Goal: Task Accomplishment & Management: Use online tool/utility

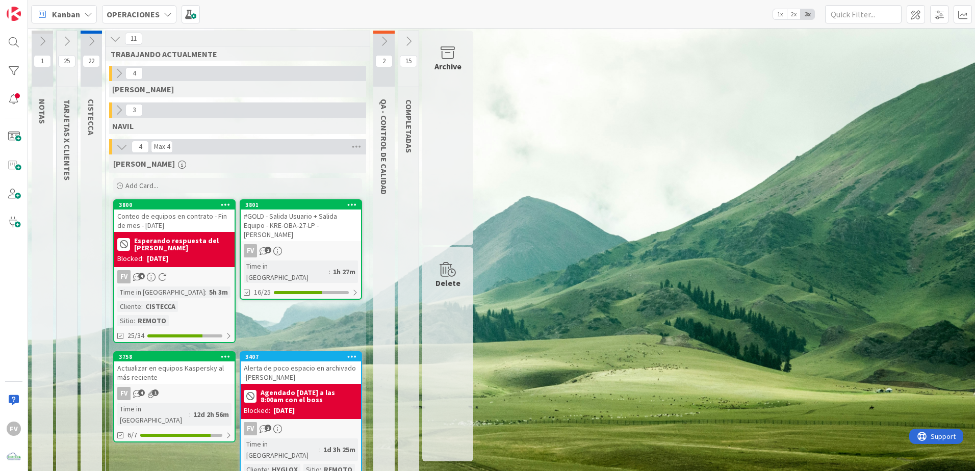
click at [72, 40] on icon at bounding box center [66, 41] width 11 height 11
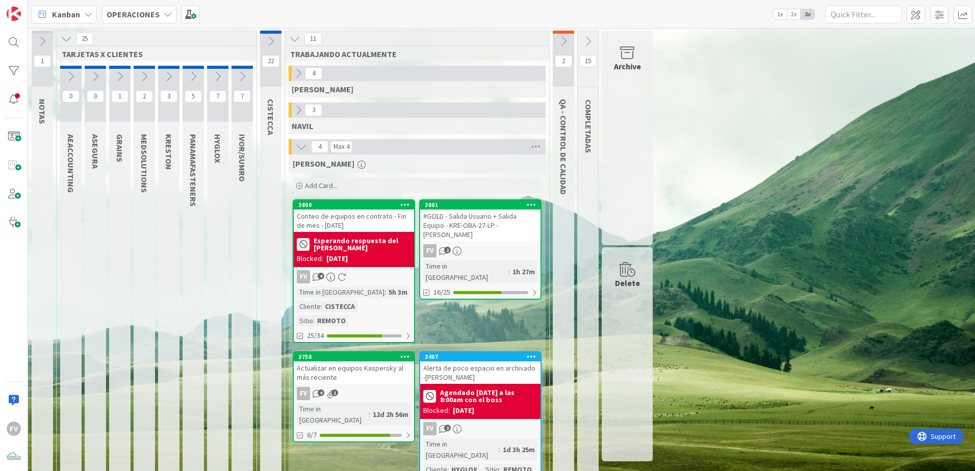
click at [267, 42] on icon at bounding box center [270, 41] width 11 height 11
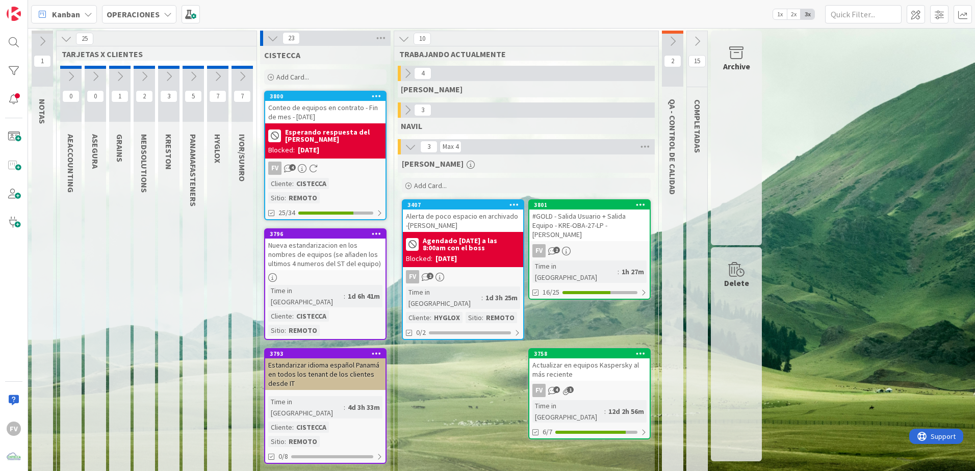
click at [274, 38] on icon at bounding box center [272, 38] width 11 height 11
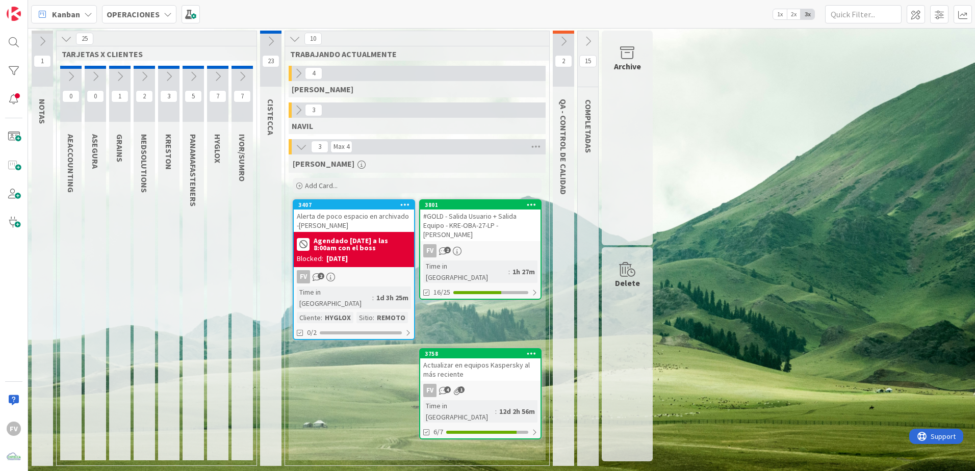
click at [325, 187] on span "Add Card..." at bounding box center [321, 185] width 33 height 9
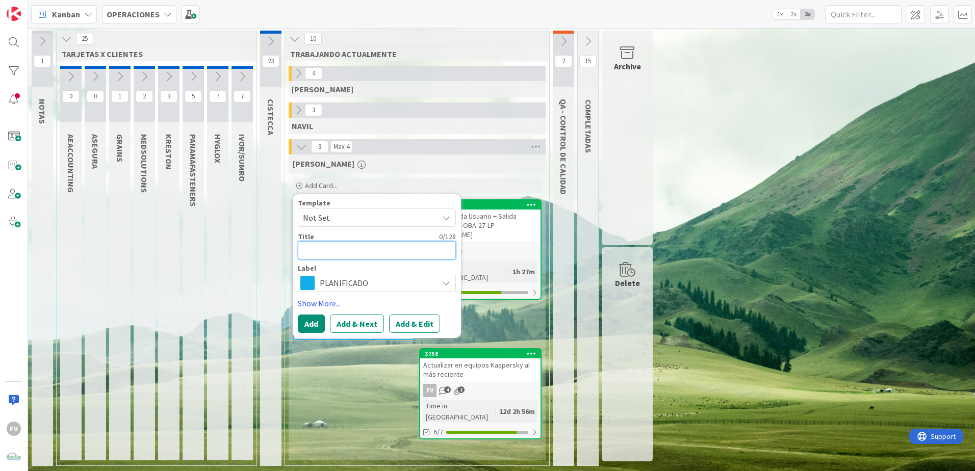
click at [348, 251] on textarea at bounding box center [377, 250] width 158 height 18
click at [348, 219] on span "Not Set" at bounding box center [366, 217] width 127 height 13
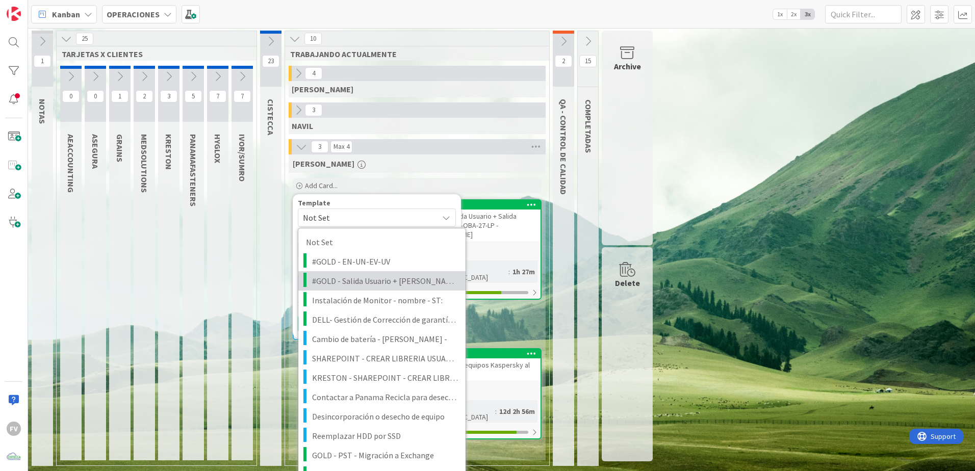
drag, startPoint x: 395, startPoint y: 287, endPoint x: 210, endPoint y: 318, distance: 188.3
click at [395, 287] on span "#GOLD - Salida Usuario + [PERSON_NAME]" at bounding box center [385, 280] width 146 height 13
type textarea "x"
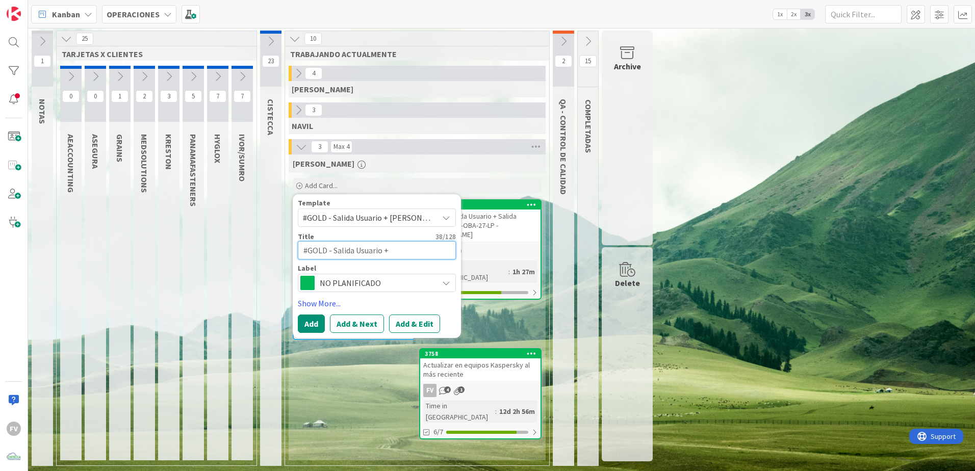
click at [442, 250] on textarea "#GOLD - Salida Usuario + [PERSON_NAME]" at bounding box center [377, 250] width 158 height 18
click at [404, 283] on span "NO PLANIFICADO" at bounding box center [376, 283] width 113 height 14
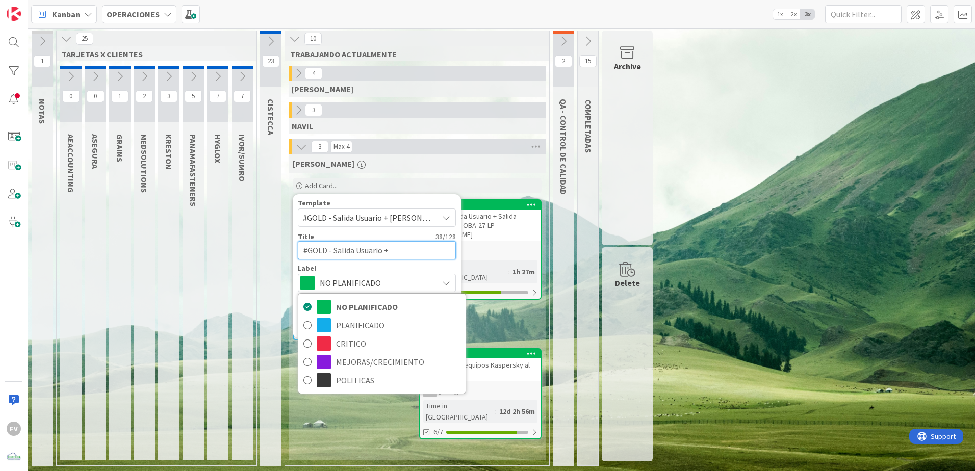
click at [439, 249] on textarea "#GOLD - Salida Usuario + [PERSON_NAME]" at bounding box center [377, 250] width 158 height 18
type textarea "#GOLD - Salida Usuario + [PERSON_NAME]"
type textarea "x"
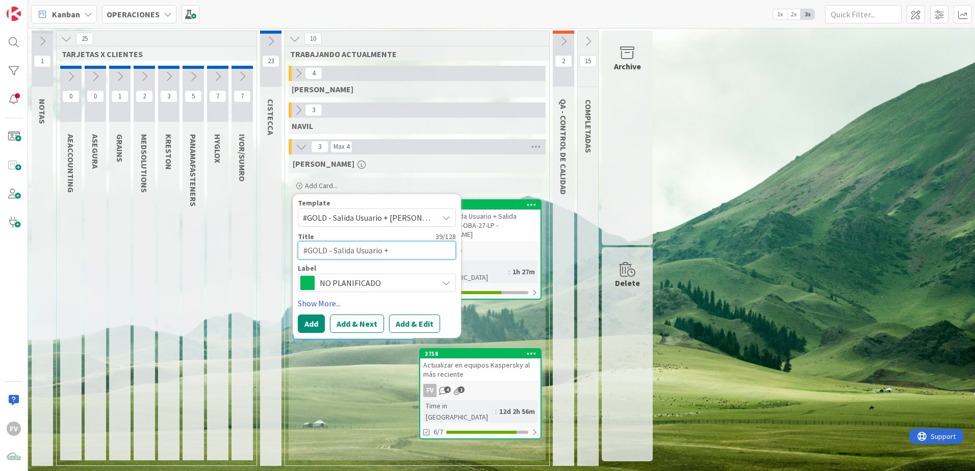
type textarea "#GOLD - Salida Usuario + Salida Equipo -"
type textarea "x"
type textarea "#GOLD - Salida Usuario + Salida Equipo -"
type textarea "x"
type textarea "#GOLD - Salida Usuario + Salida Equipo - [GEOGRAPHIC_DATA]"
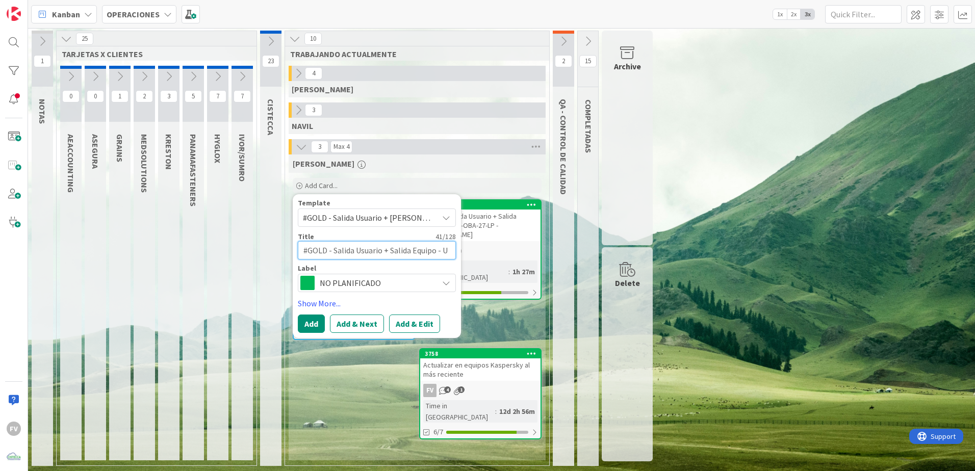
type textarea "x"
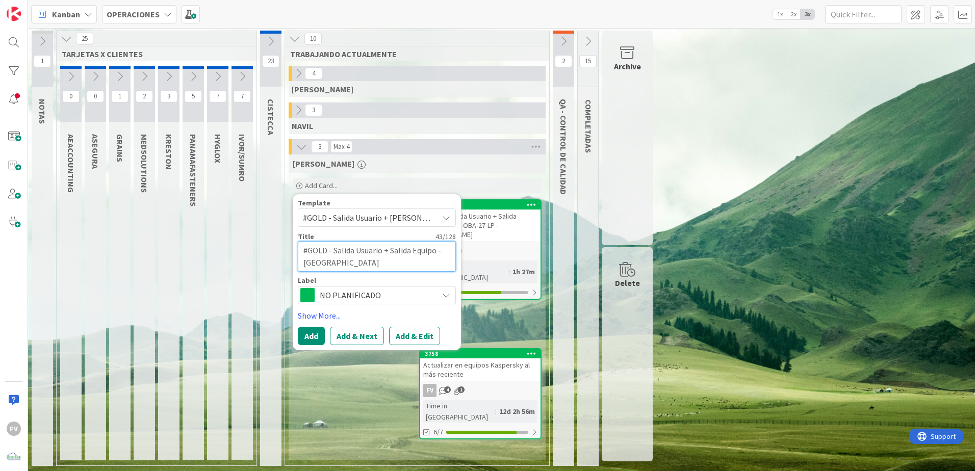
type textarea "#GOLD - Salida Usuario + Salida Equipo - U"
type textarea "x"
type textarea "#GOLD - Salida Usuario + Salida Equipo -"
type textarea "x"
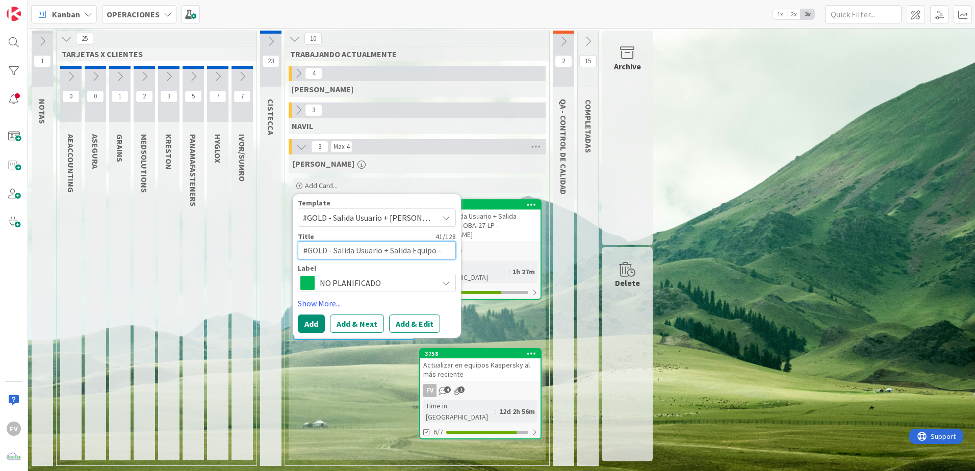
type textarea "#GOLD - Salida Usuario + Salida Equipo - S"
type textarea "x"
type textarea "#GOLD - Salida Usuario + Salida Equipo - SI"
type textarea "x"
type textarea "#GOLD - Salida Usuario + Salida Equipo - SIM"
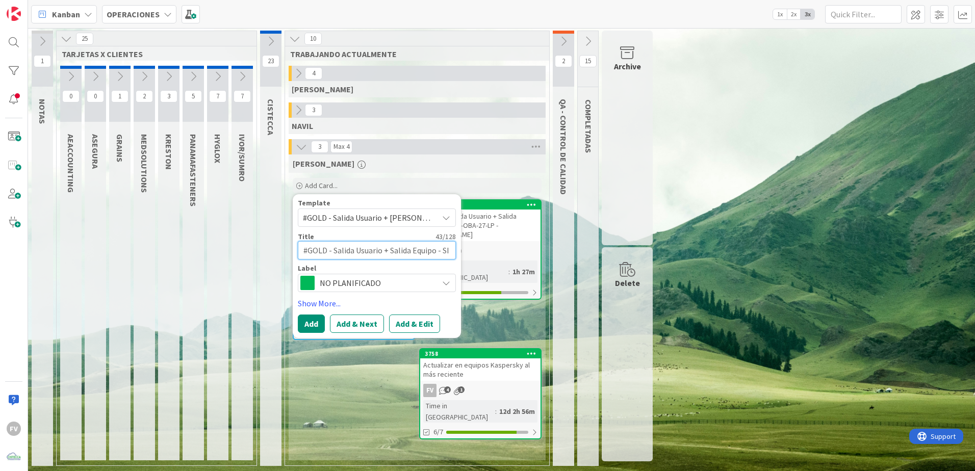
type textarea "x"
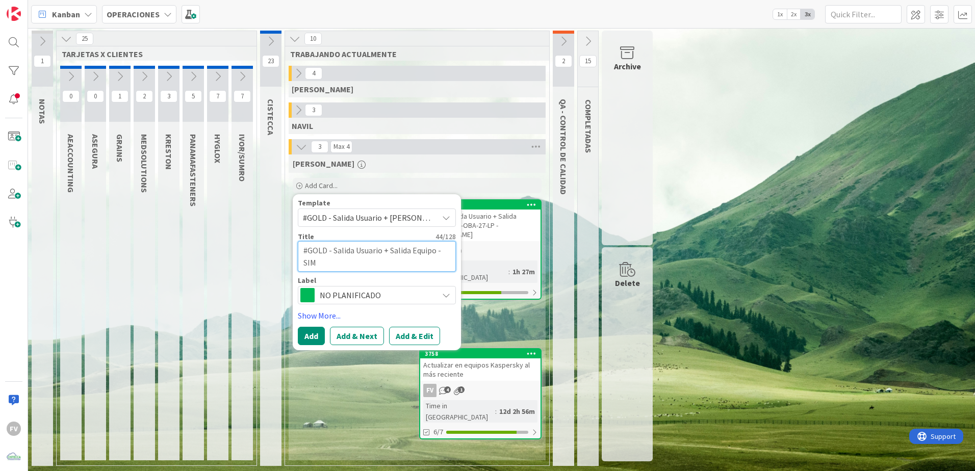
type textarea "#GOLD - Salida Usuario + Salida Equipo - SI"
type textarea "x"
type textarea "#GOLD - Salida Usuario + Salida Equipo - S"
type textarea "x"
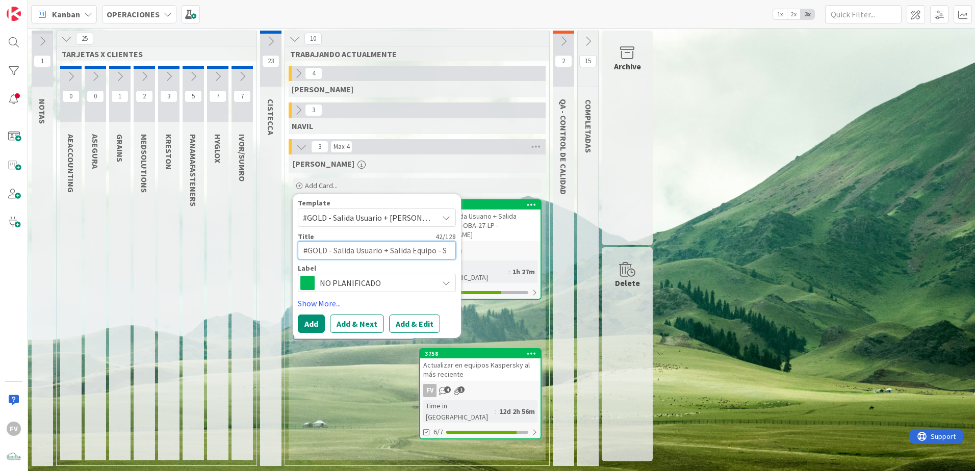
type textarea "#GOLD - Salida Usuario + Salida Equipo - SU"
type textarea "x"
type textarea "#GOLD - Salida Usuario + Salida Equipo - SUM"
type textarea "x"
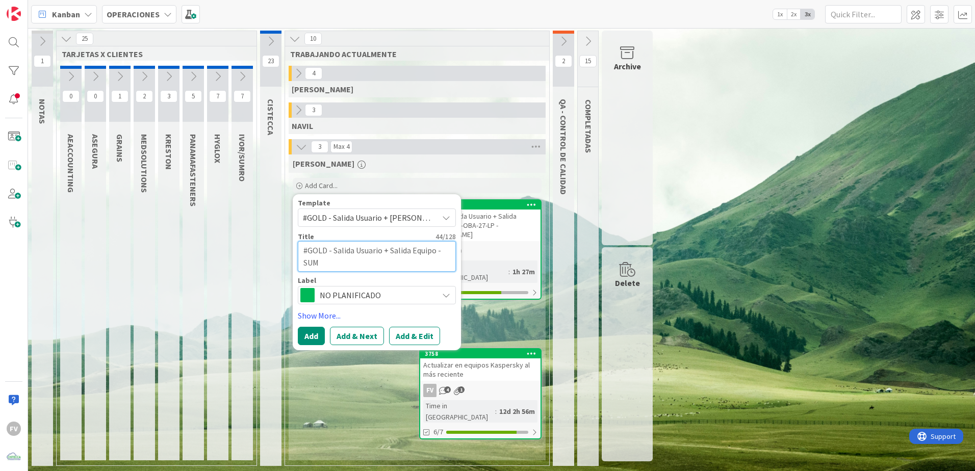
type textarea "#GOLD - Salida Usuario + Salida Equipo - SUM"
type textarea "x"
type textarea "#GOLD - Salida Usuario + Salida Equipo - SUM -"
type textarea "x"
type textarea "#GOLD - Salida Usuario + Salida Equipo - SUM -"
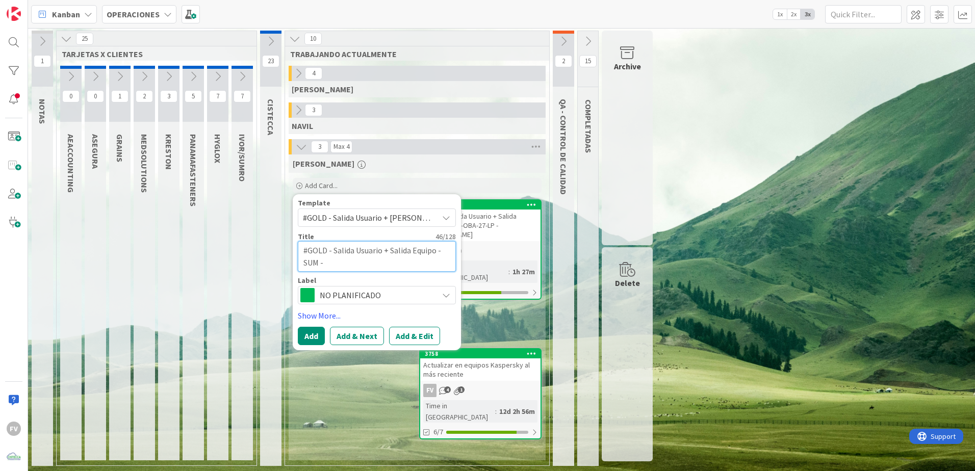
type textarea "x"
type textarea "#GOLD - Salida Usuario + Salida Equipo - SUM -"
type textarea "x"
type textarea "#GOLD - Salida Usuario + Salida Equipo - SUM"
type textarea "x"
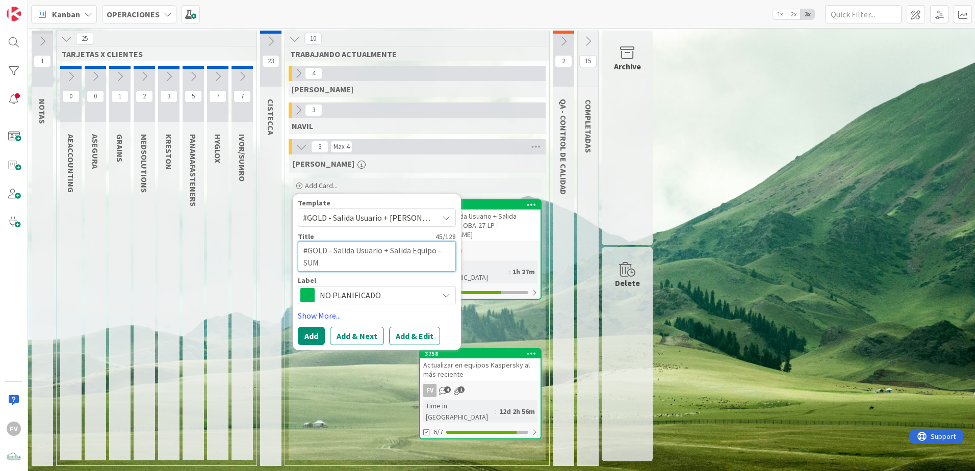
type textarea "#GOLD - Salida Usuario + Salida Equipo - SUM"
type textarea "x"
type textarea "#GOLD - Salida Usuario + Salida Equipo - SUM-"
type textarea "x"
type textarea "#GOLD - Salida Usuario + Salida Equipo - SUM-D"
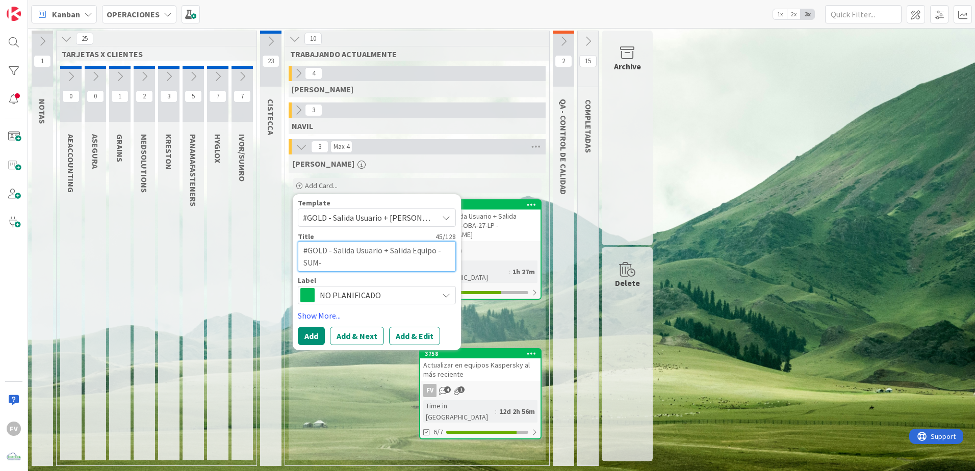
type textarea "x"
type textarea "#GOLD - Salida Usuario + Salida Equipo - SUM-DO"
type textarea "x"
type textarea "#GOLD - Salida Usuario + Salida Equipo - SUM-DOM"
type textarea "x"
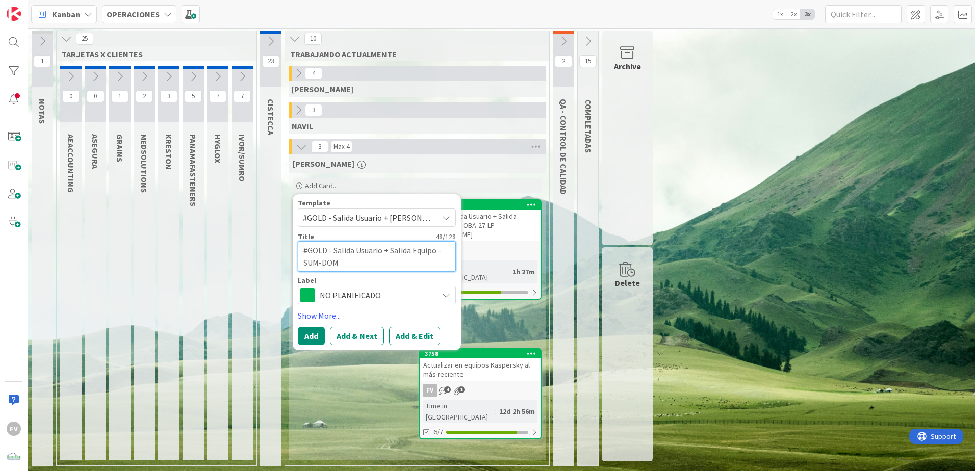
type textarea "#GOLD - Salida Usuario + Salida Equipo - SUM-DOM-"
type textarea "x"
type textarea "#GOLD - Salida Usuario + Salida Equipo - SUM-DOM-0"
type textarea "x"
type textarea "#GOLD - Salida Usuario + Salida Equipo - SUM-DOM-03"
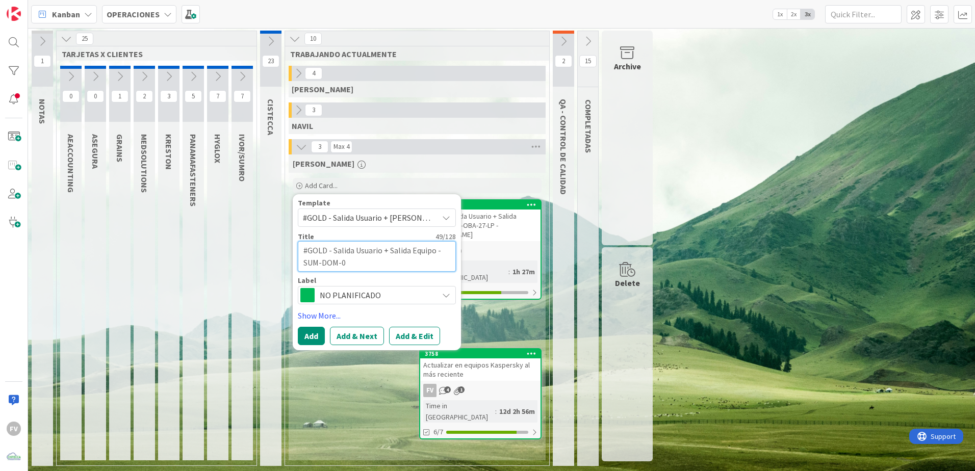
type textarea "x"
type textarea "#GOLD - Salida Usuario + Salida Equipo - SUM-DOM-03-"
type textarea "x"
type textarea "#GOLD - Salida Usuario + Salida Equipo - SUM-DOM-03-P"
type textarea "x"
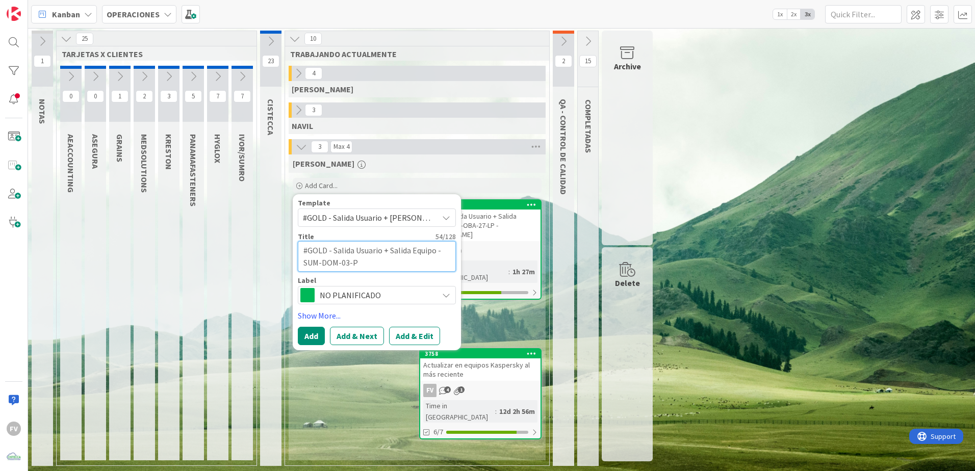
type textarea "#GOLD - Salida Usuario + Salida Equipo - SUM-DOM-03-PC"
type textarea "x"
type textarea "#GOLD - Salida Usuario + Salida Equipo - SUM-DOM-03-PC"
type textarea "x"
type textarea "#GOLD - Salida Usuario + Salida Equipo - SUM-DOM-03-PC -"
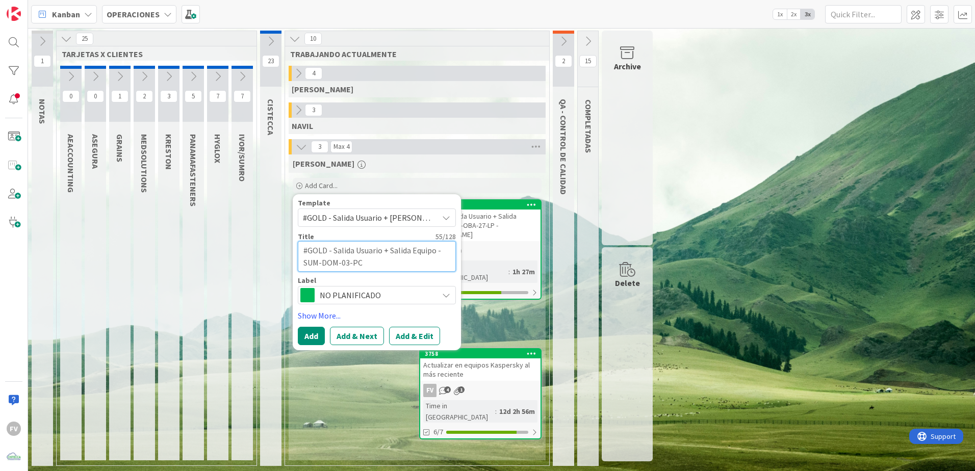
type textarea "x"
type textarea "#GOLD - Salida Usuario + Salida Equipo - SUM-DOM-03-PC -"
type textarea "x"
type textarea "#GOLD - Salida Usuario + Salida Equipo - SUM-DOM-03-PC - C"
type textarea "x"
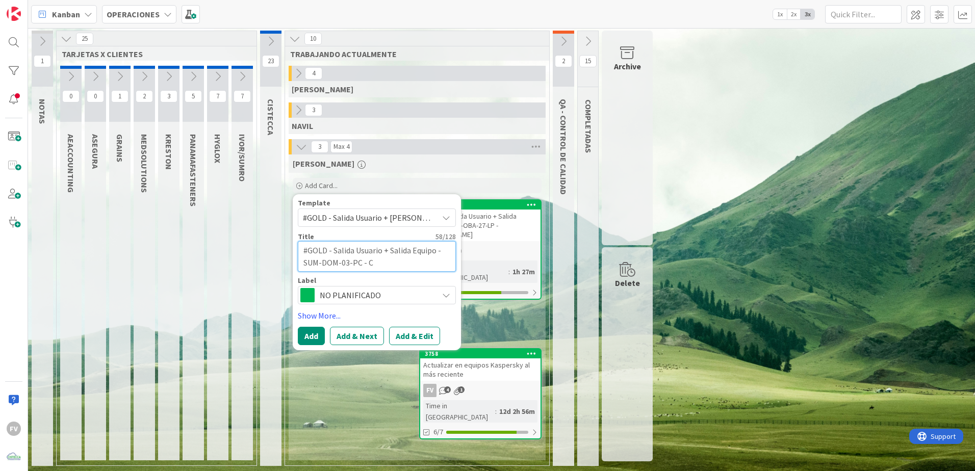
type textarea "#GOLD - Salida Usuario + Salida Equipo - SUM-DOM-03-PC - Ce"
type textarea "x"
type textarea "#GOLD - Salida Usuario + [PERSON_NAME] - SUM-DOM-03-PC - Cea"
type textarea "x"
type textarea "#GOLD - Salida Usuario + Salida Equipo - SUM-DOM-03-PC - Ce"
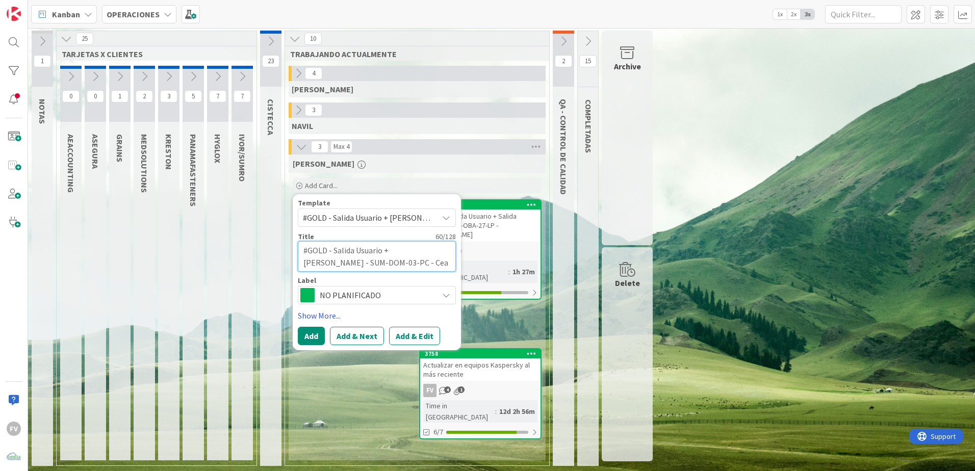
type textarea "x"
type textarea "#GOLD - Salida Usuario + Salida Equipo - SUM-DOM-03-PC - Ces"
type textarea "x"
type textarea "#GOLD - Salida Usuario + Salida Equipo - SUM-DOM-03-PC - Cesa"
type textarea "x"
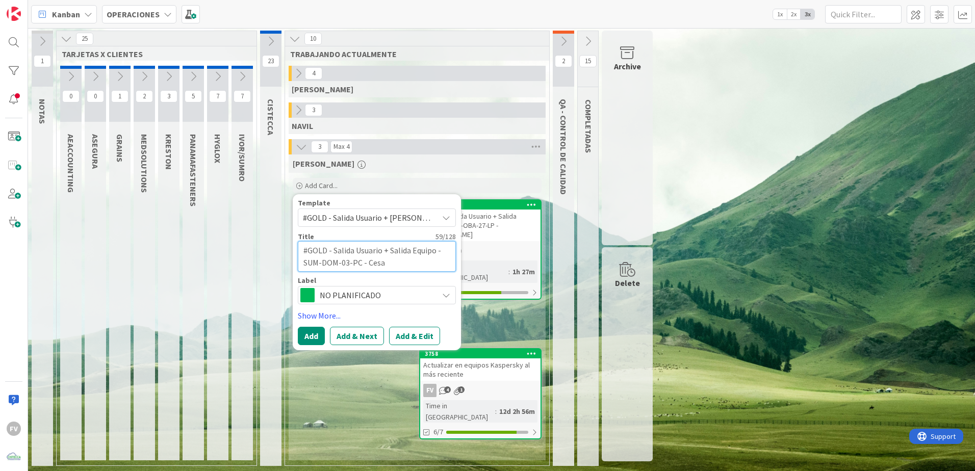
type textarea "#GOLD - Salida Usuario + Salida Equipo - SUM-DOM-03-PC - [PERSON_NAME]"
type textarea "x"
type textarea "#GOLD - Salida Usuario + Salida Equipo - SUM-DOM-03-PC - [PERSON_NAME]"
type textarea "x"
type textarea "#GOLD - Salida Usuario + Salida Equipo - SUM-DOM-03-PC - Cesaria"
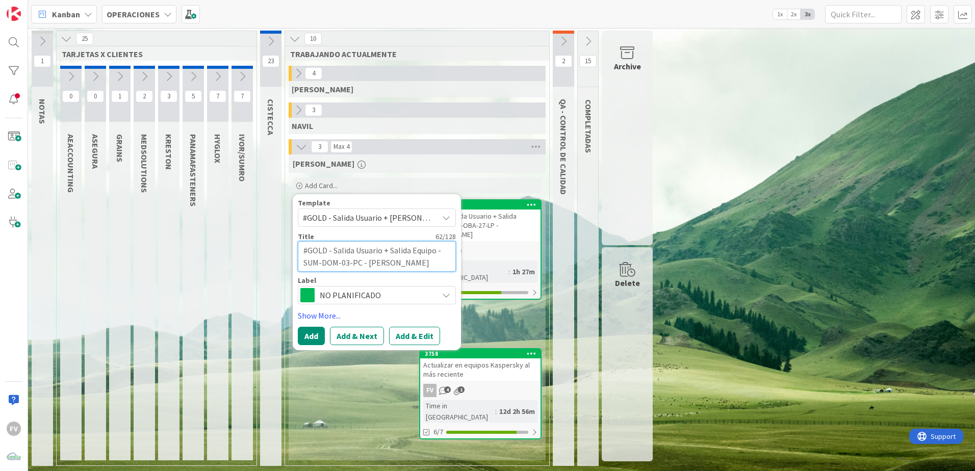
type textarea "x"
type textarea "#GOLD - Salida Usuario + Salida Equipo - SUM-DOM-03-PC - Cesaria"
type textarea "x"
type textarea "#GOLD - Salida Usuario + Salida Equipo - SUM-DOM-03-PC - Cesaria"
type textarea "x"
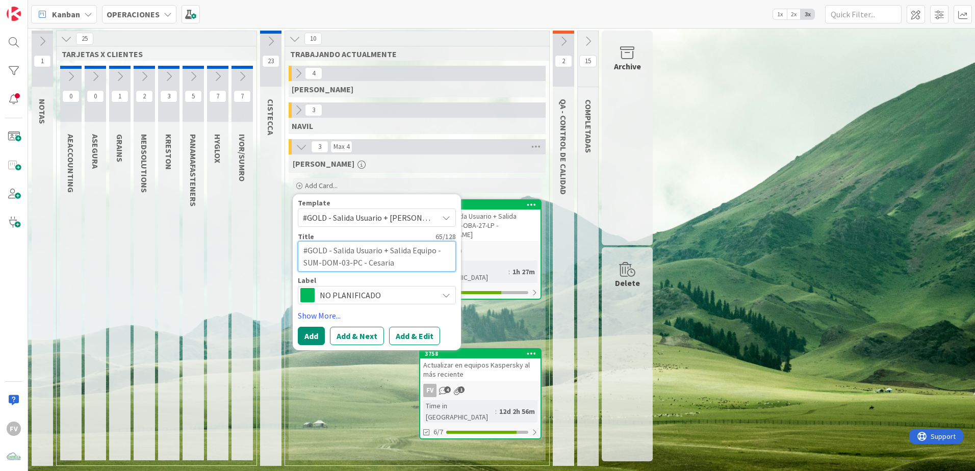
type textarea "#GOLD - Salida Usuario + Salida Equipo - SUM-DOM-03-PC - [PERSON_NAME]"
type textarea "x"
type textarea "#GOLD - Salida Usuario + Salida Equipo - SUM-DOM-03-PC - [PERSON_NAME]"
type textarea "x"
type textarea "#GOLD - Salida Usuario + Salida Equipo - SUM-DOM-03-PC - [PERSON_NAME]"
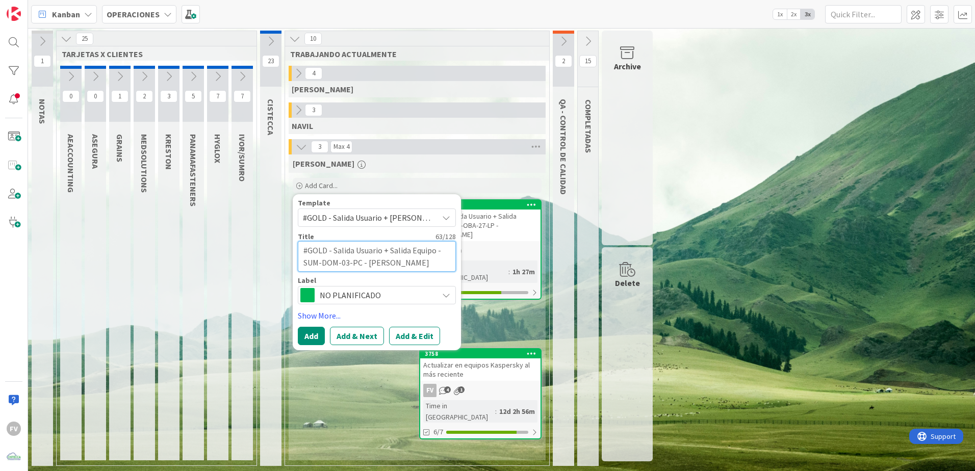
type textarea "x"
type textarea "#GOLD - Salida Usuario + Salida Equipo - SUM-DOM-03-PC - [PERSON_NAME]"
type textarea "x"
type textarea "#GOLD - Salida Usuario + Salida Equipo - SUM-DOM-03-PC - [PERSON_NAME]"
type textarea "x"
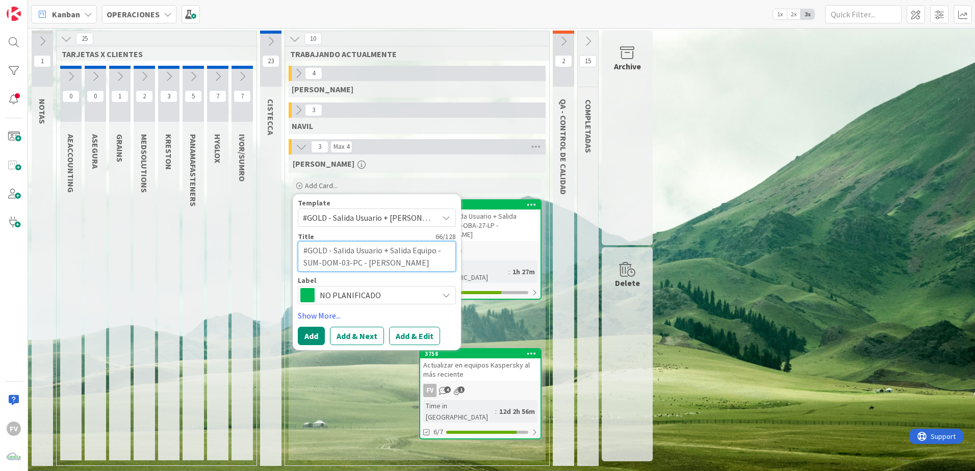
type textarea "#GOLD - Salida Usuario + Salida Equipo - SUM-DOM-03-PC - [PERSON_NAME]"
type textarea "x"
type textarea "#GOLD - Salida Usuario + Salida Equipo - SUM-DOM-03-PC - [PERSON_NAME]"
type textarea "x"
type textarea "#GOLD - Salida Usuario + Salida Equipo - SUM-DOM-03-PC - [PERSON_NAME]"
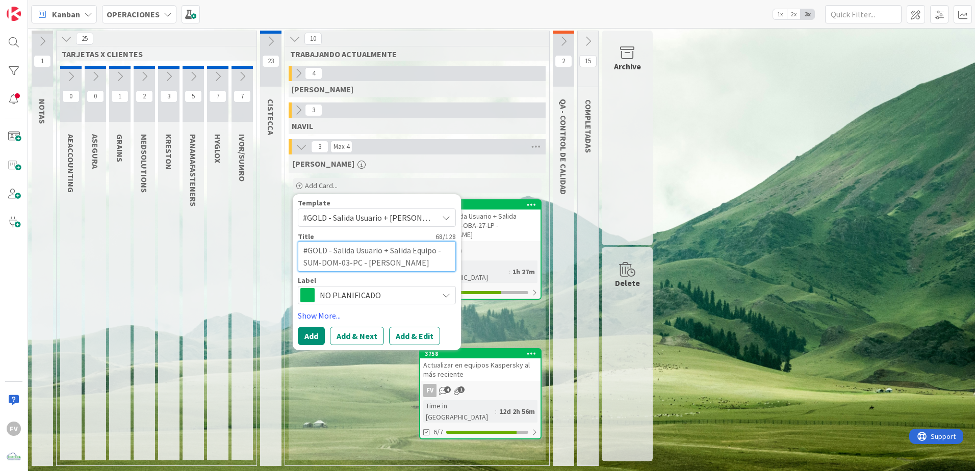
type textarea "x"
type textarea "#GOLD - Salida Usuario + Salida Equipo - SUM-DOM-03-PC - [PERSON_NAME]"
click at [308, 328] on button "Add" at bounding box center [311, 336] width 27 height 18
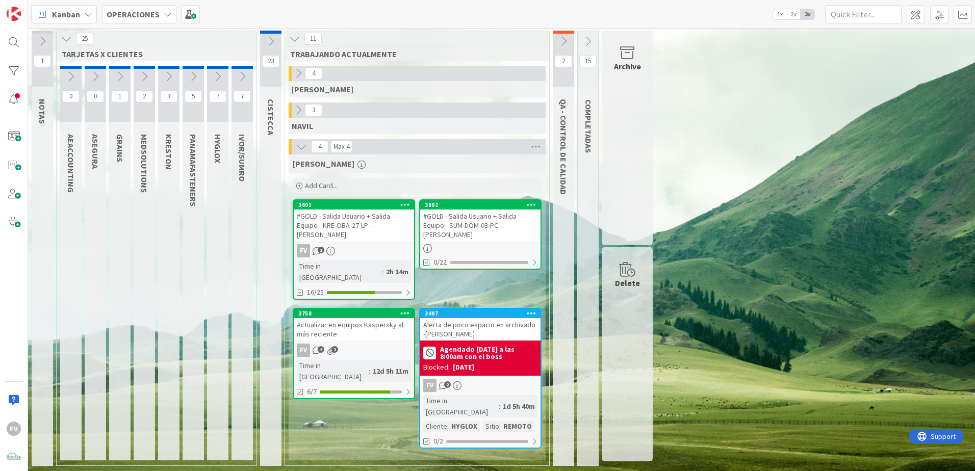
click at [473, 238] on div "#GOLD - Salida Usuario + Salida Equipo - SUM-DOM-03-PC - [PERSON_NAME]" at bounding box center [480, 226] width 120 height 32
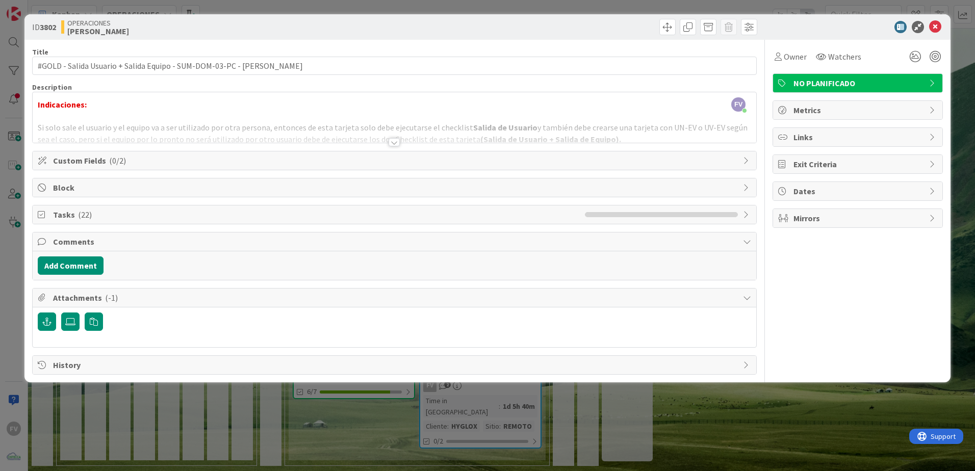
click at [179, 303] on span "Attachments ( -1 )" at bounding box center [395, 298] width 685 height 12
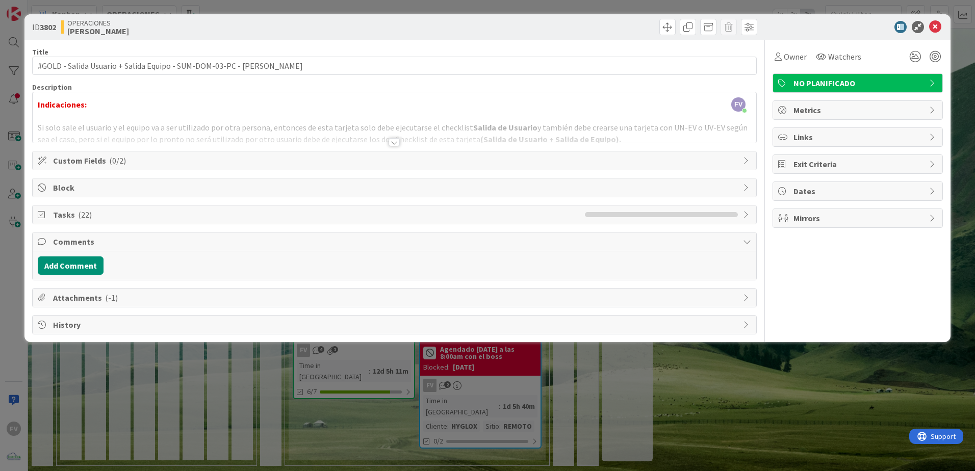
click at [118, 243] on span "Comments" at bounding box center [395, 242] width 685 height 12
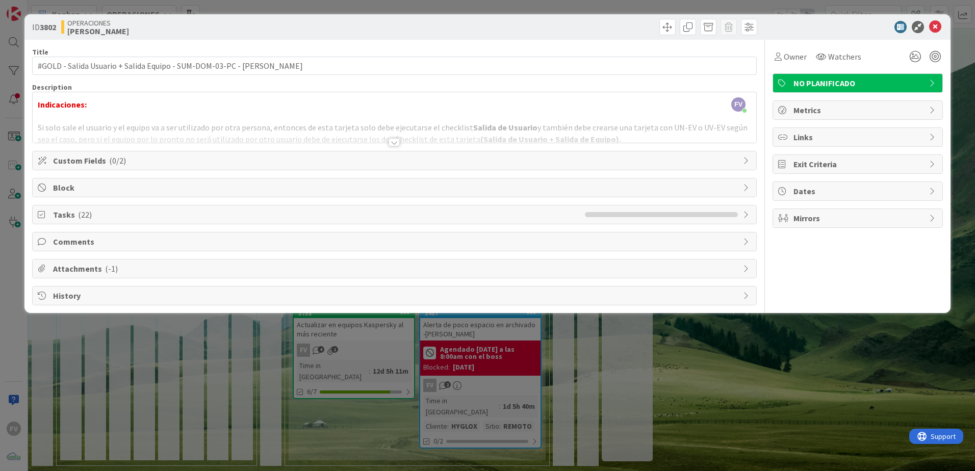
click at [46, 215] on icon at bounding box center [43, 215] width 10 height 8
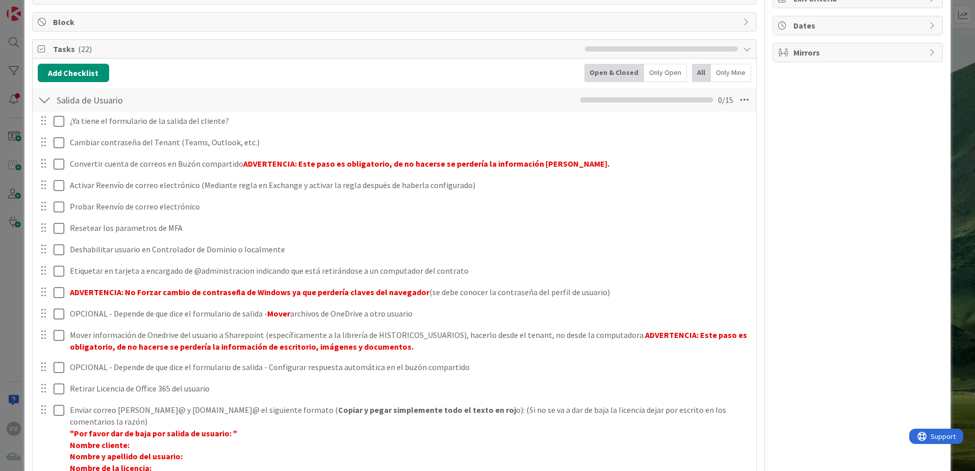
scroll to position [174, 0]
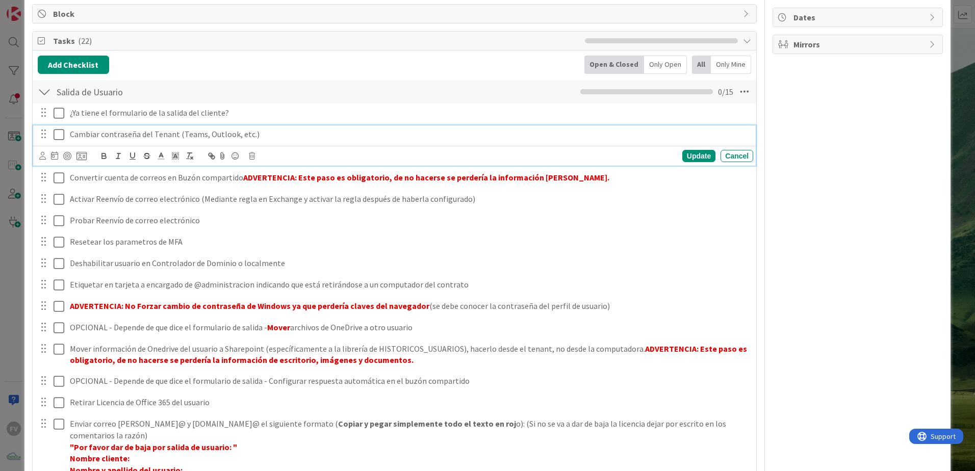
click at [57, 132] on icon at bounding box center [59, 134] width 11 height 12
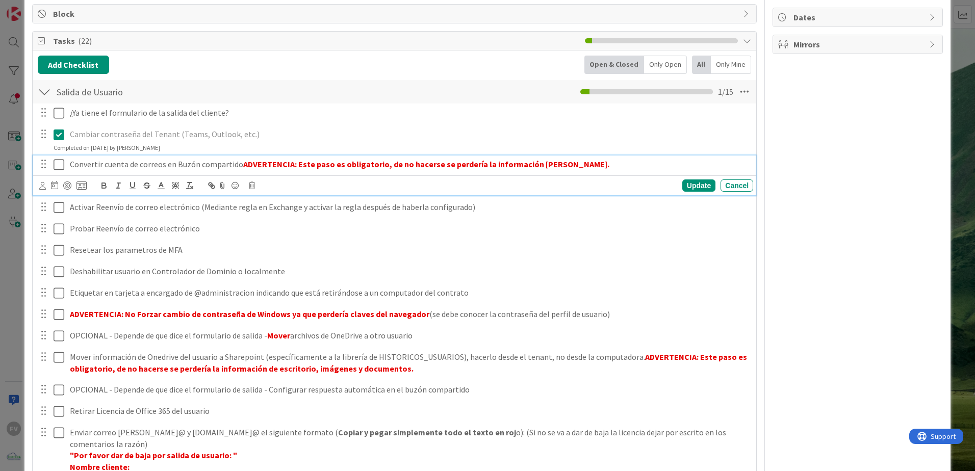
click at [57, 167] on icon at bounding box center [59, 165] width 11 height 12
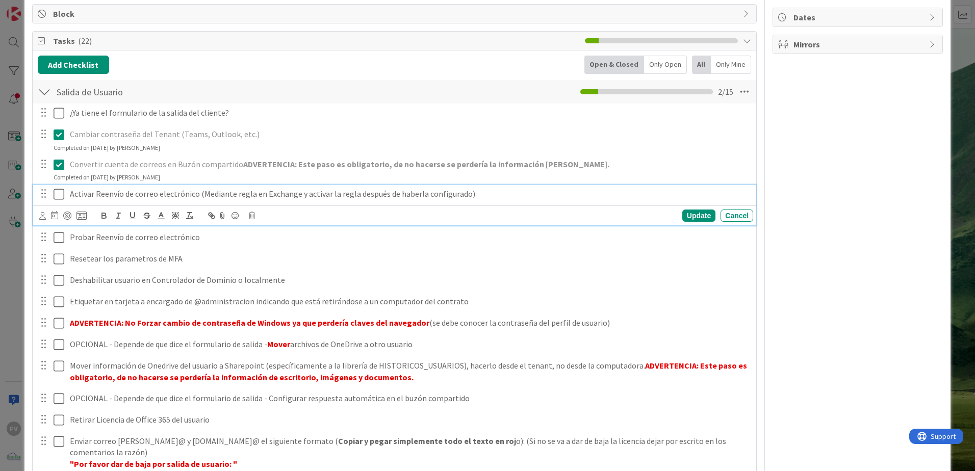
click at [66, 189] on div "Activar Reenvío de correo electrónico (Mediante regla en Exchange y activar la …" at bounding box center [409, 194] width 687 height 18
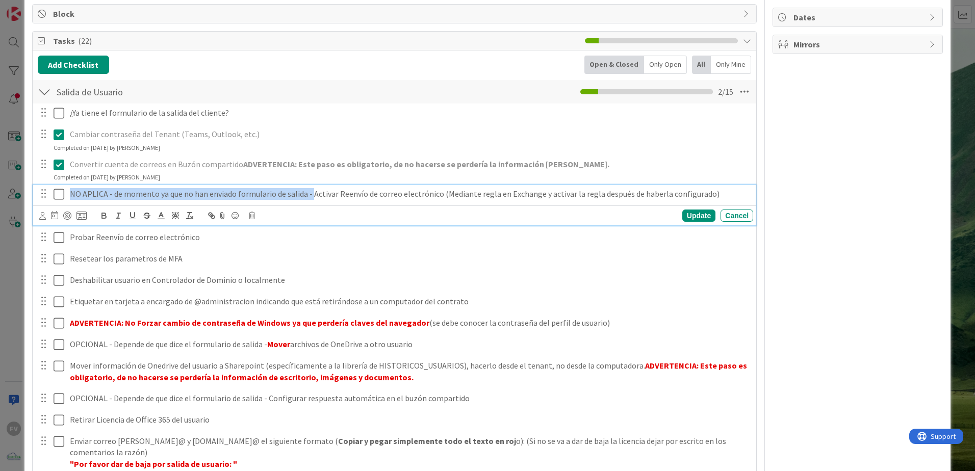
drag, startPoint x: 70, startPoint y: 195, endPoint x: 310, endPoint y: 202, distance: 240.2
click at [310, 202] on div "NO APLICA - de momento ya que no han enviado formulario de salida - Activar Ree…" at bounding box center [409, 194] width 687 height 18
copy p "NO APLICA - de momento ya que no han enviado formulario de salida -"
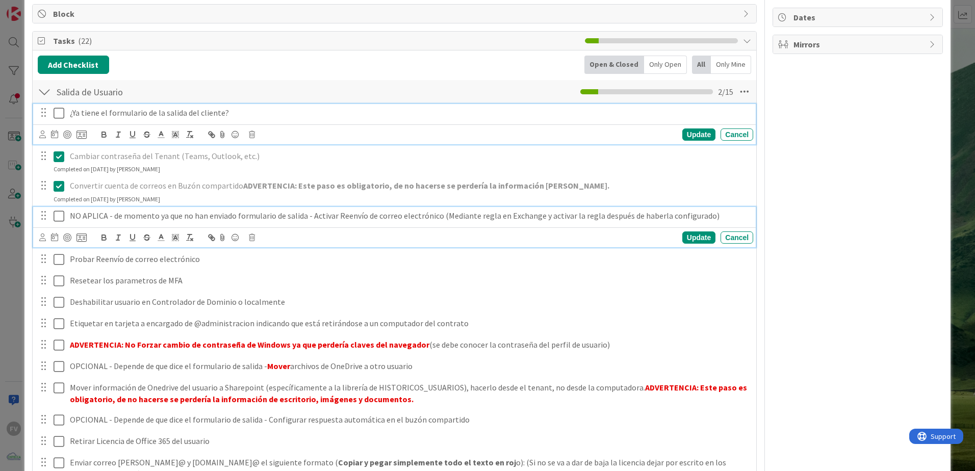
click at [71, 115] on p "¿Ya tiene el formulario de la salida del cliente?" at bounding box center [409, 113] width 679 height 12
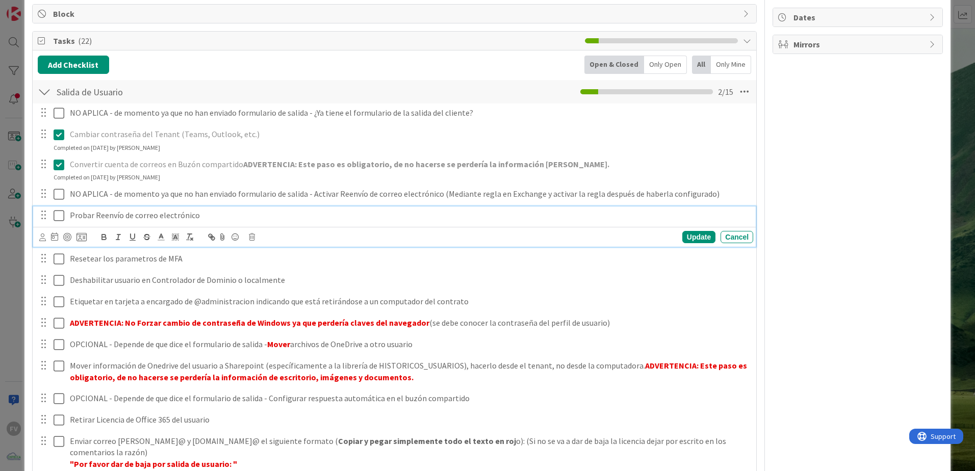
click at [69, 216] on div "Probar Reenvío de correo electrónico" at bounding box center [409, 215] width 687 height 18
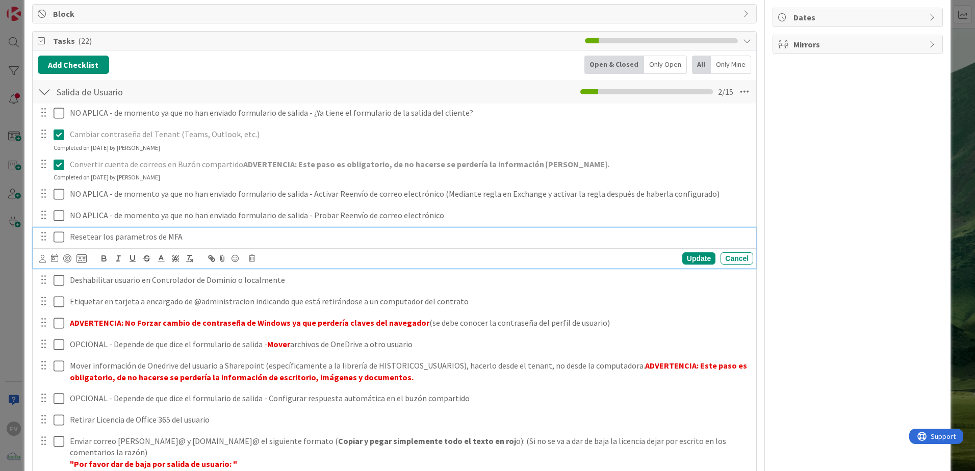
click at [70, 239] on p "Resetear los parametros de MFA" at bounding box center [409, 237] width 679 height 12
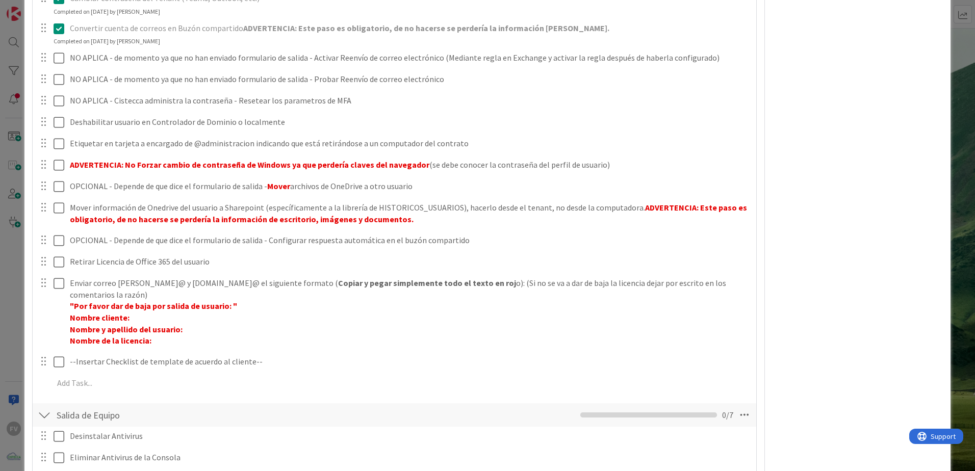
scroll to position [378, 0]
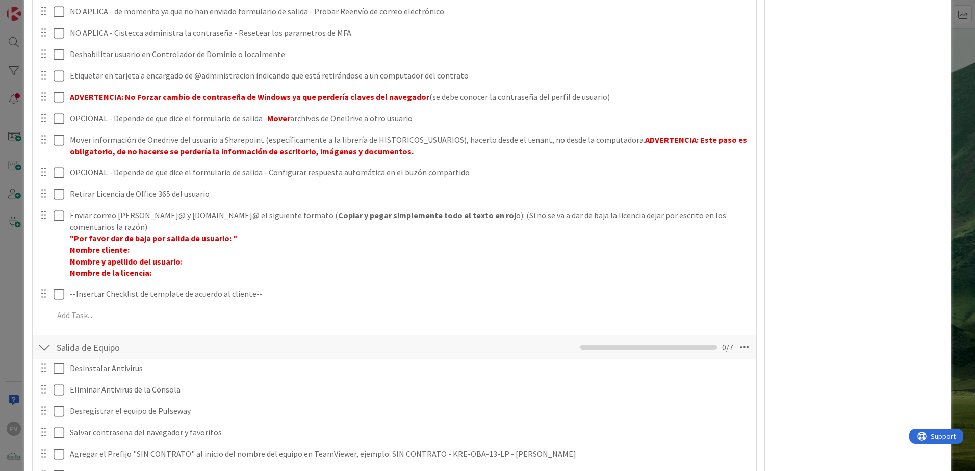
click at [837, 147] on div "Owner Watchers NO PLANIFICADO Metrics Links Exit Criteria Dates Mirrors" at bounding box center [857, 140] width 170 height 957
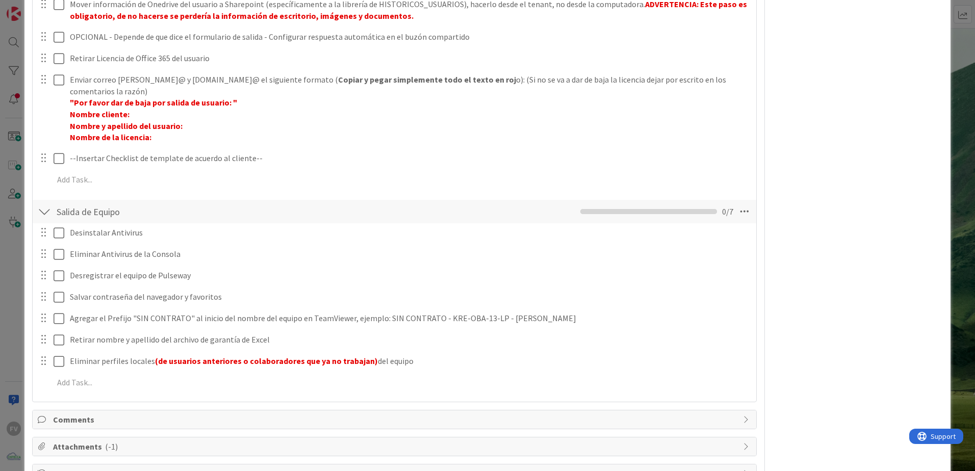
scroll to position [548, 0]
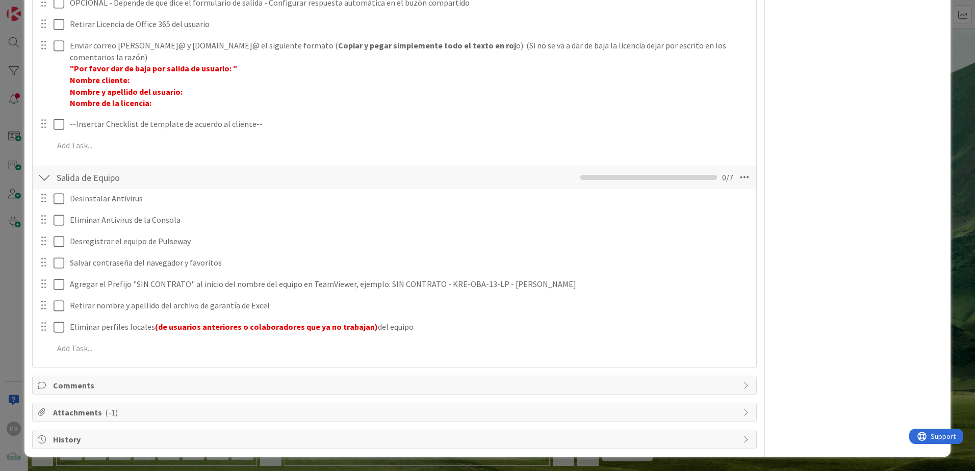
click at [91, 380] on span "Comments" at bounding box center [395, 385] width 685 height 12
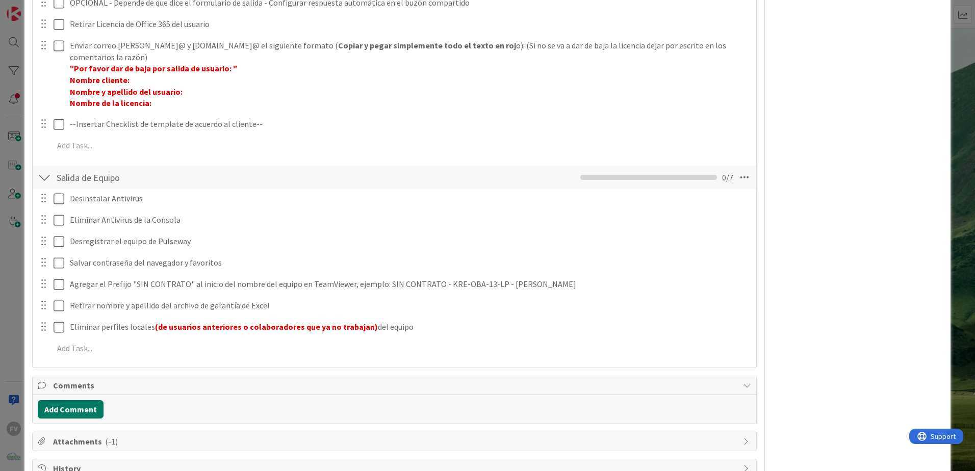
click at [85, 415] on button "Add Comment" at bounding box center [71, 409] width 66 height 18
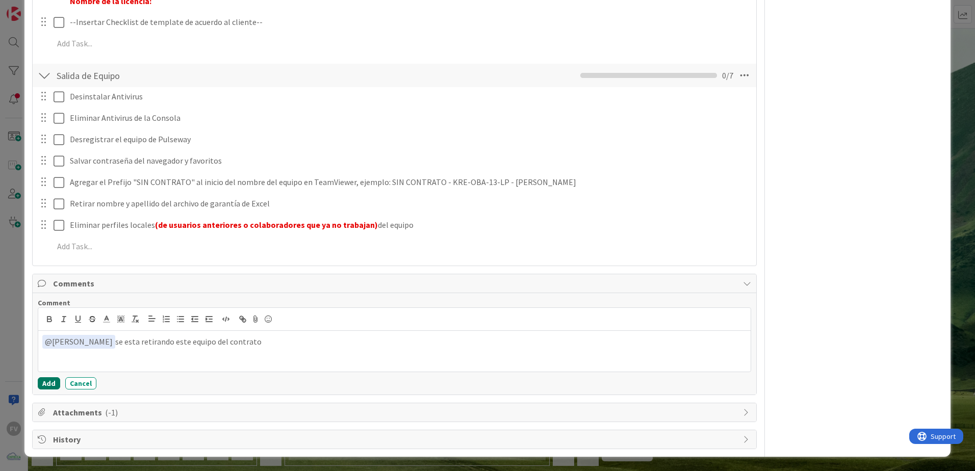
click at [51, 387] on button "Add" at bounding box center [49, 383] width 22 height 12
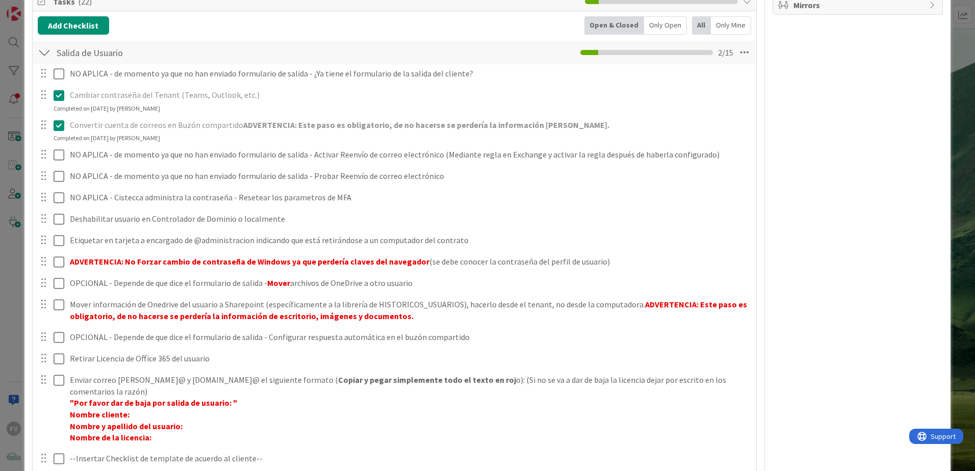
scroll to position [220, 0]
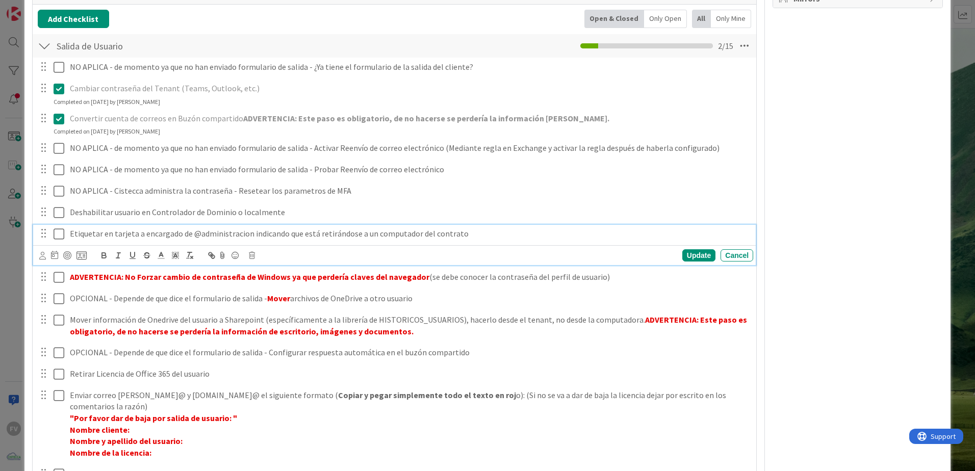
click at [57, 234] on icon at bounding box center [59, 234] width 11 height 12
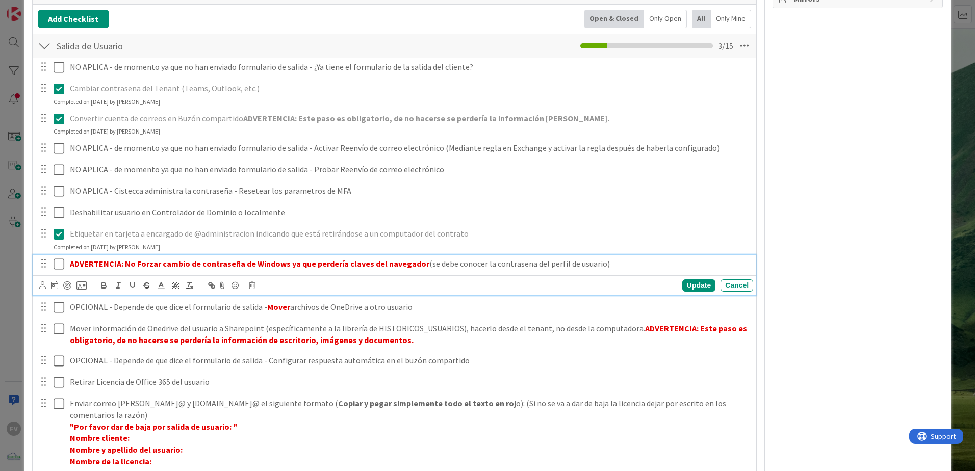
click at [61, 262] on icon at bounding box center [59, 264] width 11 height 12
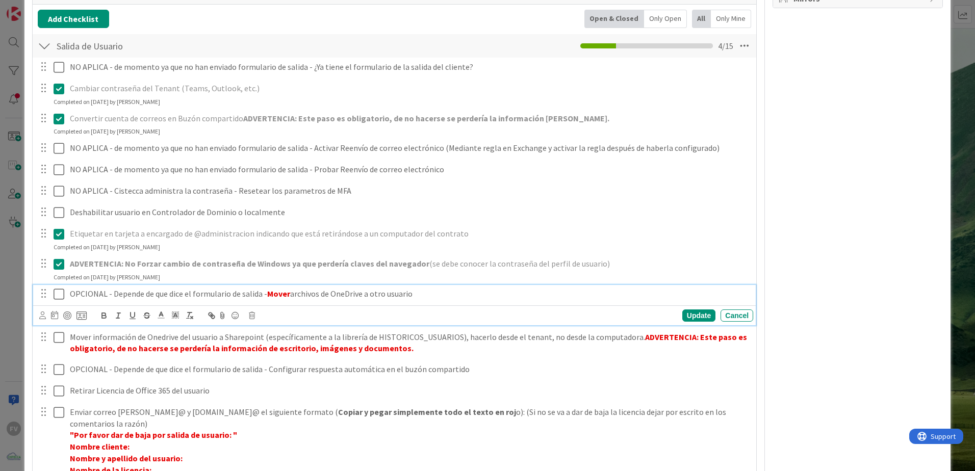
click at [69, 293] on div "OPCIONAL - Depende de que dice el formulario de salida - Mover archivos de OneD…" at bounding box center [409, 294] width 687 height 18
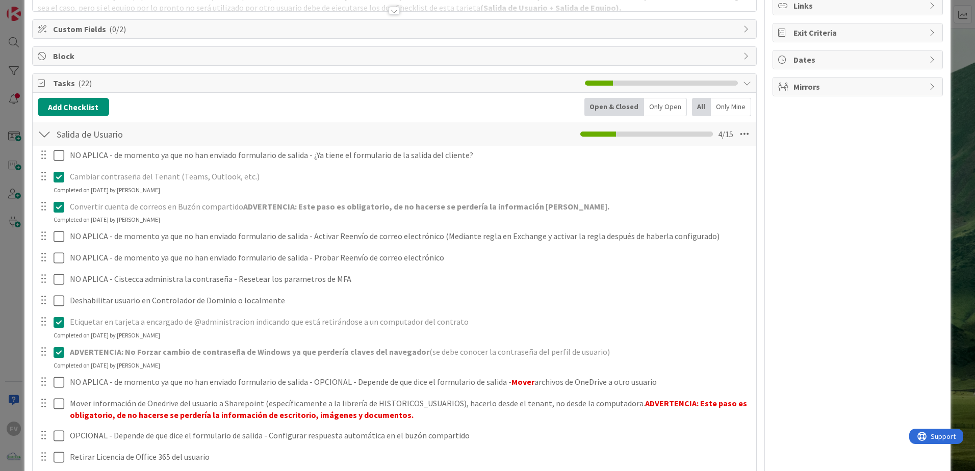
scroll to position [118, 0]
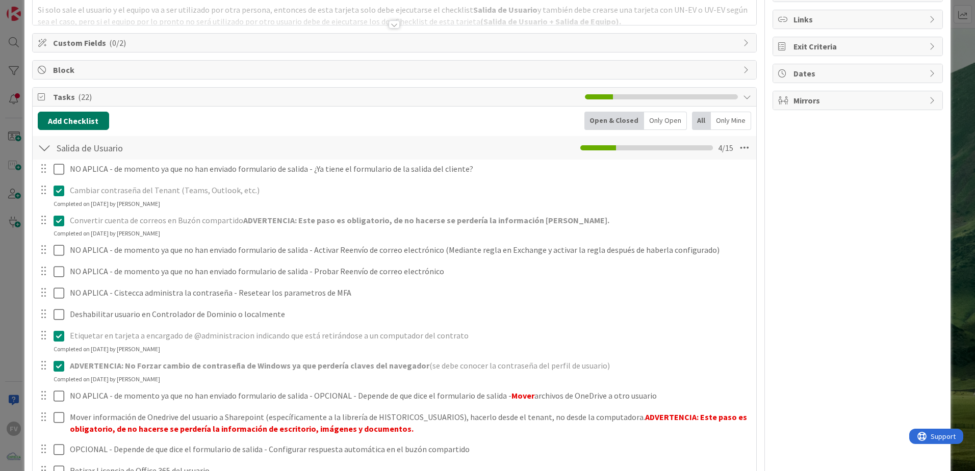
click at [89, 122] on button "Add Checklist" at bounding box center [73, 121] width 71 height 18
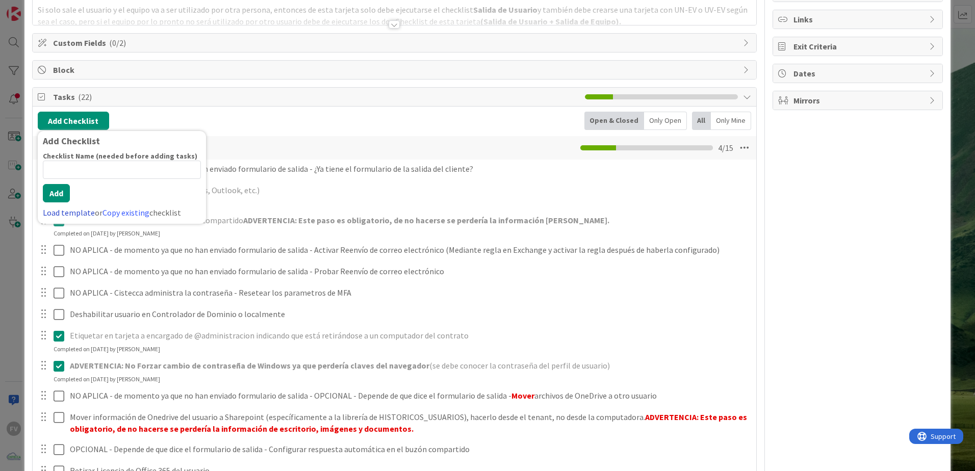
click at [78, 210] on link "Load template" at bounding box center [69, 213] width 52 height 10
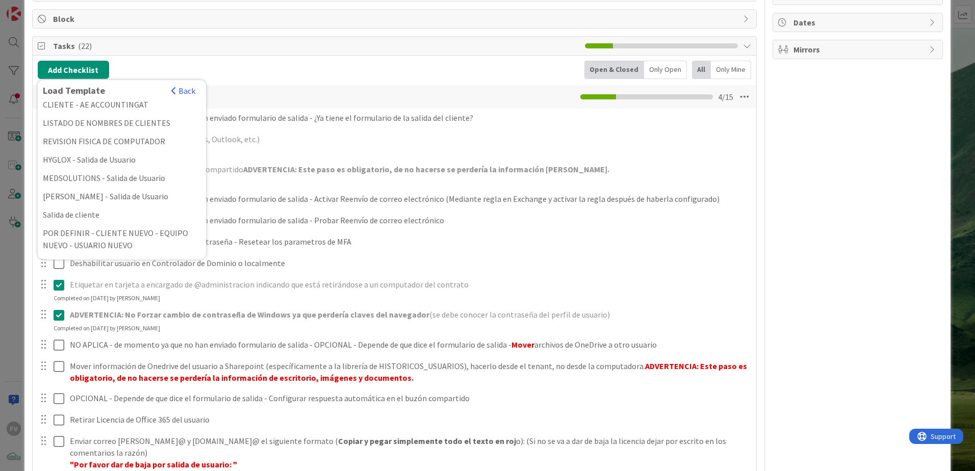
scroll to position [220, 0]
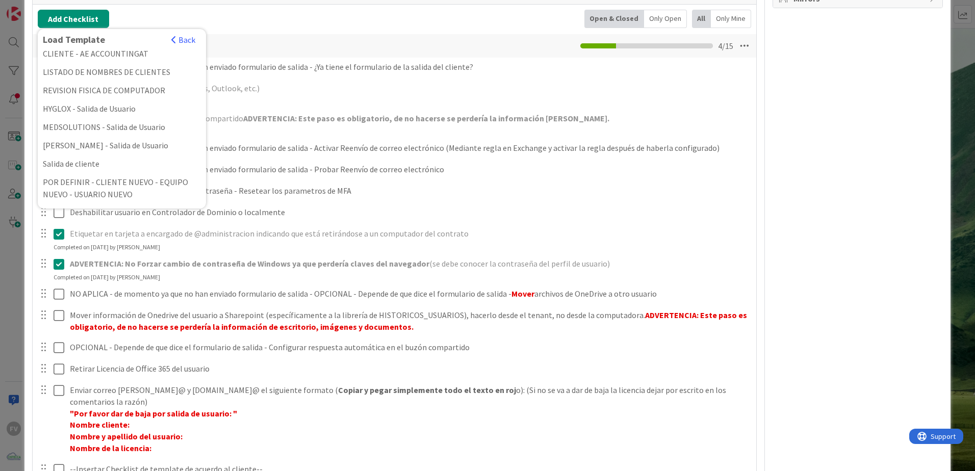
click at [788, 194] on div "Owner Watchers NO PLANIFICADO Metrics Links Exit Criteria Dates Mirrors" at bounding box center [857, 354] width 170 height 1069
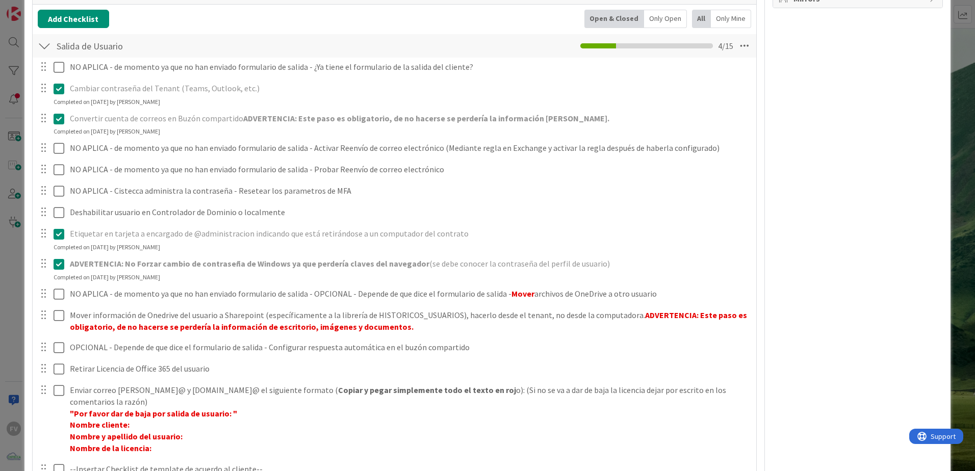
scroll to position [526, 0]
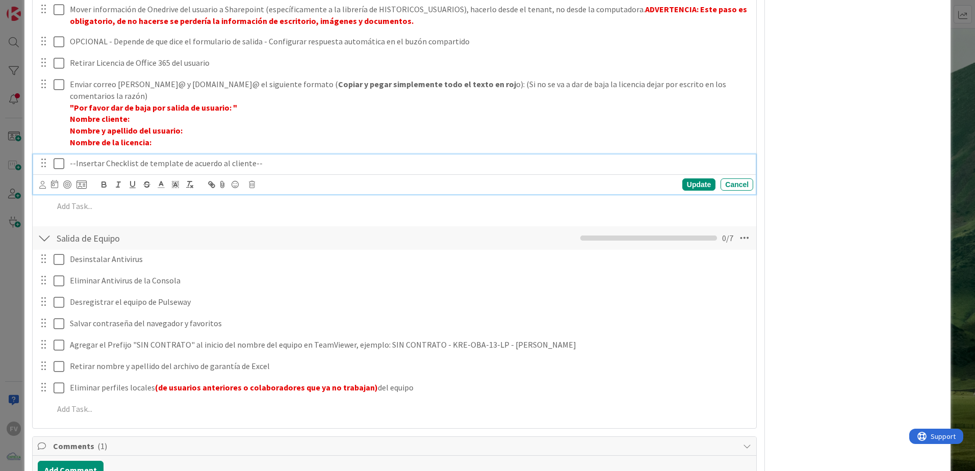
click at [68, 160] on div "--Insertar Checklist de template de acuerdo al cliente--" at bounding box center [409, 163] width 687 height 18
click at [840, 161] on div "Owner Watchers NO PLANIFICADO Metrics Links Exit Criteria Dates Mirrors" at bounding box center [857, 59] width 170 height 1091
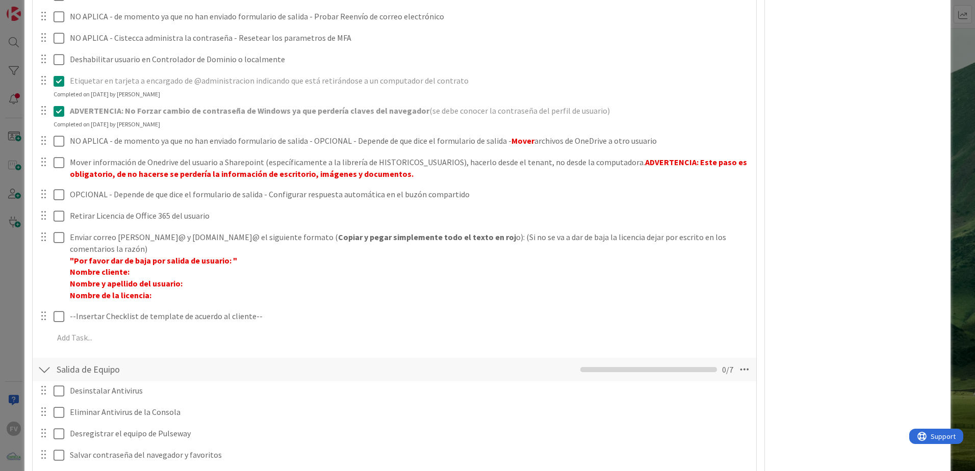
scroll to position [424, 0]
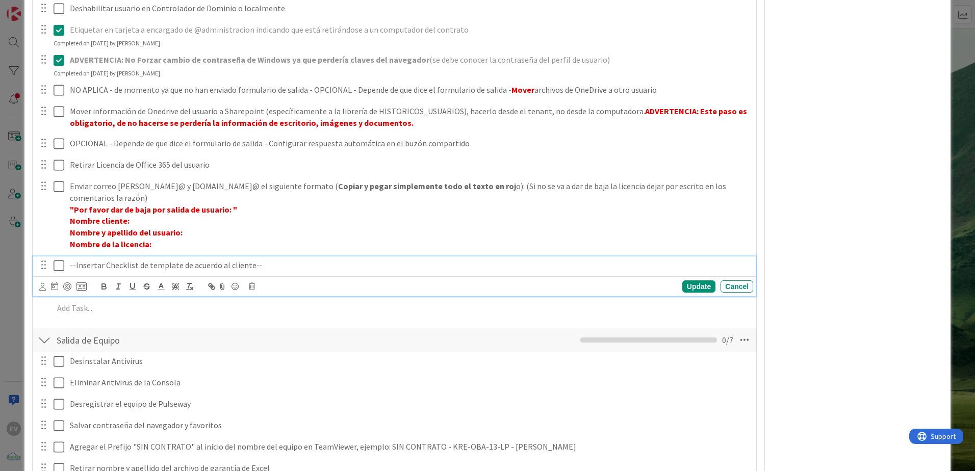
click at [70, 266] on p "--Insertar Checklist de template de acuerdo al cliente--" at bounding box center [409, 266] width 679 height 12
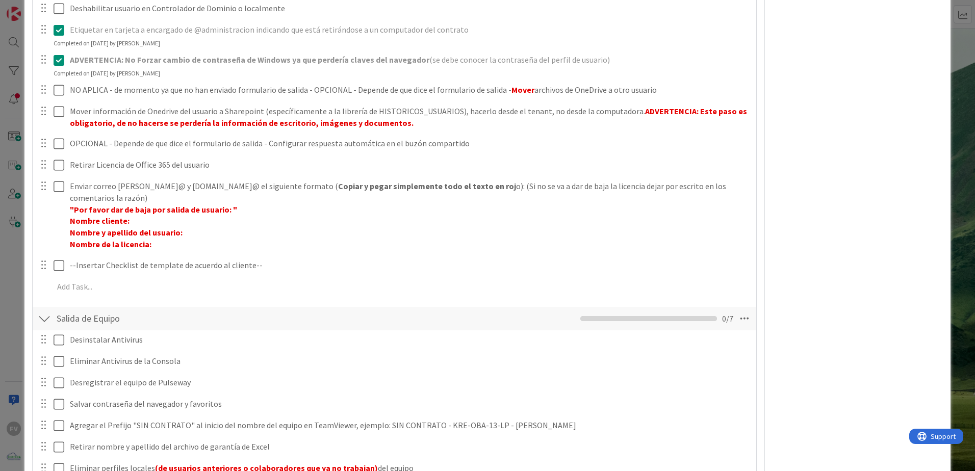
scroll to position [0, 0]
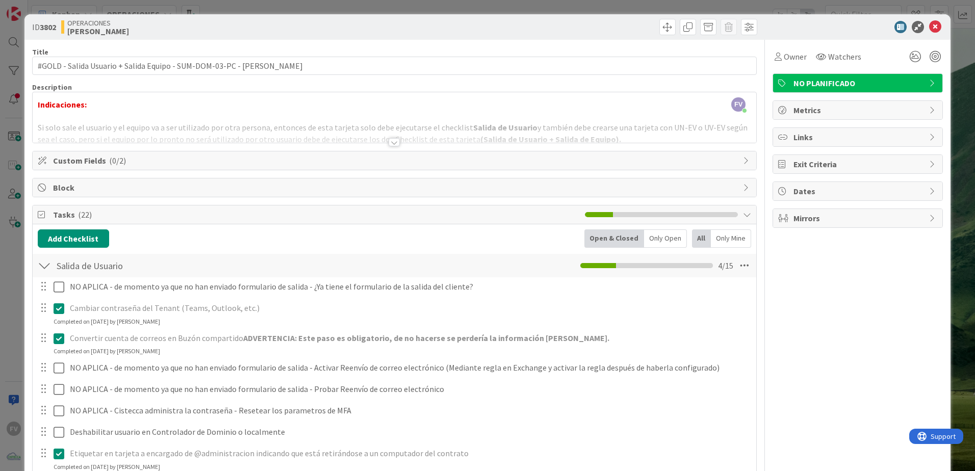
click at [881, 1] on div "ID 3802 OPERACIONES [PERSON_NAME] Title 70 / 128 #GOLD - Salida Usuario + Salid…" at bounding box center [487, 235] width 975 height 471
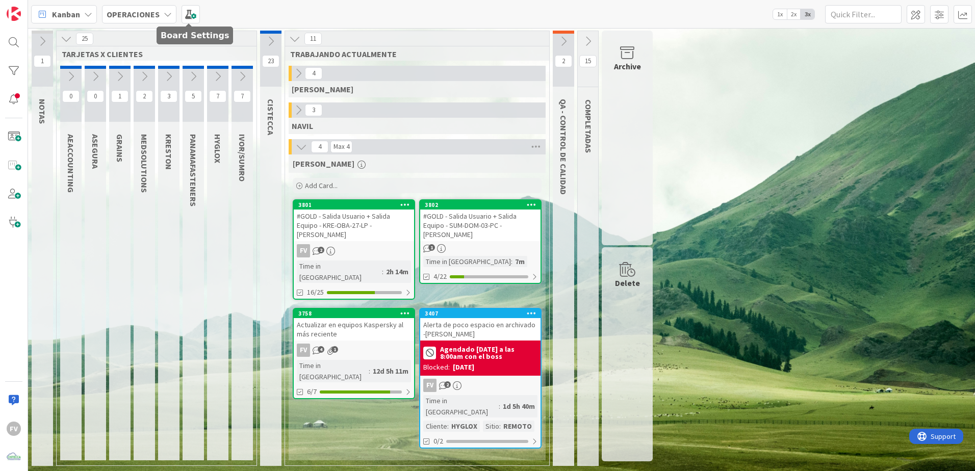
click at [166, 12] on icon at bounding box center [168, 14] width 8 height 8
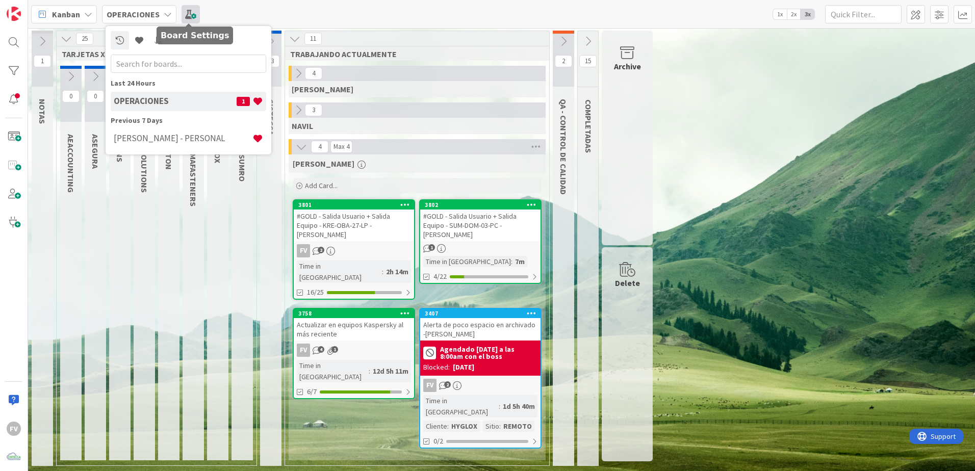
click at [183, 13] on span at bounding box center [190, 14] width 18 height 18
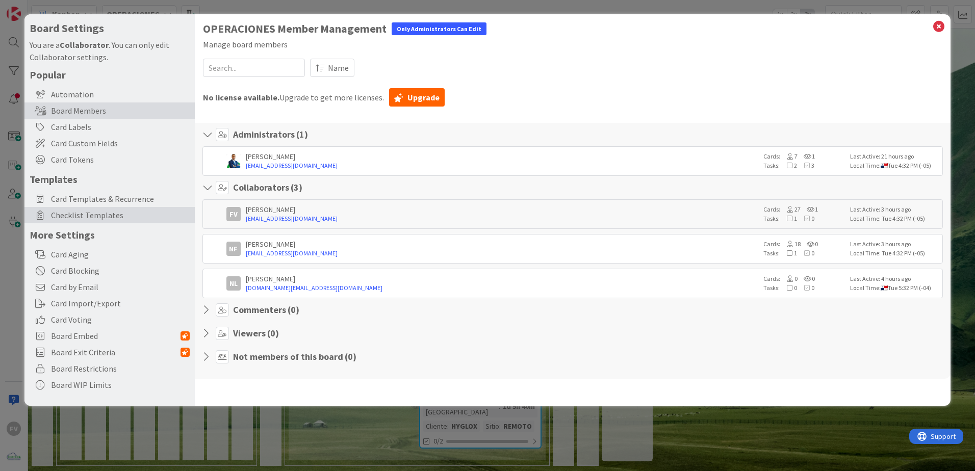
click at [121, 209] on span "Checklist Templates" at bounding box center [120, 215] width 139 height 12
click at [539, 5] on div "Board Settings You are a Collaborator . You can only edit Collaborator settings…" at bounding box center [487, 235] width 975 height 471
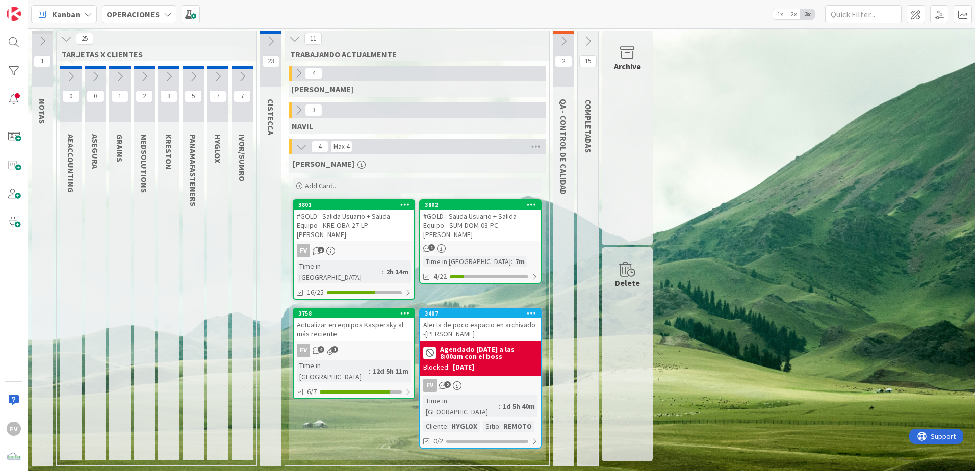
click at [860, 186] on div "1 NOTAS 25 TARJETAS X CLIENTES 0 AEACCOUNTING 0 ASEGURA 1 GRAINS 2 MEDSOLUTIONS…" at bounding box center [501, 251] width 943 height 440
click at [469, 254] on div "3802 #GOLD - Salida Usuario + [PERSON_NAME] - SUM-DOM-03-PC - [PERSON_NAME] 1 T…" at bounding box center [480, 241] width 122 height 85
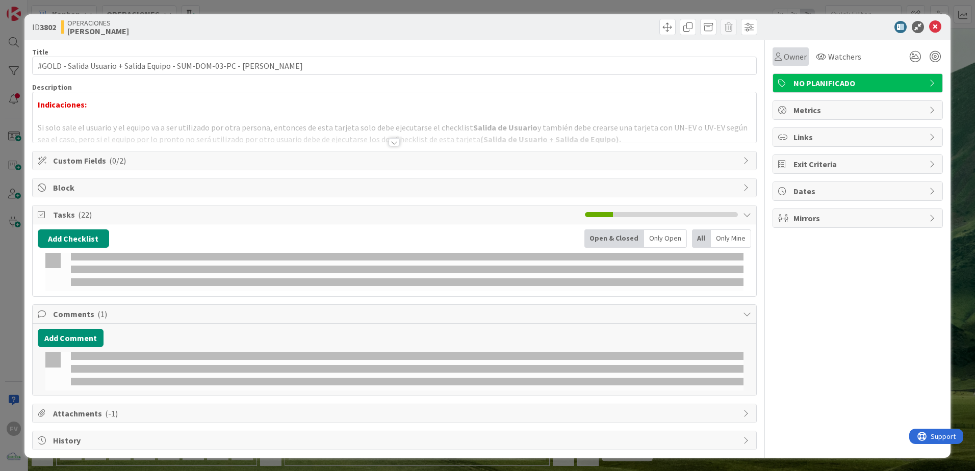
click at [793, 55] on span "Owner" at bounding box center [795, 56] width 23 height 12
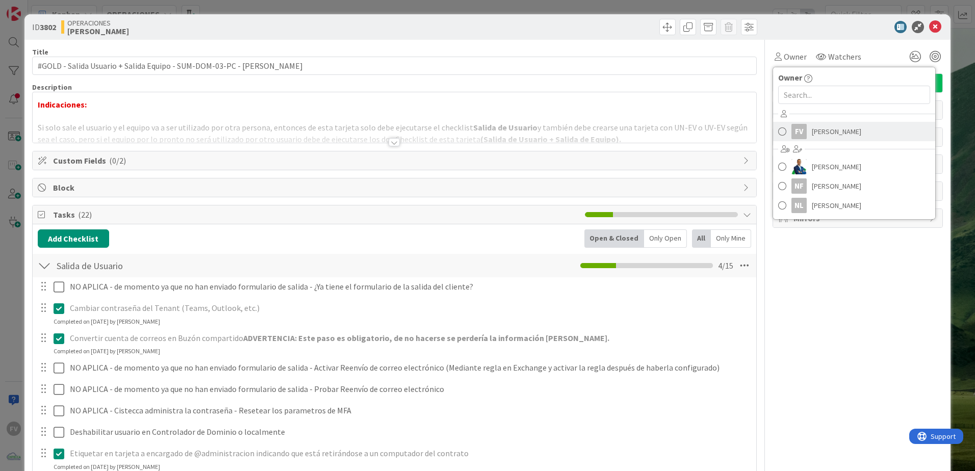
click at [812, 134] on span "[PERSON_NAME]" at bounding box center [836, 131] width 49 height 15
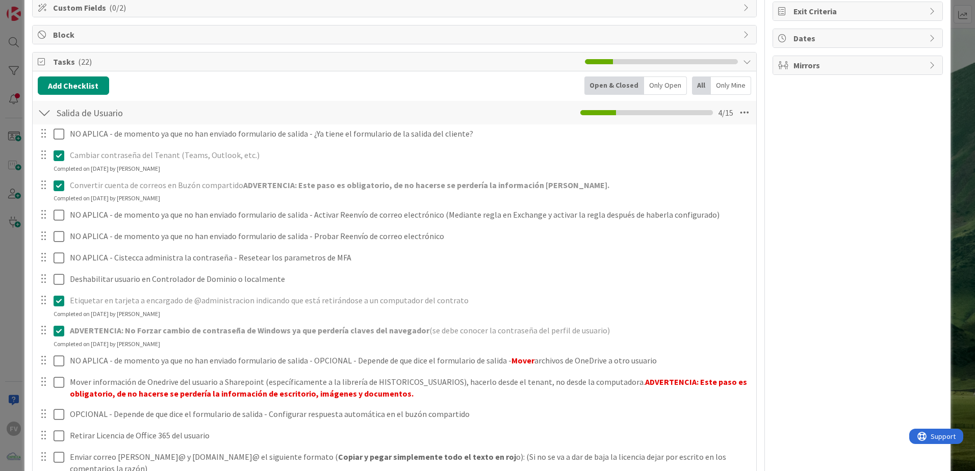
scroll to position [102, 0]
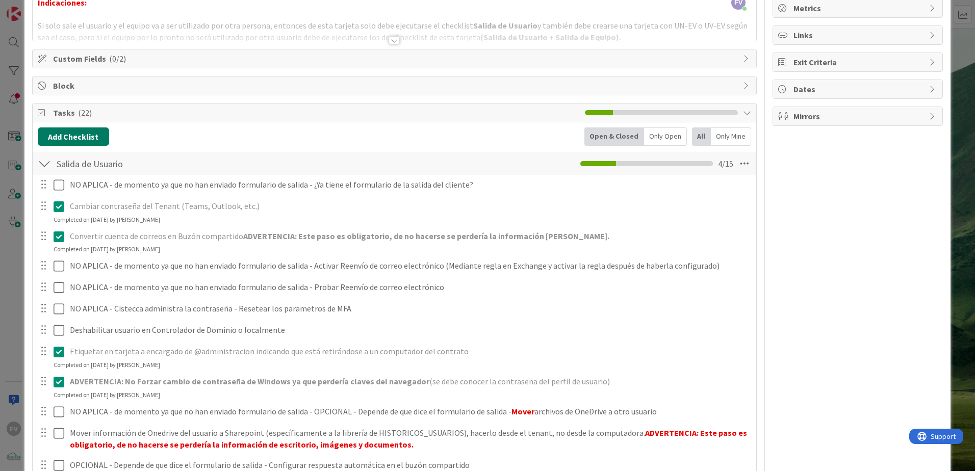
click at [85, 144] on button "Add Checklist" at bounding box center [73, 136] width 71 height 18
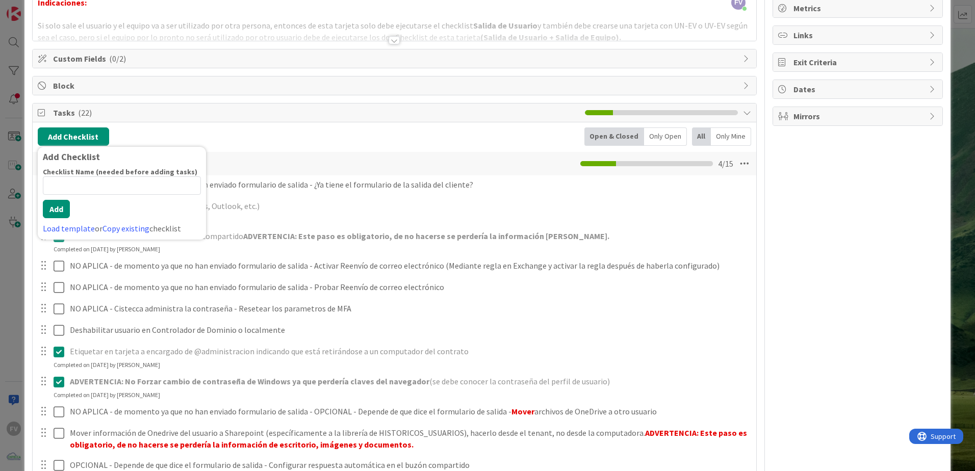
click at [109, 190] on input at bounding box center [122, 185] width 158 height 18
type input "SUMRO - Salida de cliente"
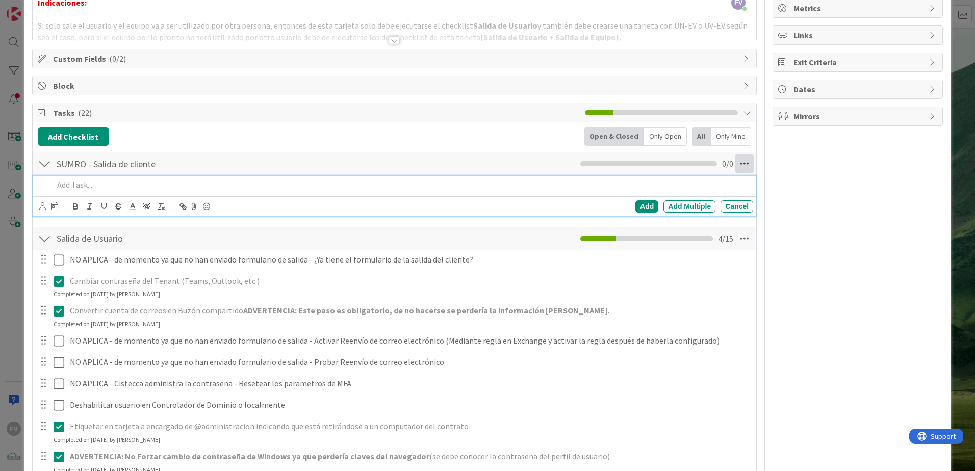
click at [735, 160] on icon at bounding box center [744, 163] width 18 height 18
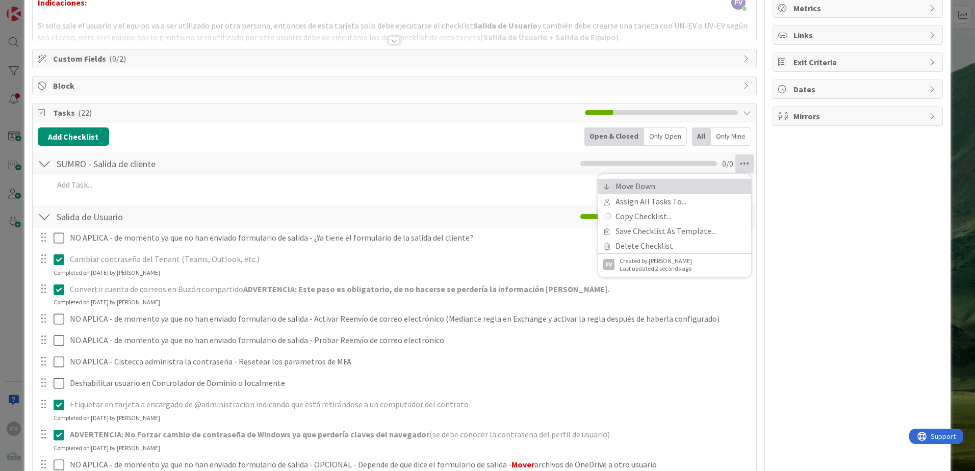
click at [691, 186] on link "Move Down" at bounding box center [674, 186] width 153 height 15
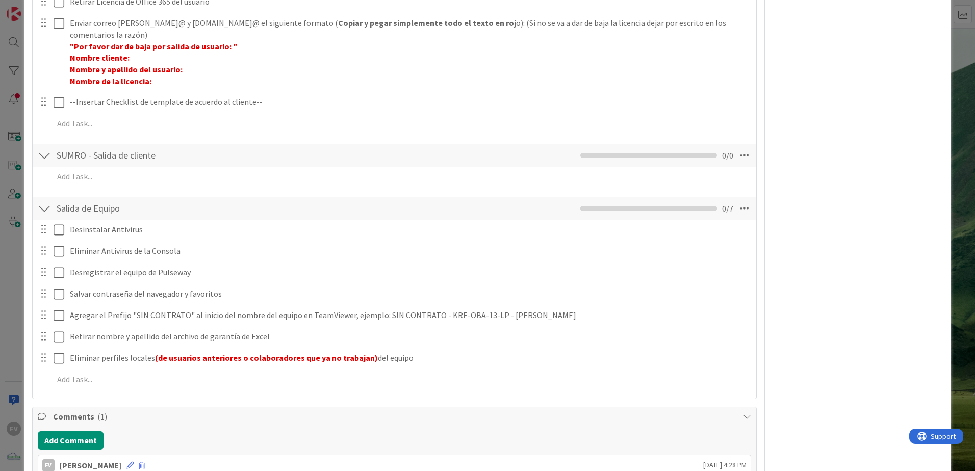
scroll to position [508, 0]
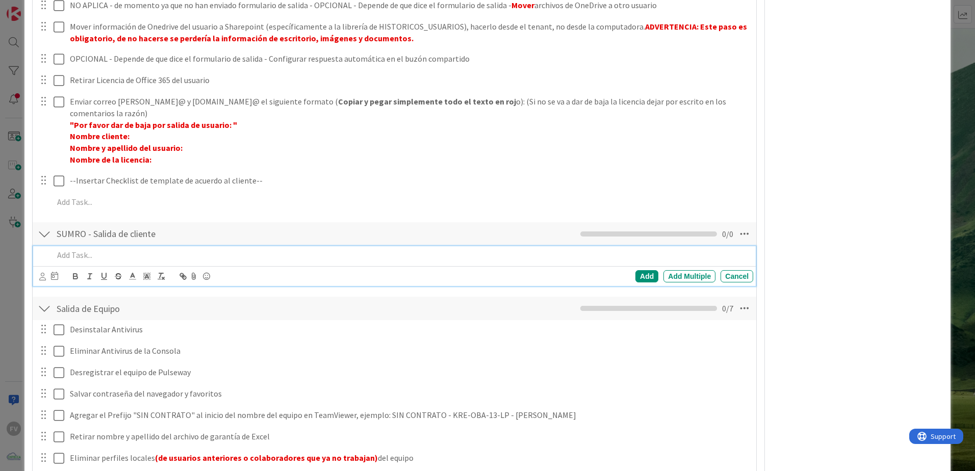
click at [154, 254] on p at bounding box center [401, 255] width 695 height 12
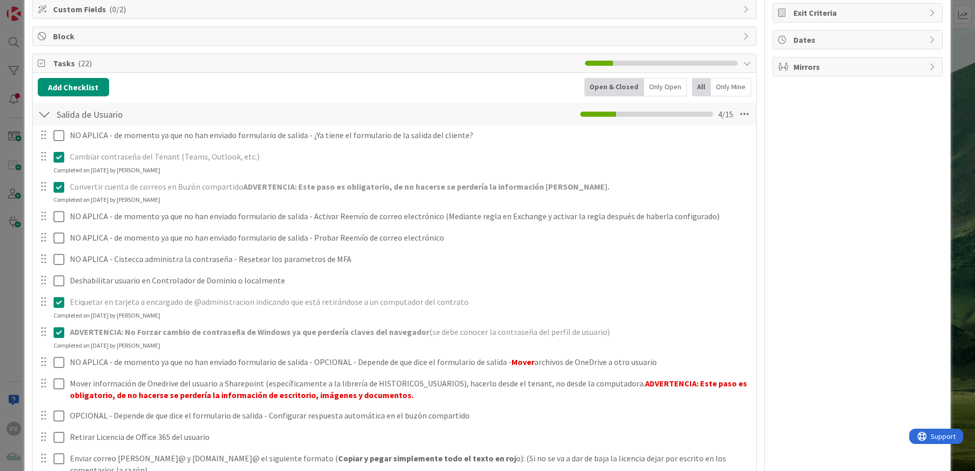
scroll to position [0, 0]
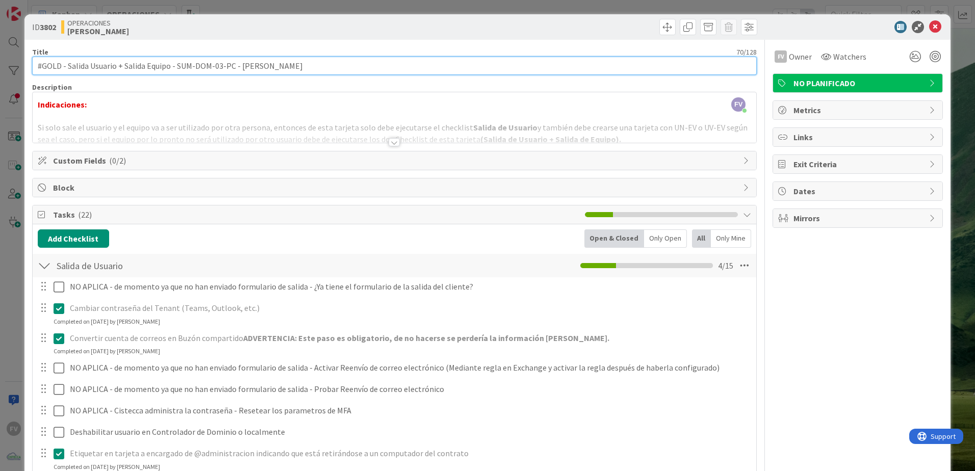
drag, startPoint x: 177, startPoint y: 63, endPoint x: 237, endPoint y: 67, distance: 59.2
click at [235, 67] on input "#GOLD - Salida Usuario + Salida Equipo - SUM-DOM-03-PC - [PERSON_NAME]" at bounding box center [394, 66] width 724 height 18
click at [356, 58] on input "#GOLD - Salida Usuario + Salida Equipo - SUM-DOM-03-PC - [PERSON_NAME]" at bounding box center [394, 66] width 724 height 18
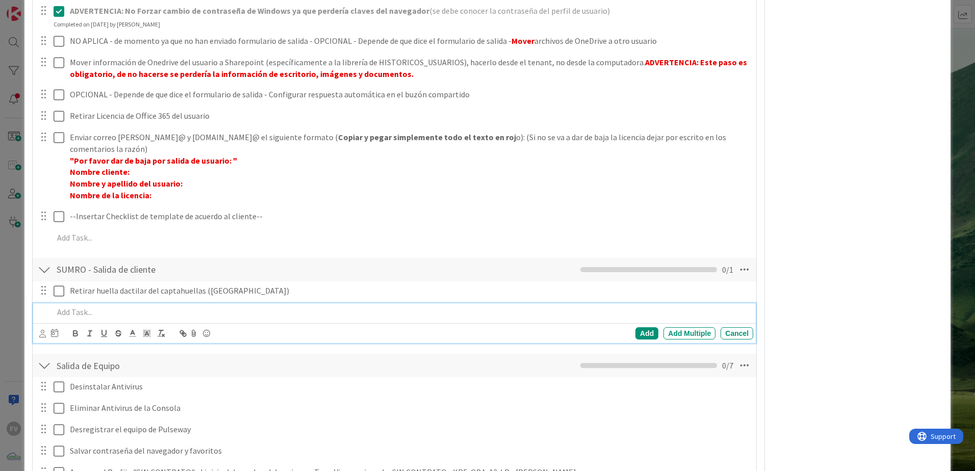
scroll to position [480, 0]
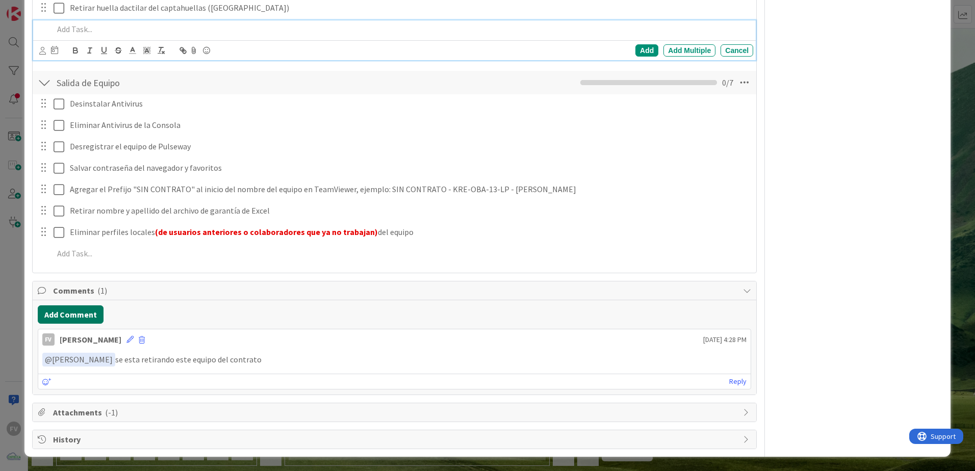
click at [89, 313] on button "Add Comment" at bounding box center [71, 314] width 66 height 18
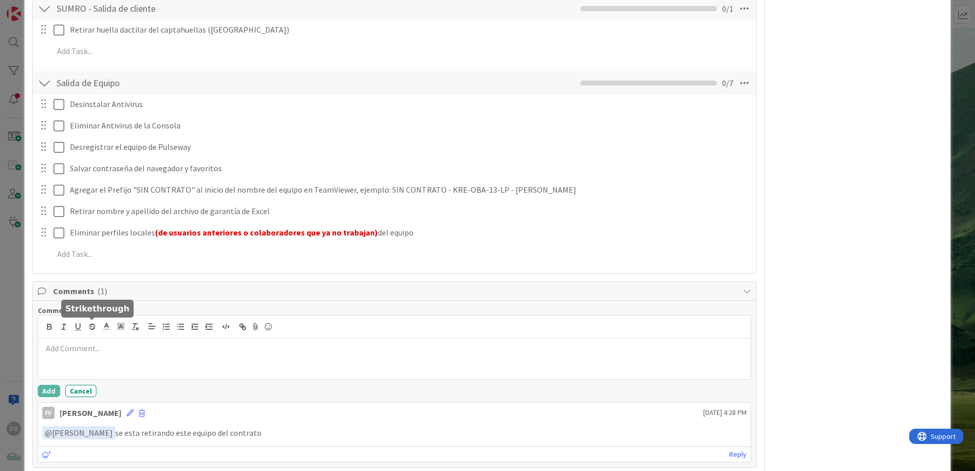
click at [94, 352] on p at bounding box center [394, 349] width 704 height 12
drag, startPoint x: 807, startPoint y: 299, endPoint x: 774, endPoint y: 320, distance: 39.0
click at [346, 335] on div at bounding box center [394, 327] width 712 height 23
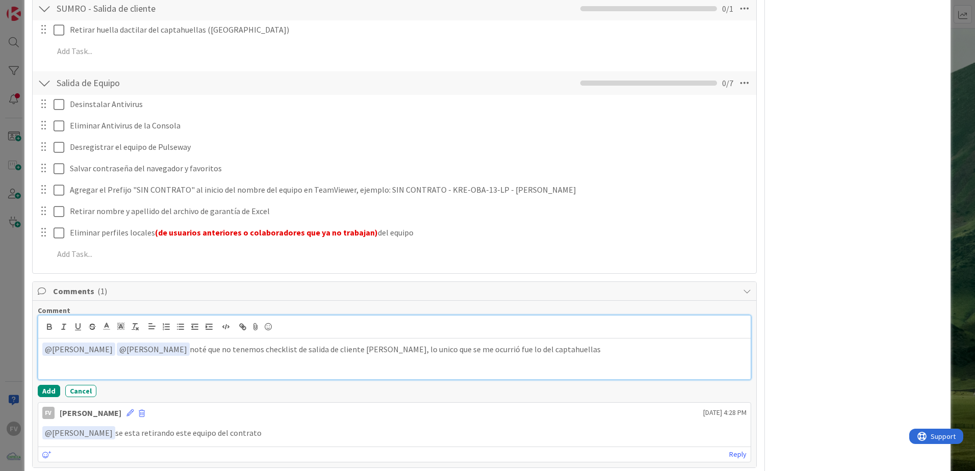
click at [455, 352] on p "﻿ @ [PERSON_NAME] ﻿ ﻿ @ [PERSON_NAME] ﻿ noté que no tenemos checklist de salida…" at bounding box center [394, 350] width 704 height 14
click at [343, 362] on p "﻿ @ [PERSON_NAME] ﻿ ﻿ @ [PERSON_NAME] ﻿ noté que no tenemos checklist de salida…" at bounding box center [394, 355] width 704 height 25
click at [40, 389] on button "Add" at bounding box center [49, 391] width 22 height 12
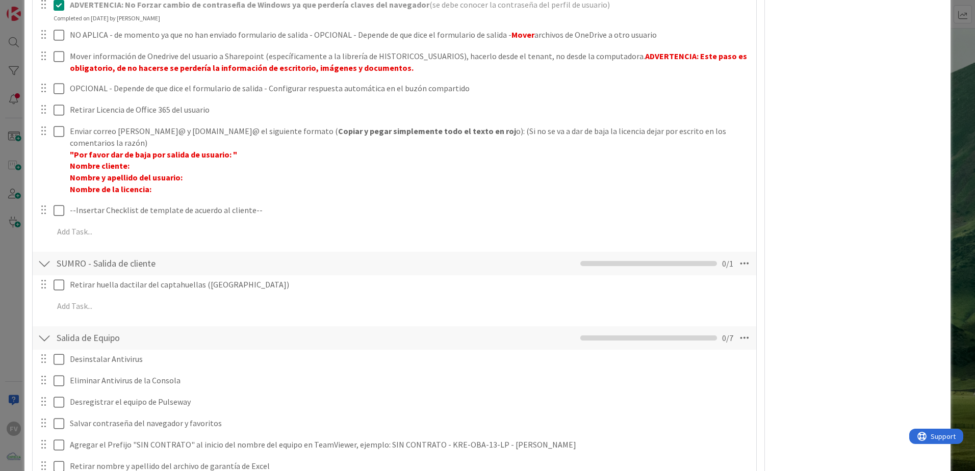
scroll to position [428, 0]
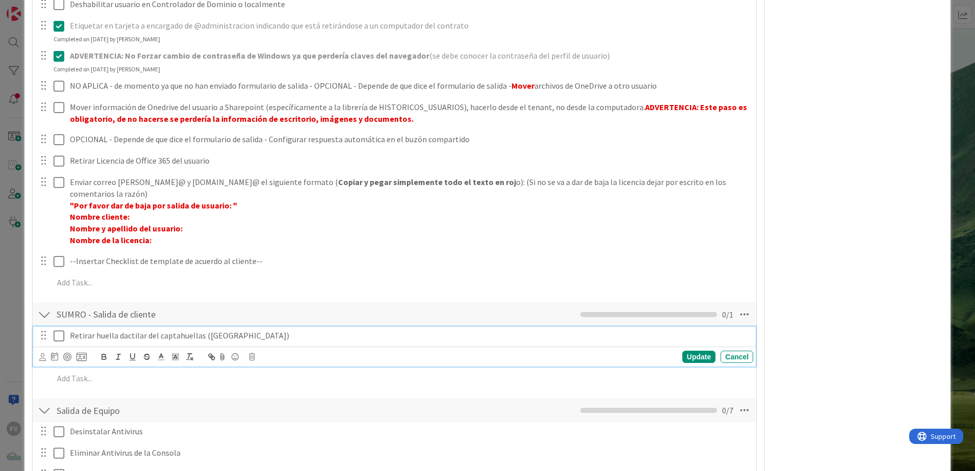
click at [258, 339] on p "Retirar huella dactilar del captahuellas ([GEOGRAPHIC_DATA])" at bounding box center [409, 336] width 679 height 12
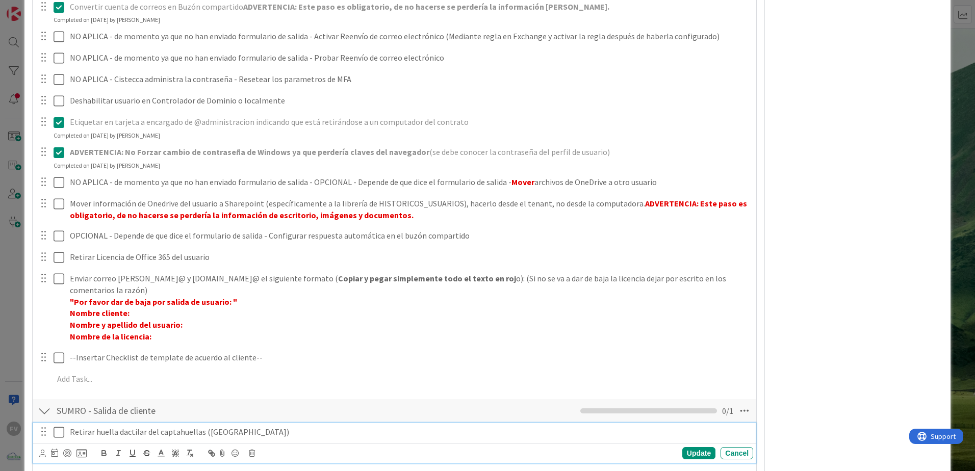
scroll to position [326, 0]
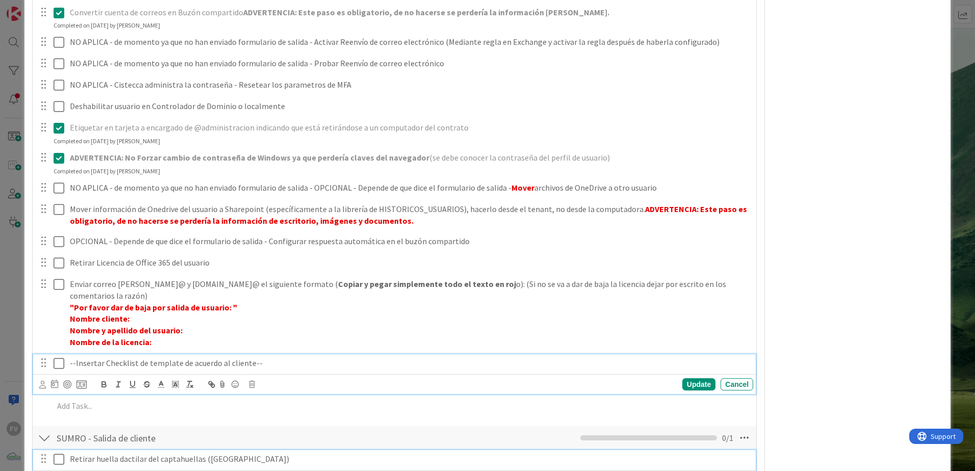
click at [57, 364] on icon at bounding box center [59, 363] width 11 height 12
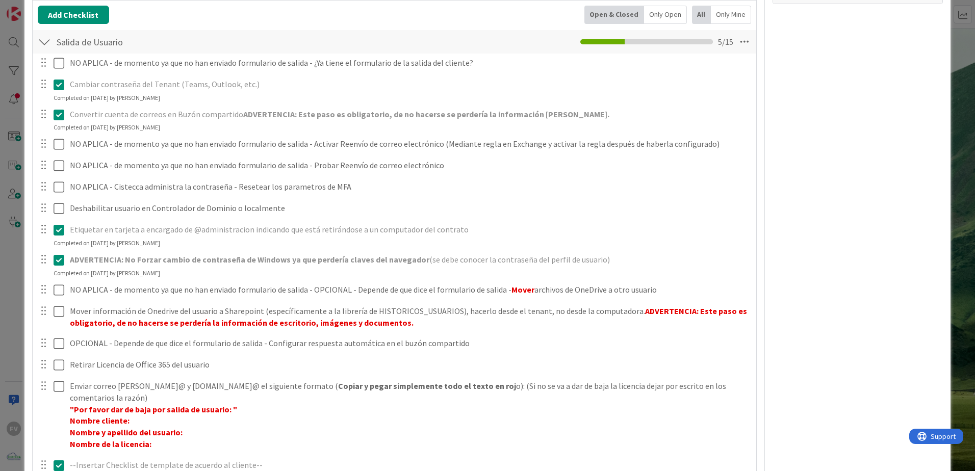
scroll to position [377, 0]
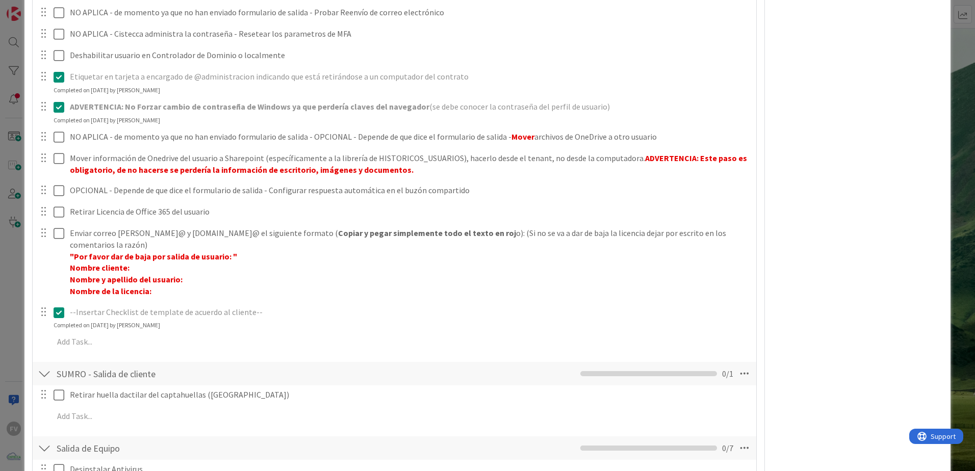
click at [801, 148] on div "FV Owner Owner Remove Set as Watcher FV [PERSON_NAME] [PERSON_NAME] NF [PERSON_…" at bounding box center [857, 277] width 170 height 1229
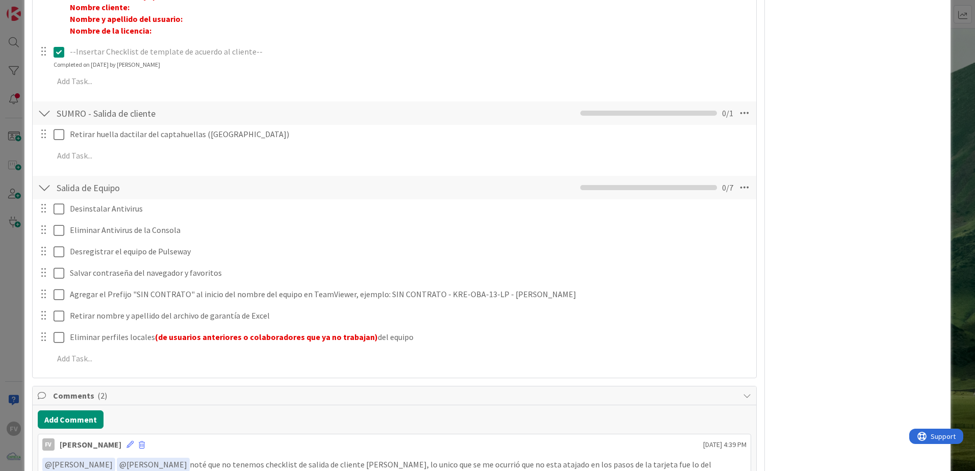
scroll to position [632, 0]
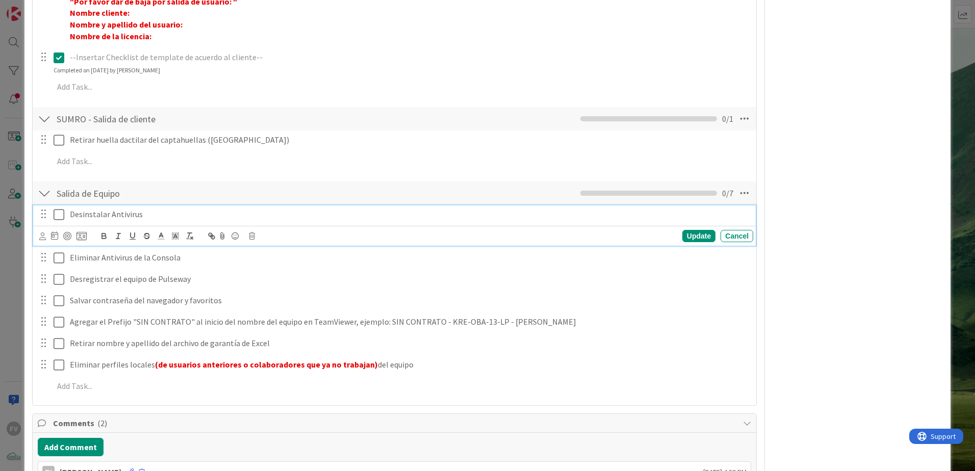
click at [68, 219] on div "Desinstalar Antivirus" at bounding box center [409, 214] width 687 height 18
click at [705, 241] on div "Update" at bounding box center [698, 236] width 33 height 12
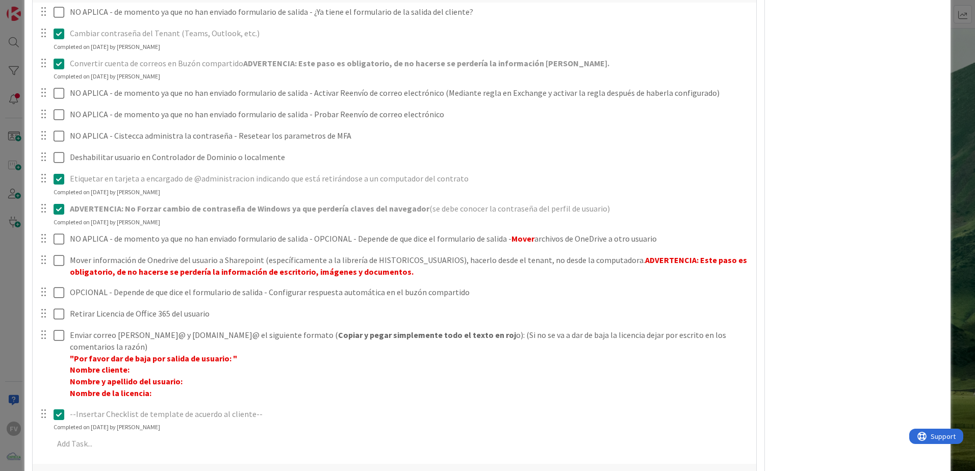
scroll to position [683, 0]
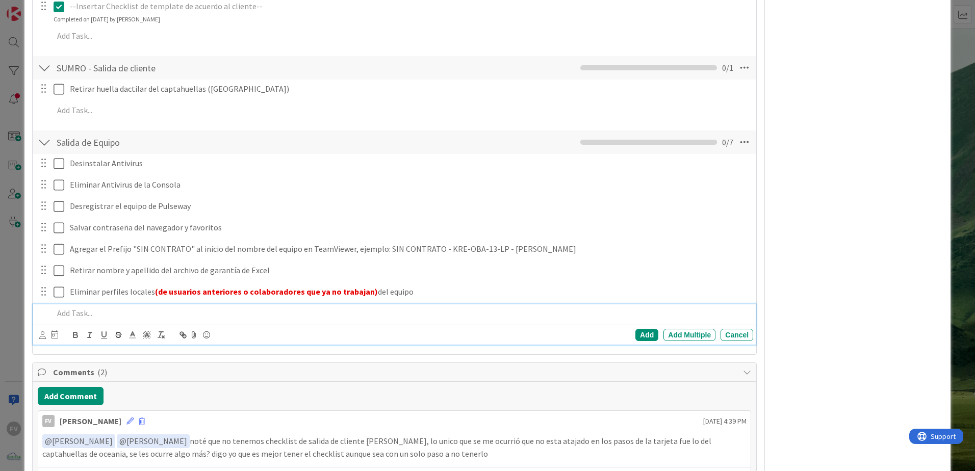
click at [92, 309] on p at bounding box center [401, 313] width 695 height 12
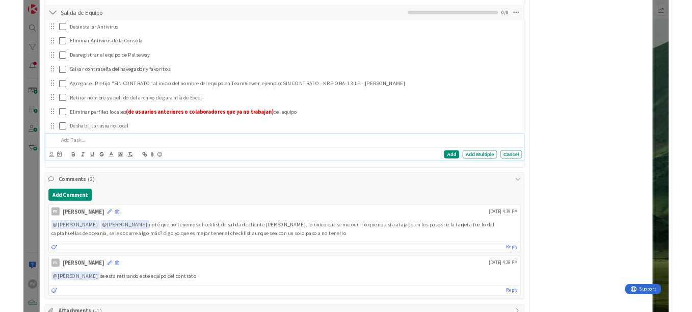
scroll to position [704, 0]
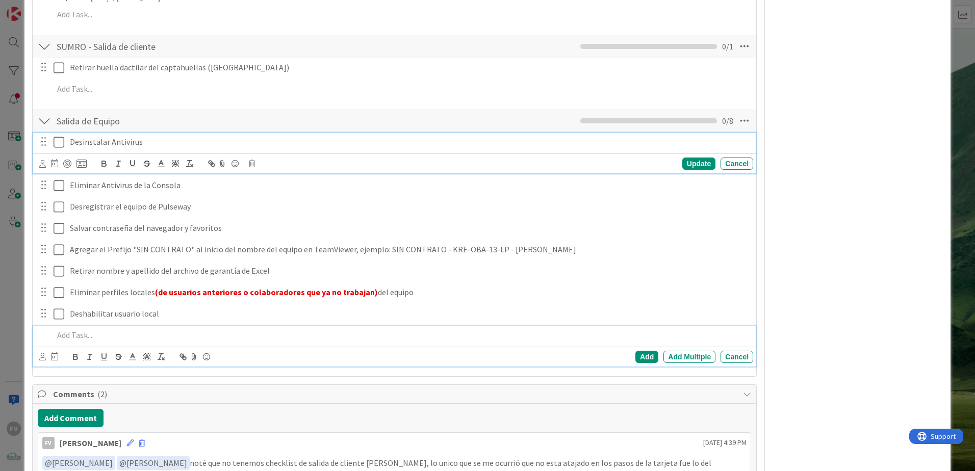
click at [57, 141] on icon at bounding box center [59, 142] width 11 height 12
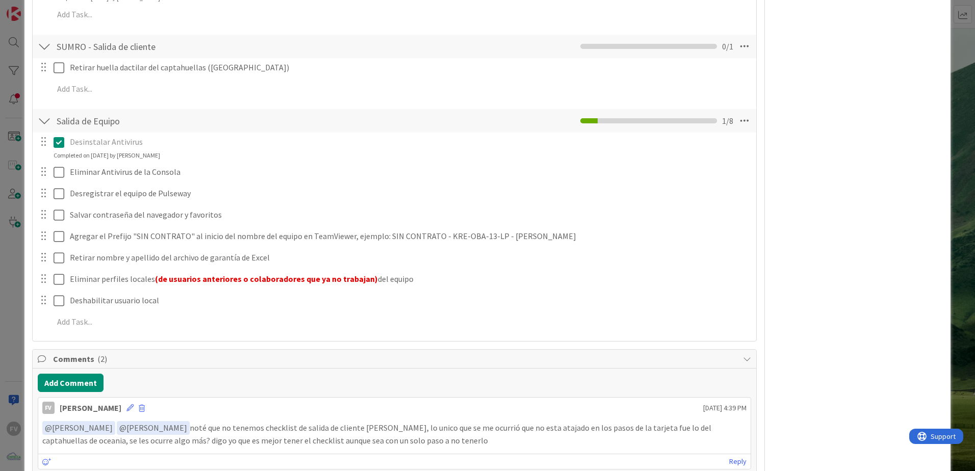
click at [58, 143] on icon at bounding box center [59, 142] width 11 height 12
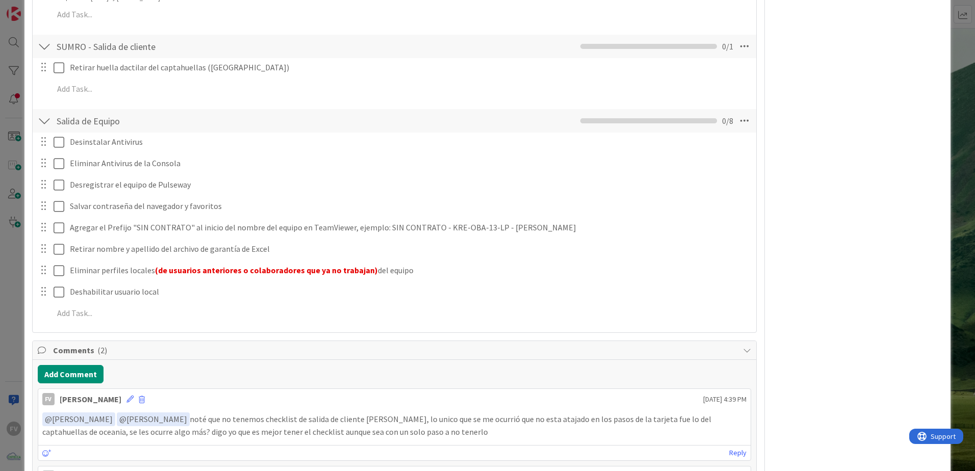
click at [57, 174] on div "Desinstalar Antivirus Update Cancel Eliminar Antivirus de la Consola Update Can…" at bounding box center [394, 230] width 713 height 194
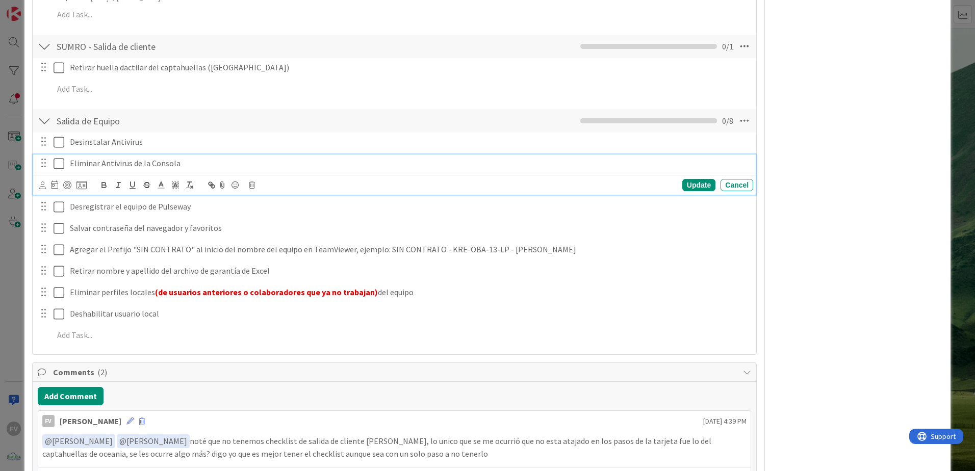
click at [58, 160] on icon at bounding box center [59, 164] width 11 height 12
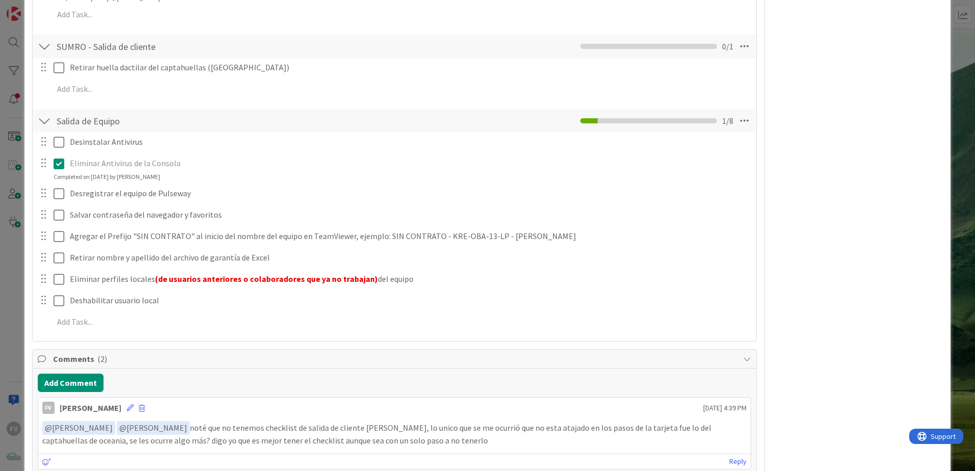
click at [57, 161] on icon at bounding box center [59, 164] width 11 height 12
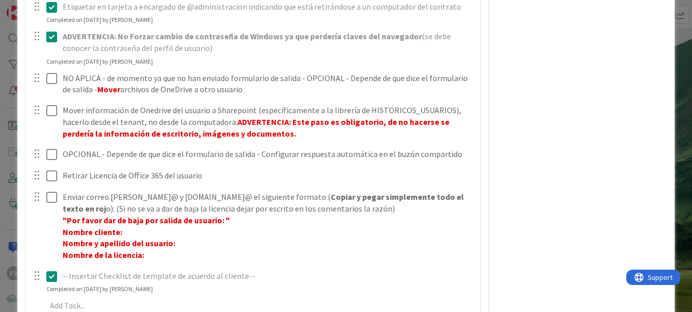
scroll to position [398, 0]
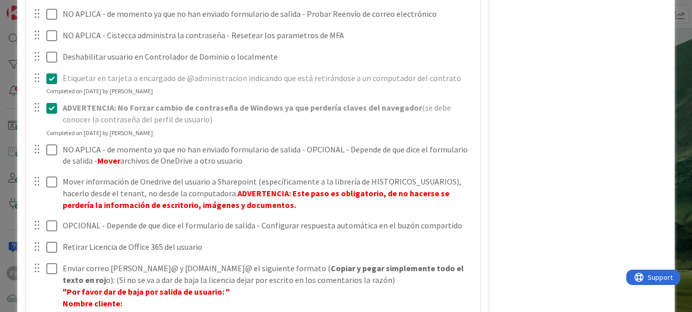
click at [45, 57] on div at bounding box center [44, 57] width 29 height 18
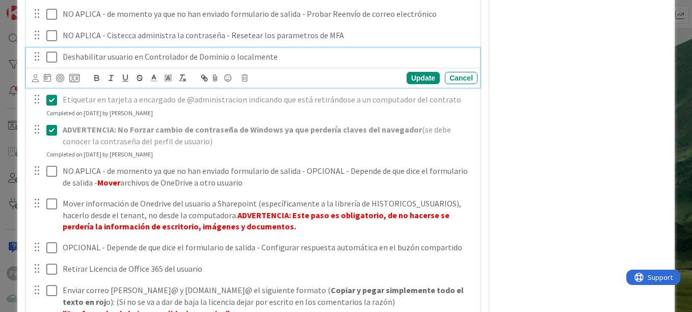
click at [53, 56] on icon at bounding box center [51, 57] width 11 height 12
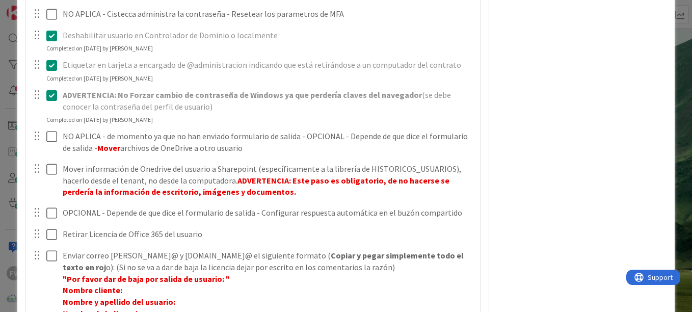
scroll to position [449, 0]
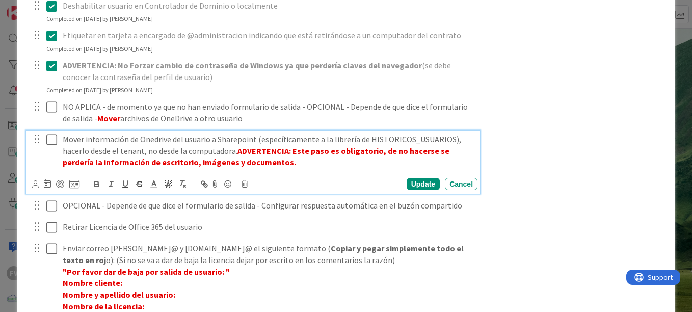
click at [48, 138] on icon at bounding box center [51, 140] width 11 height 12
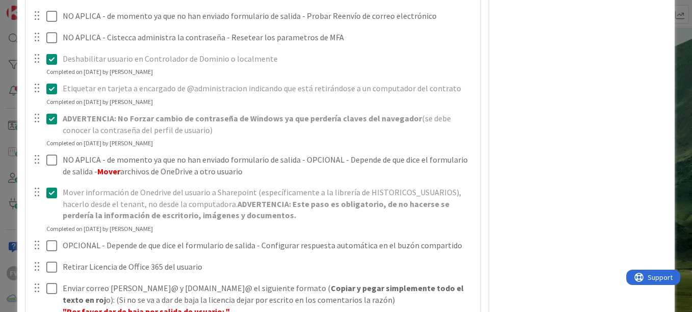
scroll to position [398, 0]
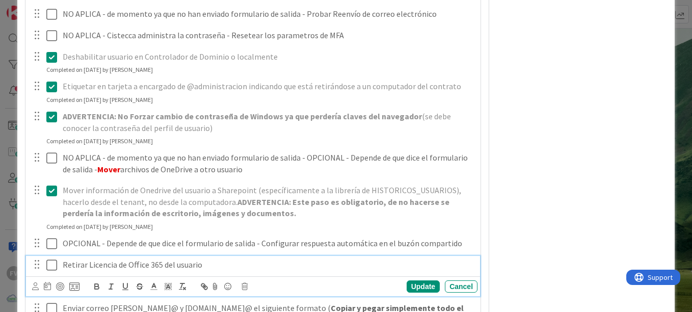
drag, startPoint x: 50, startPoint y: 266, endPoint x: 63, endPoint y: 265, distance: 13.3
click at [50, 266] on icon at bounding box center [51, 265] width 11 height 12
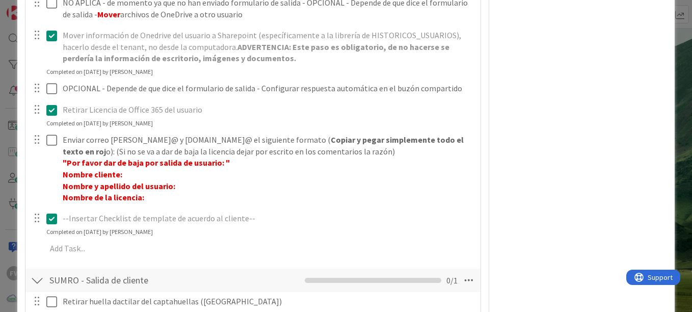
scroll to position [602, 0]
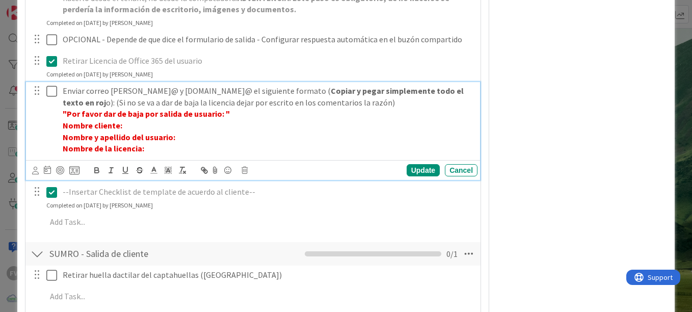
click at [48, 91] on icon at bounding box center [51, 91] width 11 height 12
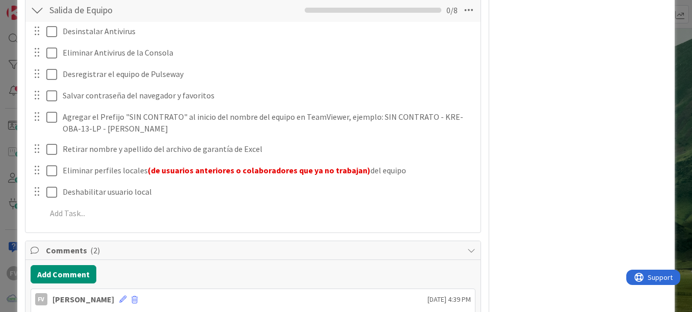
scroll to position [908, 0]
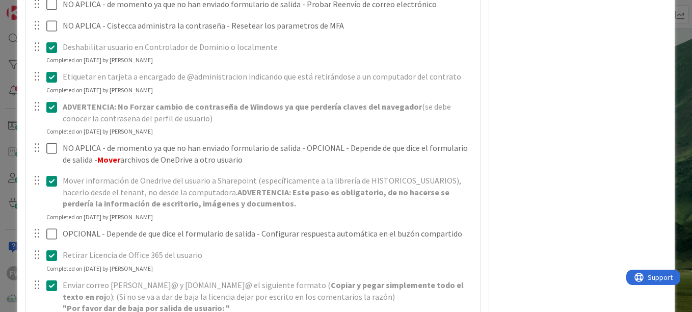
scroll to position [510, 0]
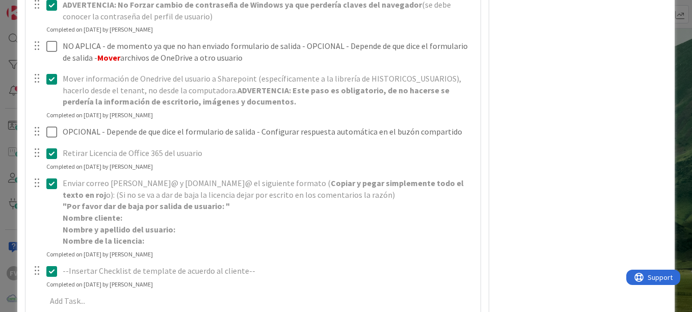
click at [515, 218] on div "FV Owner Owner Remove Set as Watcher FV [PERSON_NAME] [PERSON_NAME] NF [PERSON_…" at bounding box center [582, 212] width 170 height 1365
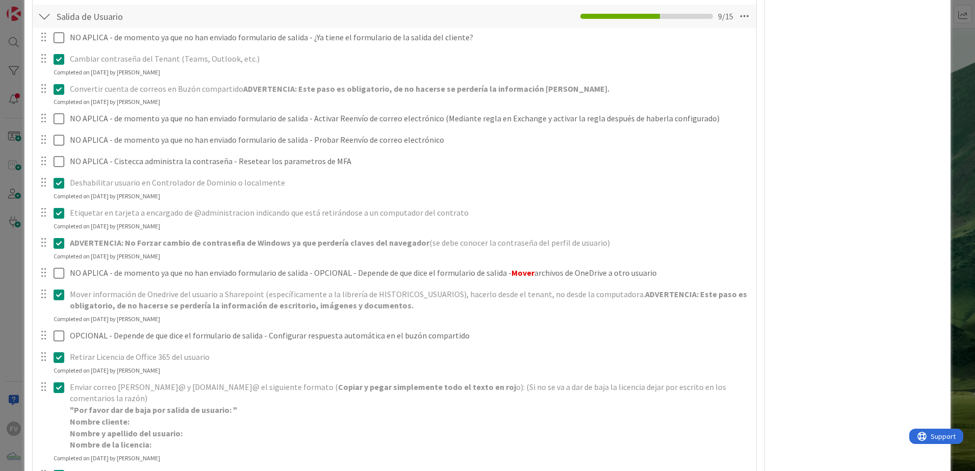
scroll to position [0, 0]
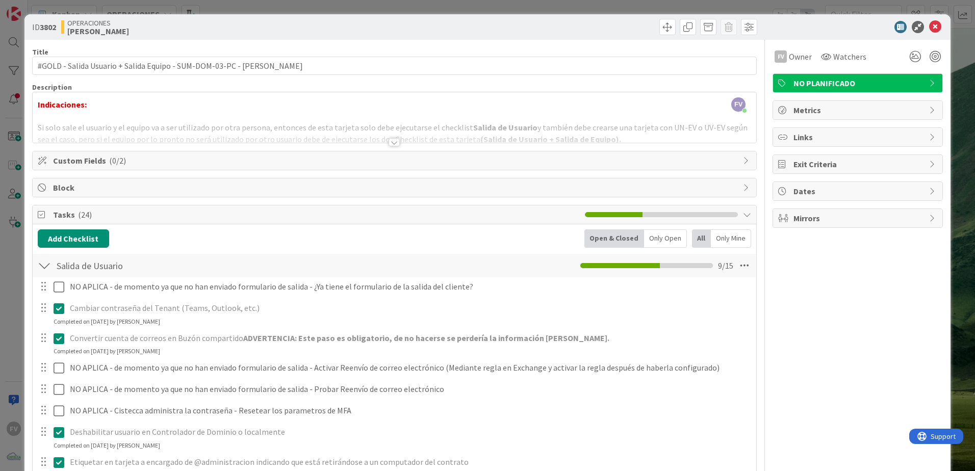
click at [166, 217] on span "Tasks ( 24 )" at bounding box center [316, 215] width 527 height 12
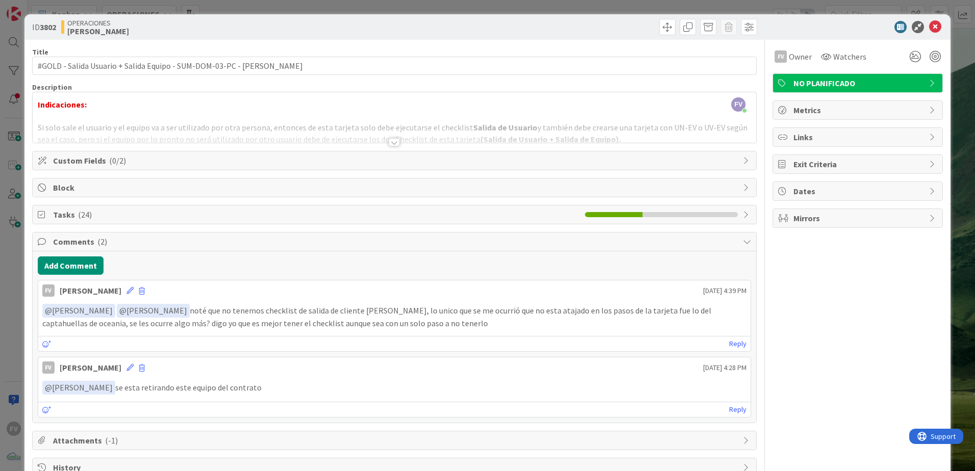
click at [142, 189] on span "Block" at bounding box center [395, 187] width 685 height 12
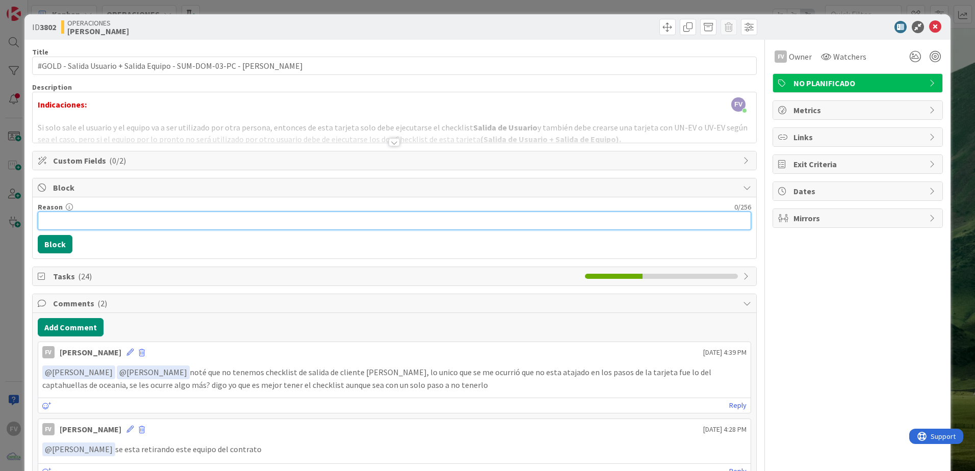
click at [132, 214] on input "Reason" at bounding box center [394, 221] width 713 height 18
type input "Esperando que enciendan el equipo [DATE] [DATE] para seguir con la salida del e…"
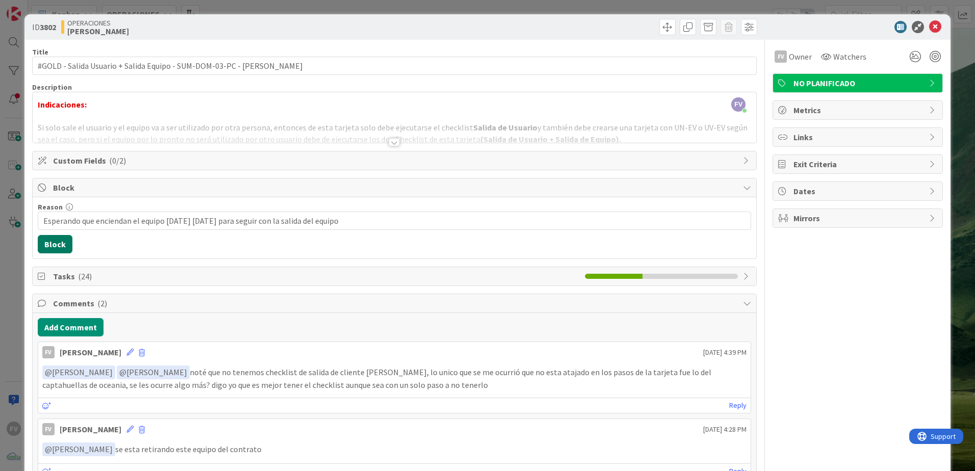
click at [66, 244] on button "Block" at bounding box center [55, 244] width 35 height 18
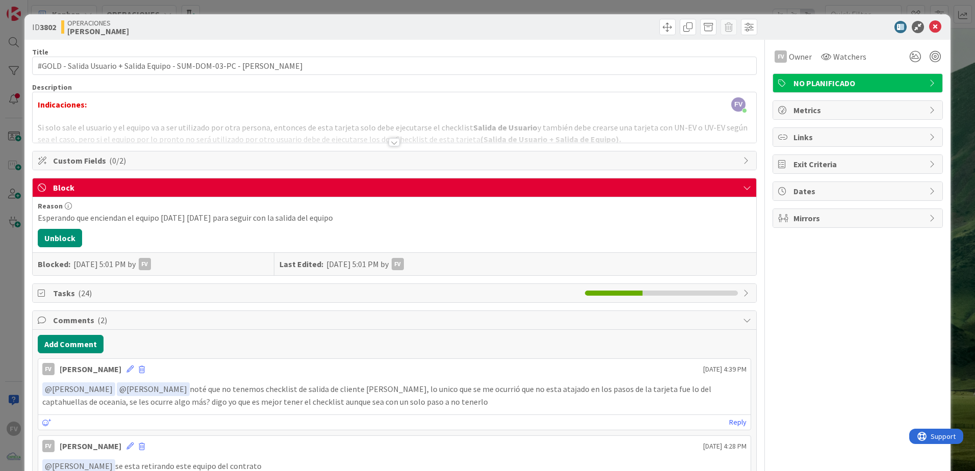
click at [10, 225] on div "ID 3802 OPERACIONES [PERSON_NAME] Title 70 / 128 #GOLD - Salida Usuario + Salid…" at bounding box center [487, 235] width 975 height 471
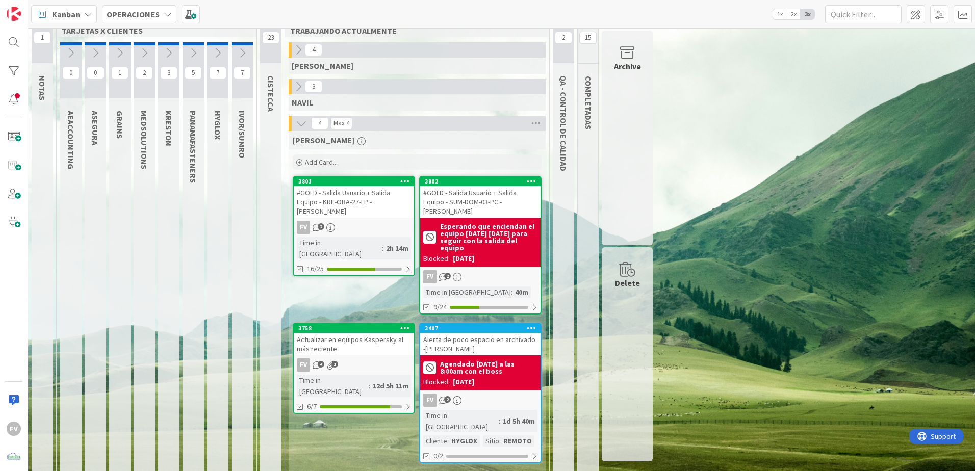
click at [373, 380] on div "12d 5h 11m" at bounding box center [390, 385] width 41 height 11
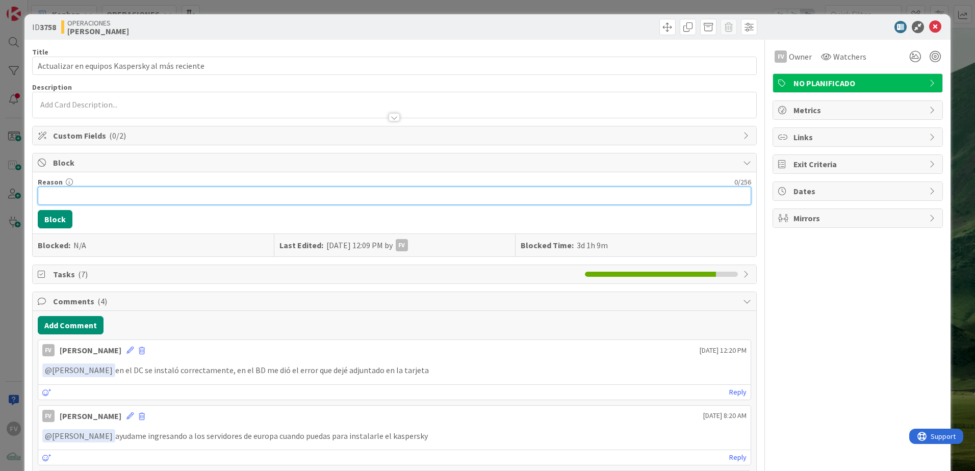
click at [63, 194] on input "Reason" at bounding box center [394, 196] width 713 height 18
type input "Esperando respuesta del boss"
click at [51, 215] on button "Block" at bounding box center [55, 219] width 35 height 18
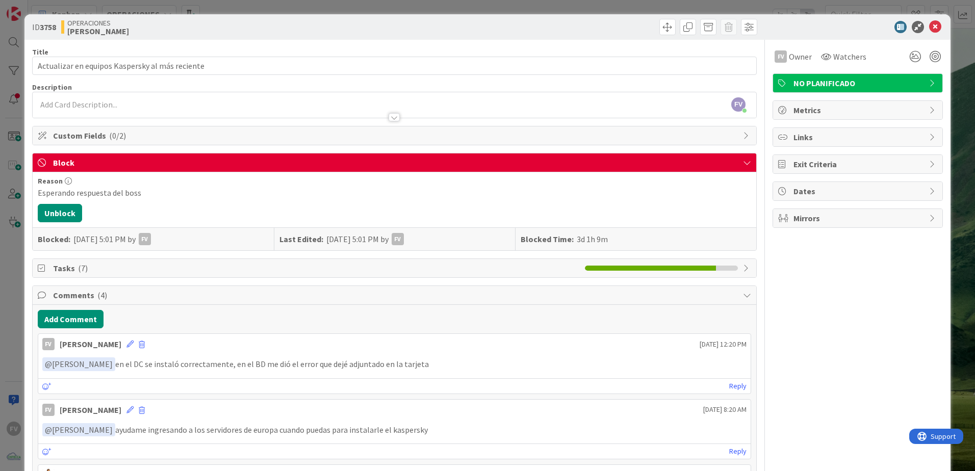
click at [18, 178] on div "ID 3758 OPERACIONES [PERSON_NAME] Title 47 / 128 Actualizar en equipos Kaspersk…" at bounding box center [487, 235] width 975 height 471
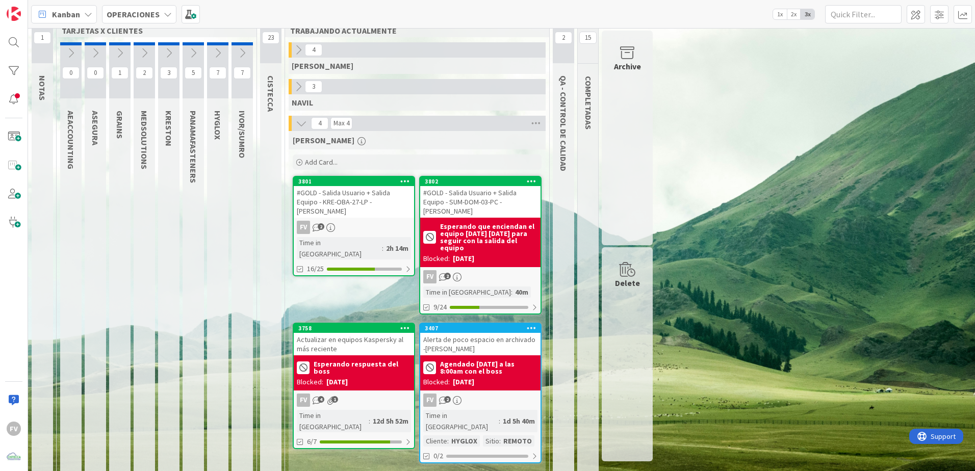
click at [392, 196] on div "#GOLD - Salida Usuario + Salida Equipo - KRE-OBA-27-LP - [PERSON_NAME]" at bounding box center [354, 202] width 120 height 32
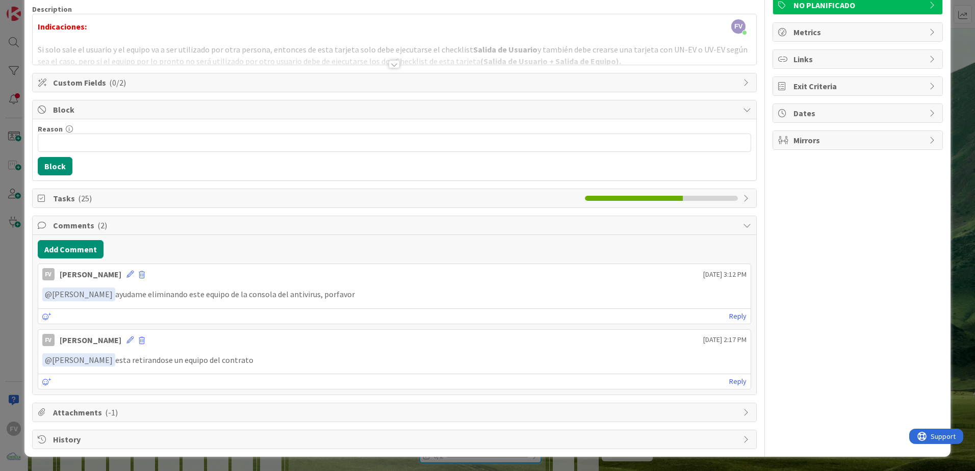
click at [78, 200] on span "( 25 )" at bounding box center [85, 198] width 14 height 10
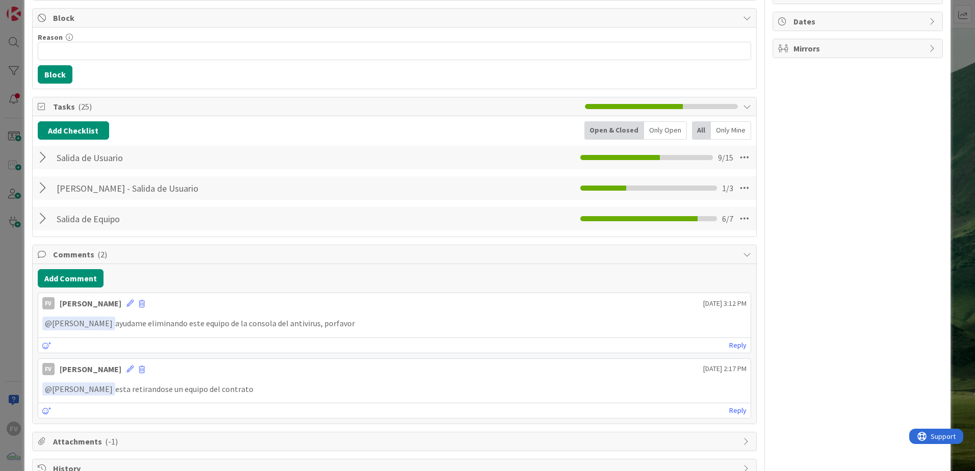
scroll to position [180, 0]
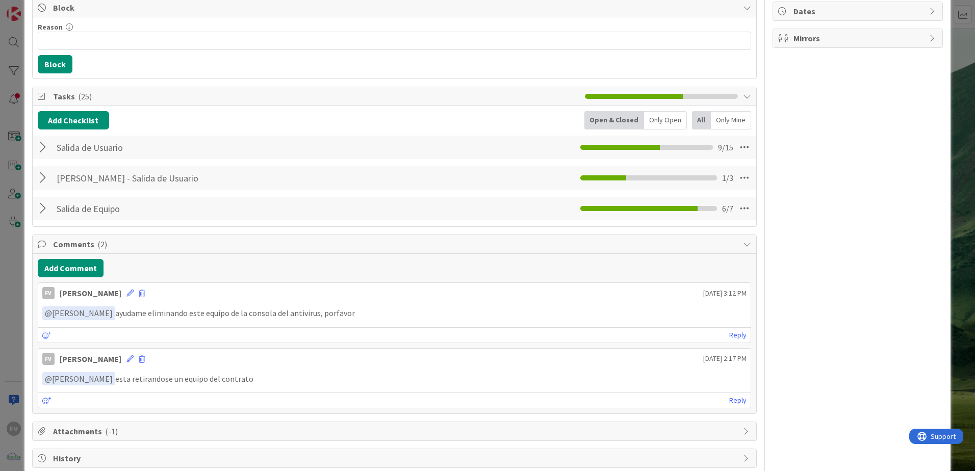
click at [48, 169] on div at bounding box center [44, 178] width 13 height 18
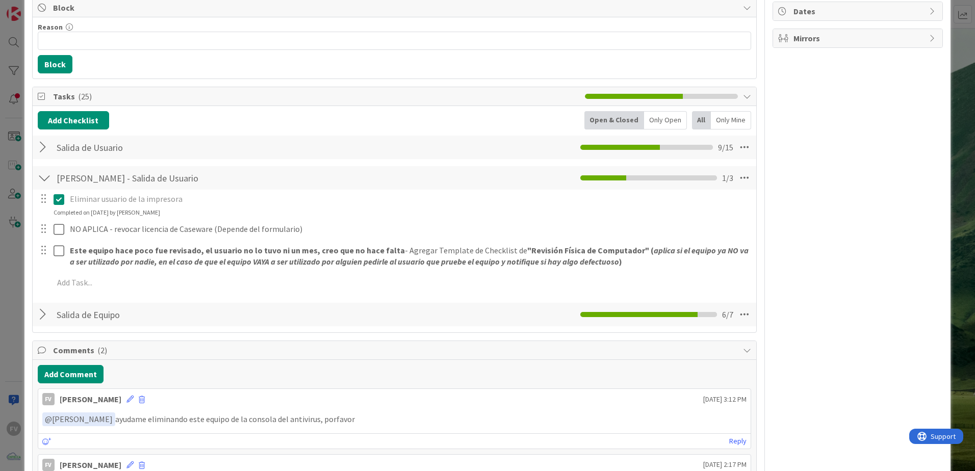
click at [48, 169] on div at bounding box center [44, 178] width 13 height 18
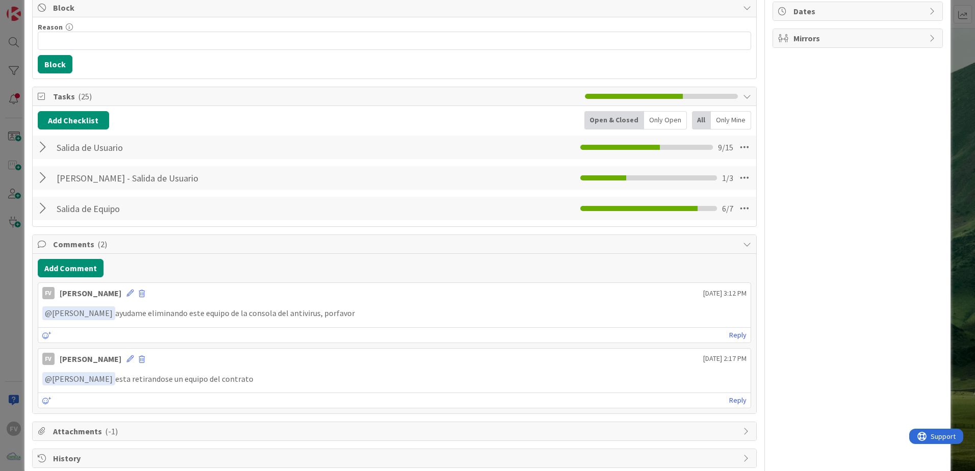
click at [40, 148] on div at bounding box center [44, 147] width 13 height 18
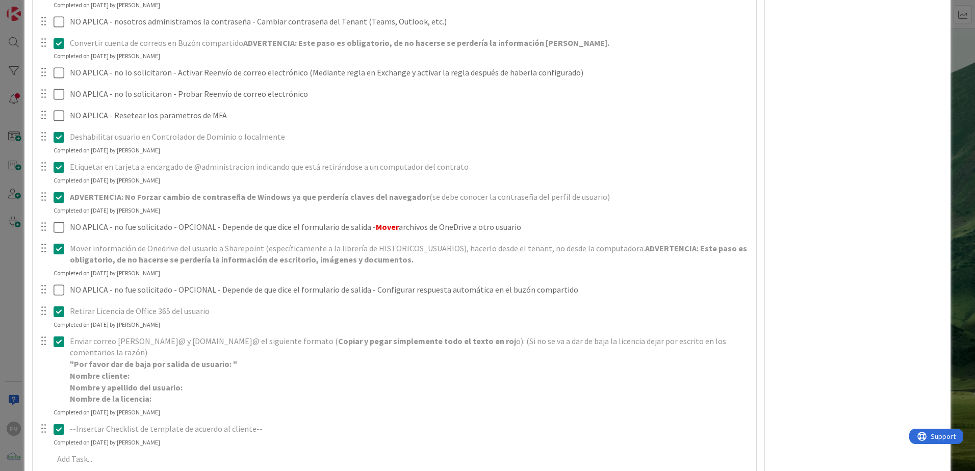
scroll to position [510, 0]
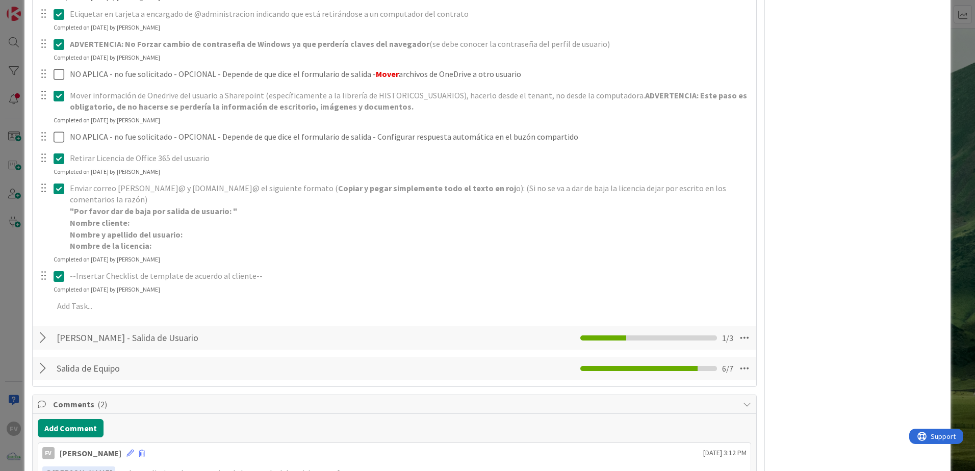
click at [49, 339] on div at bounding box center [44, 338] width 13 height 18
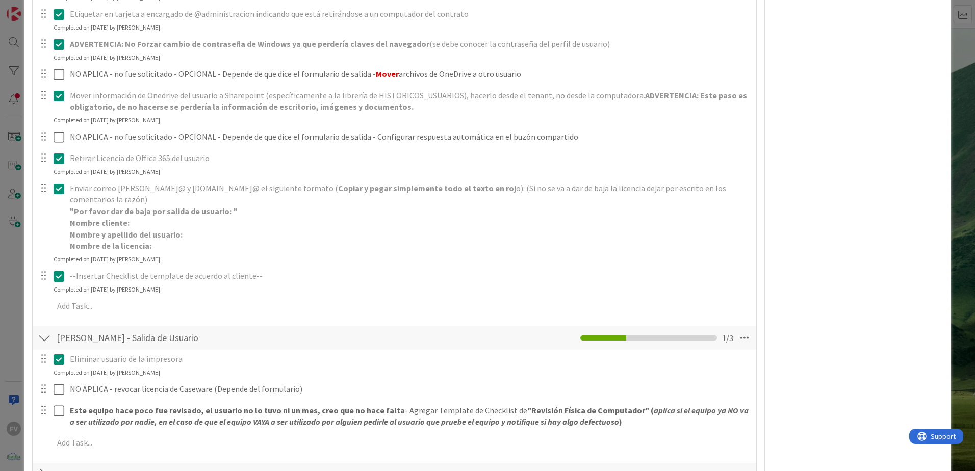
click at [49, 339] on div at bounding box center [44, 338] width 13 height 18
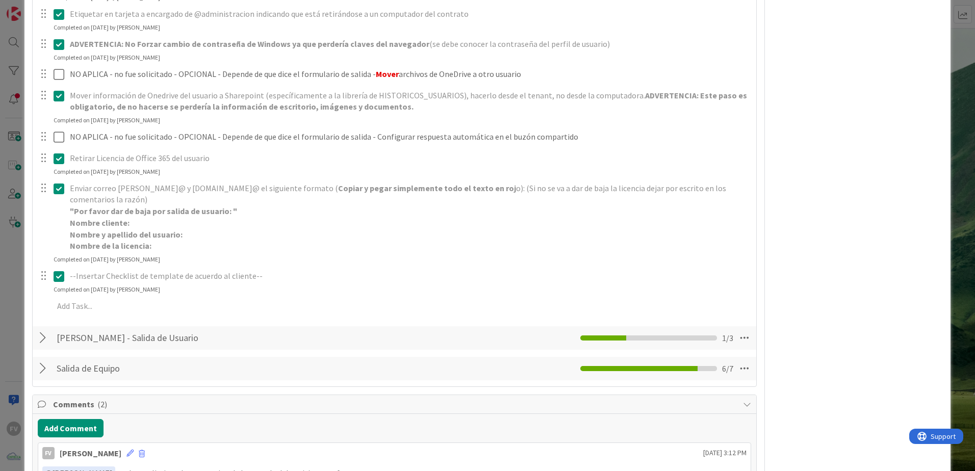
click at [49, 337] on div at bounding box center [44, 338] width 13 height 18
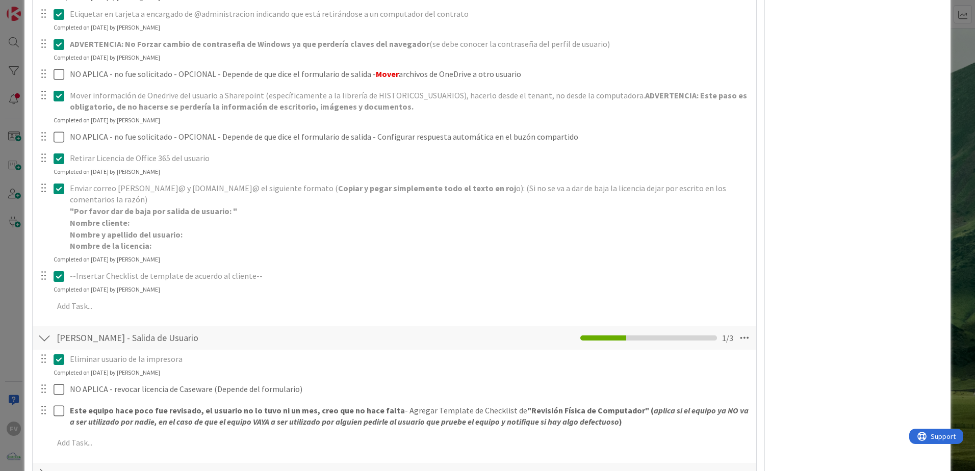
click at [48, 337] on div at bounding box center [44, 338] width 13 height 18
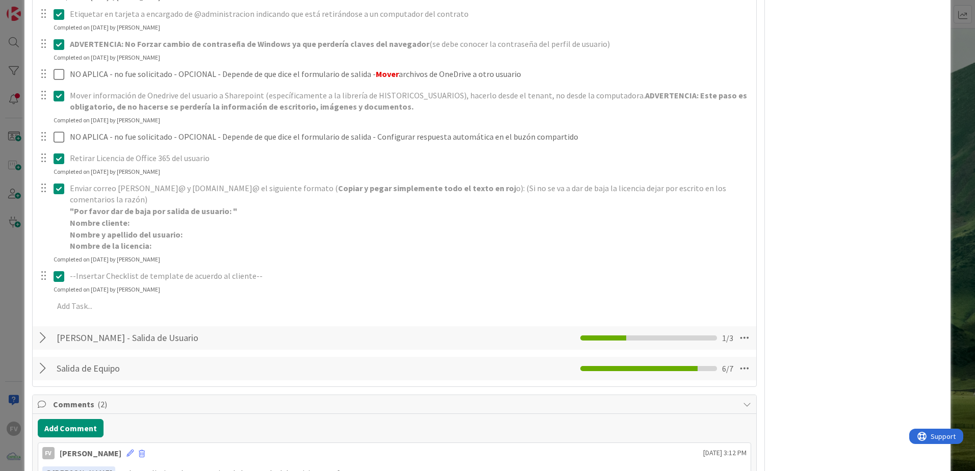
click at [42, 373] on div at bounding box center [44, 368] width 13 height 18
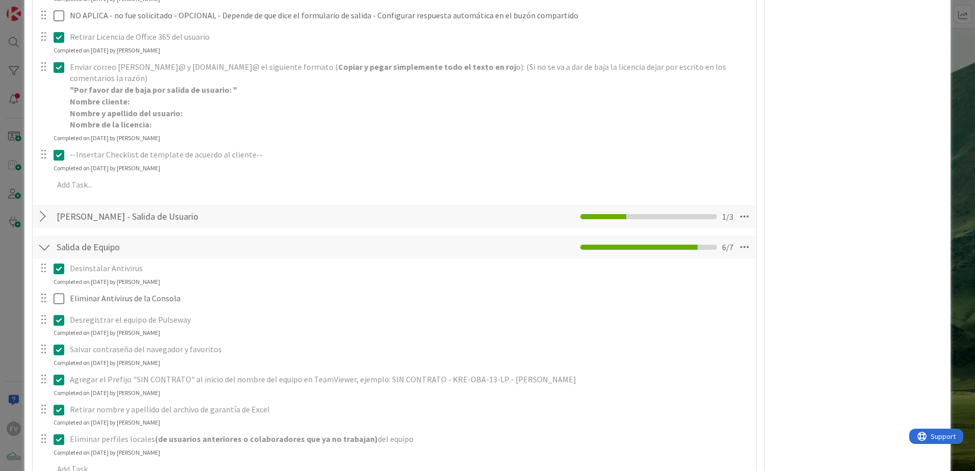
scroll to position [663, 0]
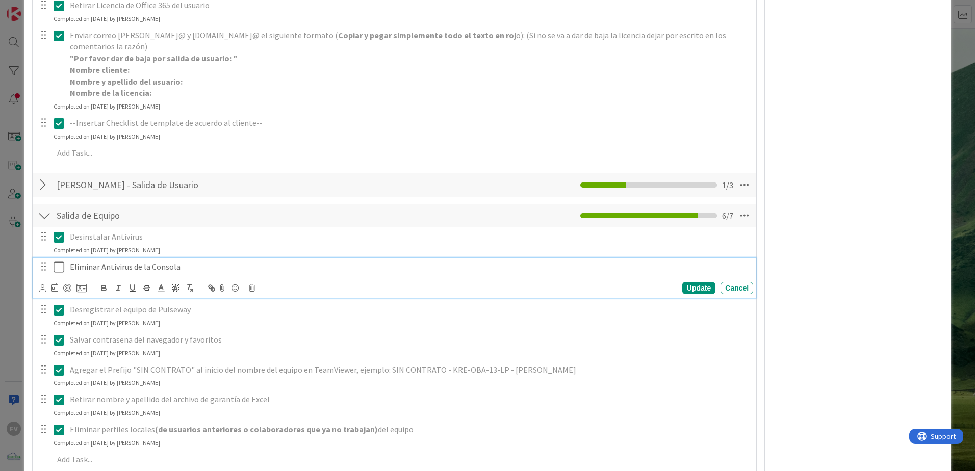
click at [56, 265] on icon at bounding box center [59, 267] width 11 height 12
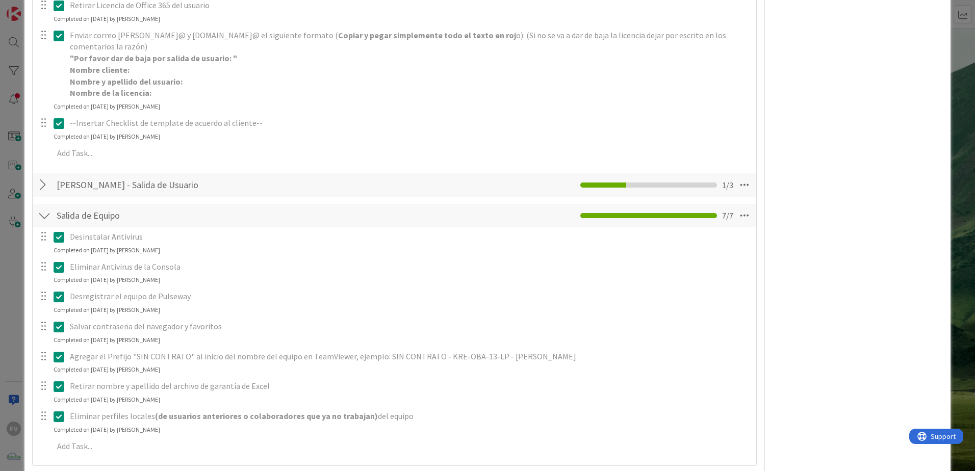
click at [43, 211] on div at bounding box center [44, 215] width 13 height 18
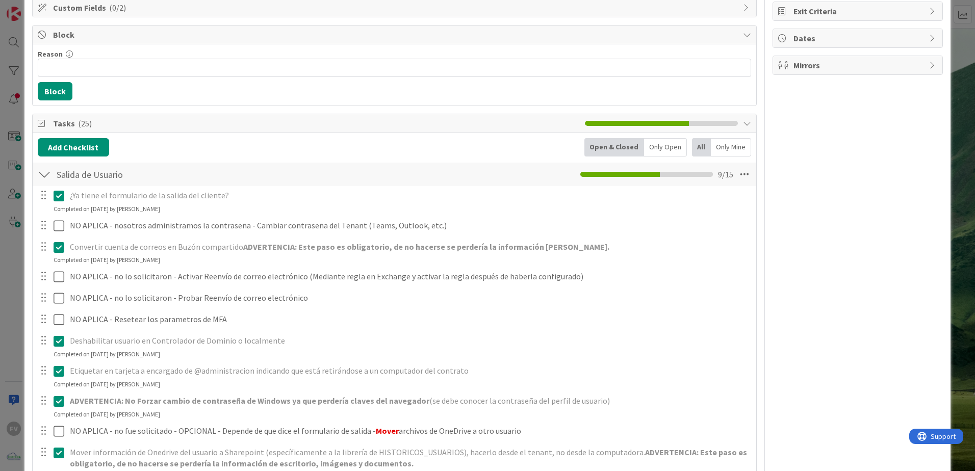
click at [44, 175] on div at bounding box center [44, 174] width 13 height 18
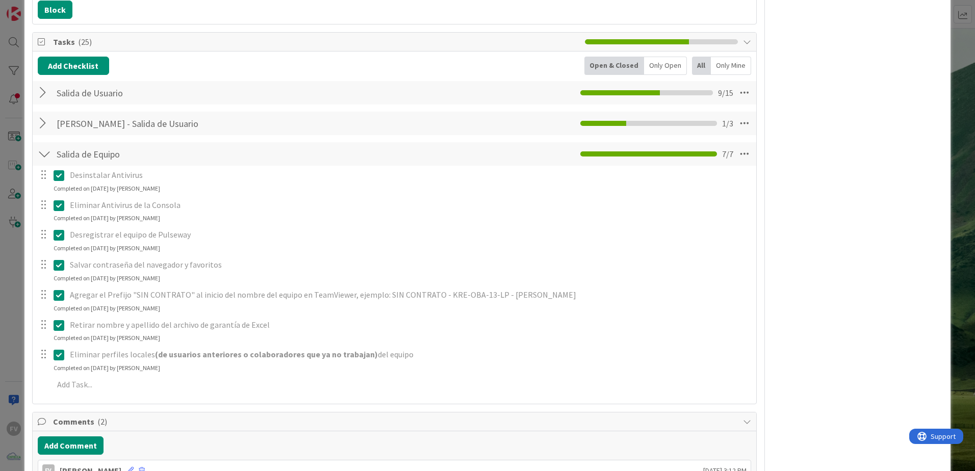
scroll to position [306, 0]
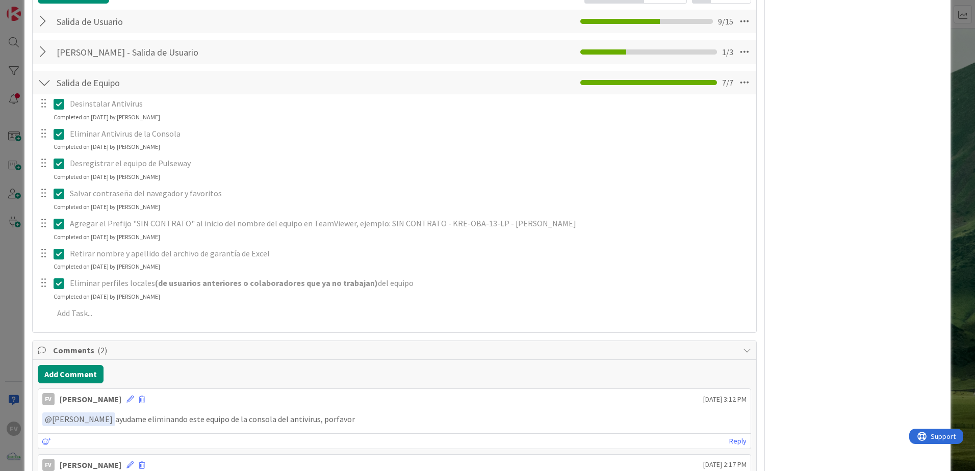
click at [50, 80] on div at bounding box center [44, 82] width 13 height 18
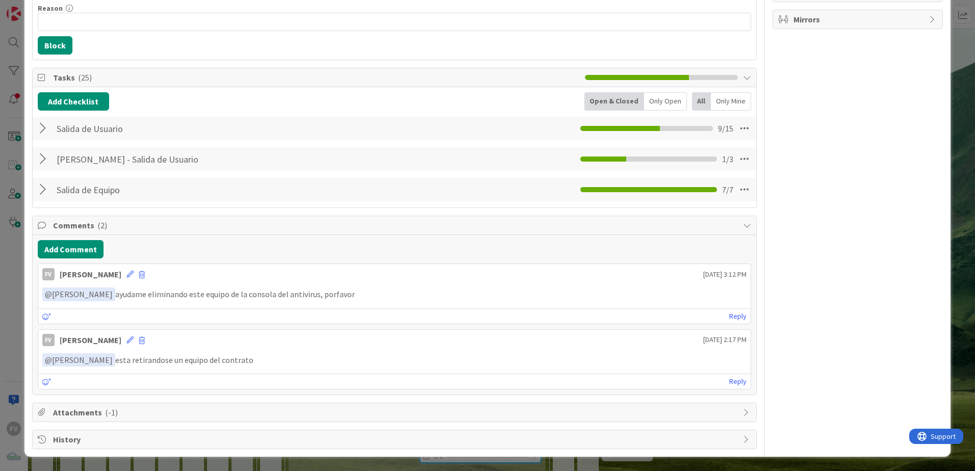
scroll to position [199, 0]
click at [18, 76] on div "ID 3801 OPERACIONES [PERSON_NAME] Title 70 / 128 #GOLD - Salida Usuario + Salid…" at bounding box center [487, 235] width 975 height 471
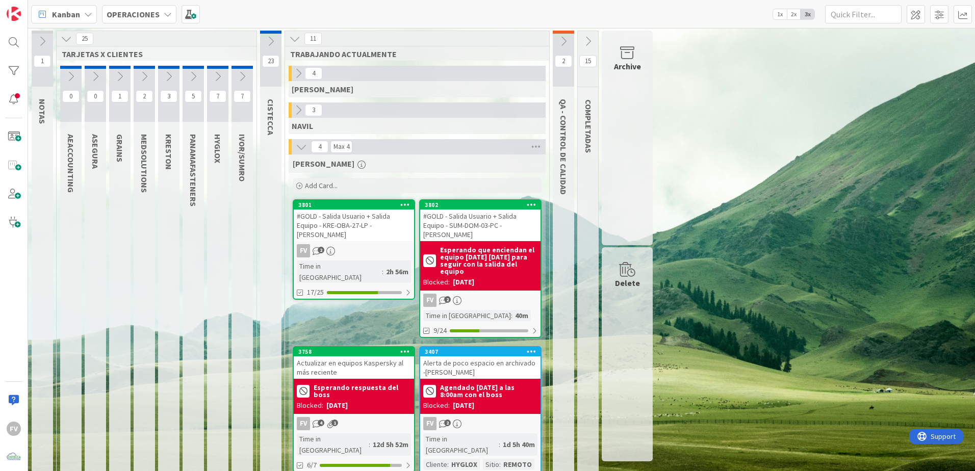
click at [566, 38] on icon at bounding box center [563, 41] width 11 height 11
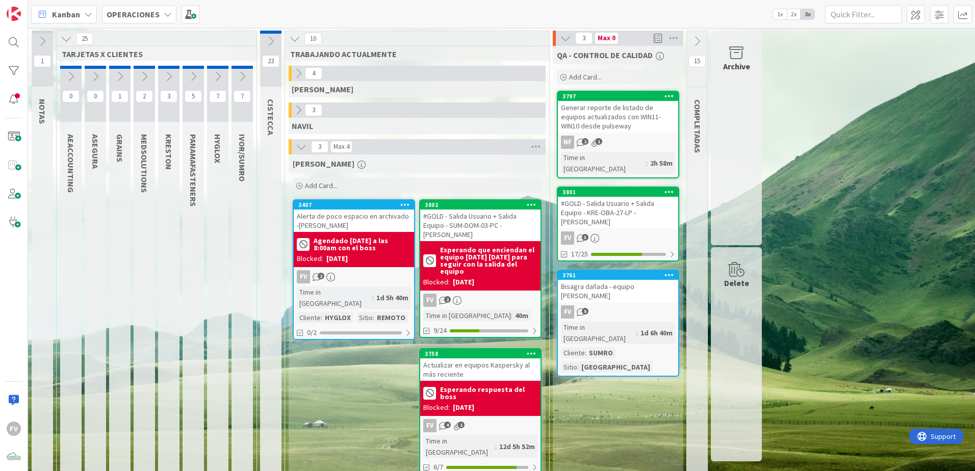
click at [649, 149] on div "NF 2 1" at bounding box center [618, 142] width 120 height 13
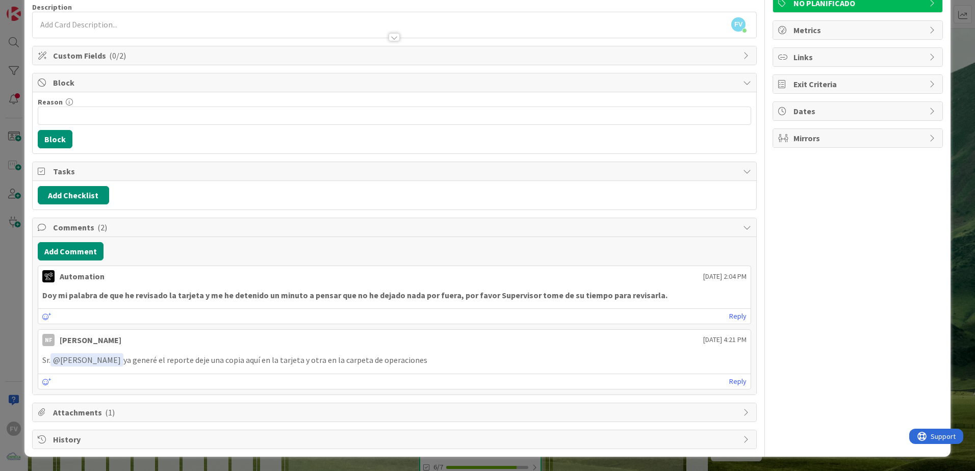
click at [17, 362] on div "ID 3797 OPERACIONES QA - CONTROL DE CALIDAD Title 81 / 128 Generar reporte de l…" at bounding box center [487, 235] width 975 height 471
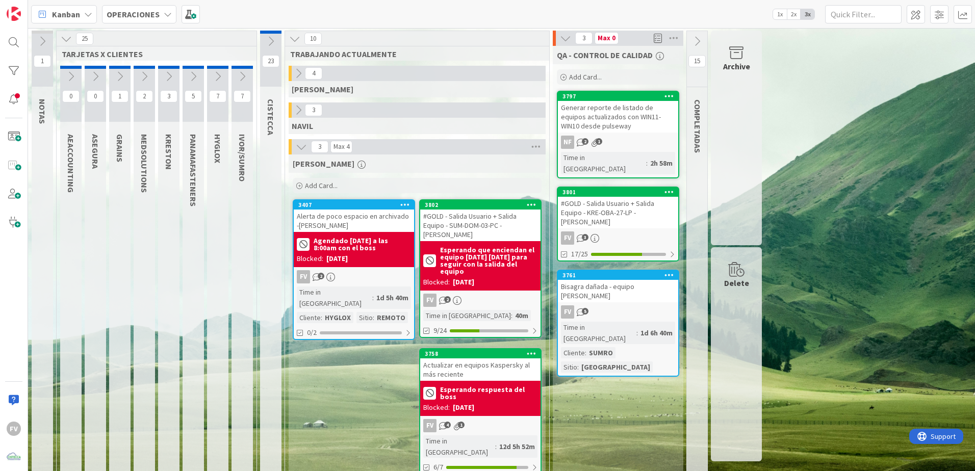
click at [317, 369] on div "[PERSON_NAME] Add Card... Template Not Set Not Set #GOLD - EN-UN-EV-UV #GOLD - …" at bounding box center [417, 318] width 257 height 328
click at [217, 80] on icon at bounding box center [217, 76] width 11 height 11
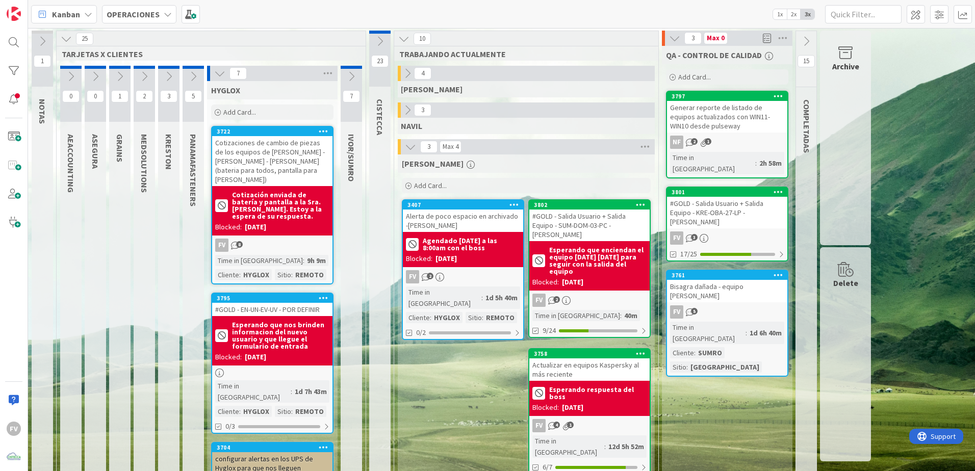
click at [351, 69] on button at bounding box center [351, 76] width 21 height 15
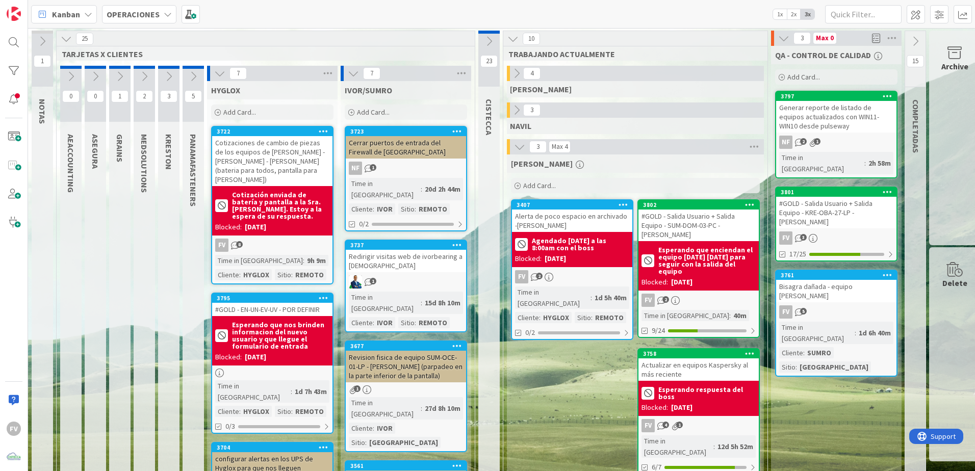
click at [357, 75] on icon at bounding box center [353, 73] width 11 height 11
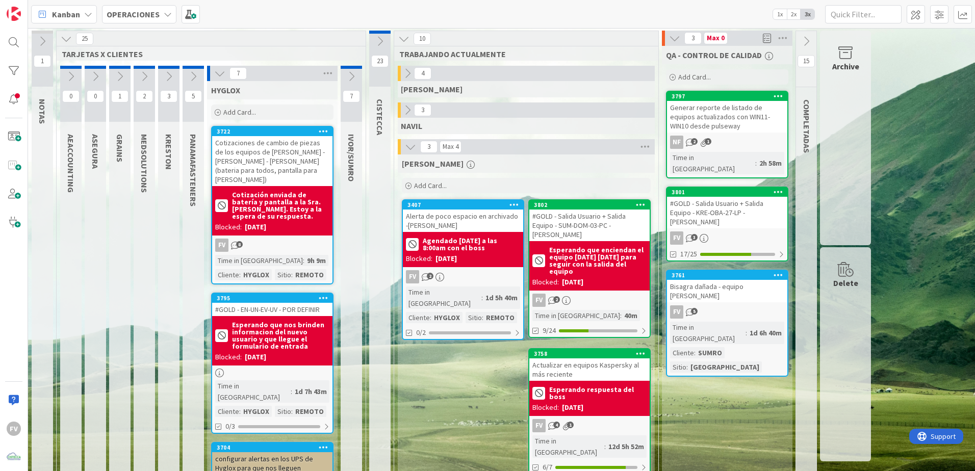
click at [193, 78] on icon at bounding box center [193, 76] width 11 height 11
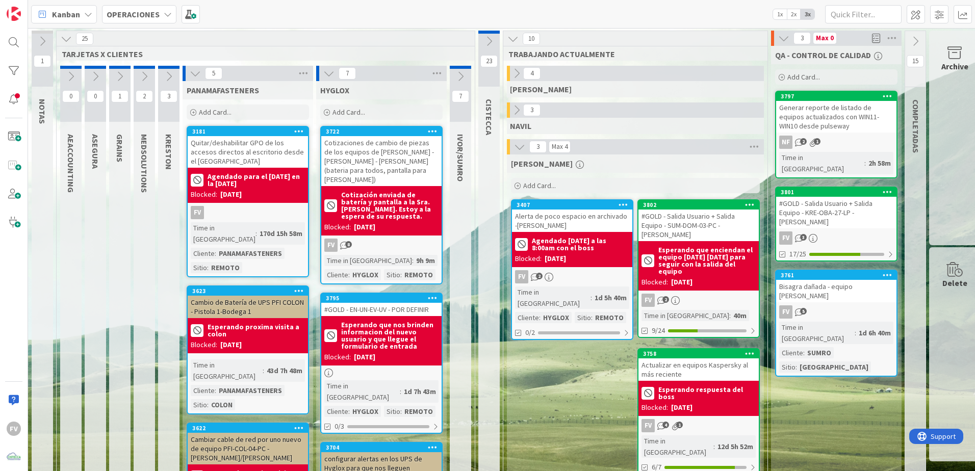
click at [162, 69] on button at bounding box center [168, 76] width 21 height 15
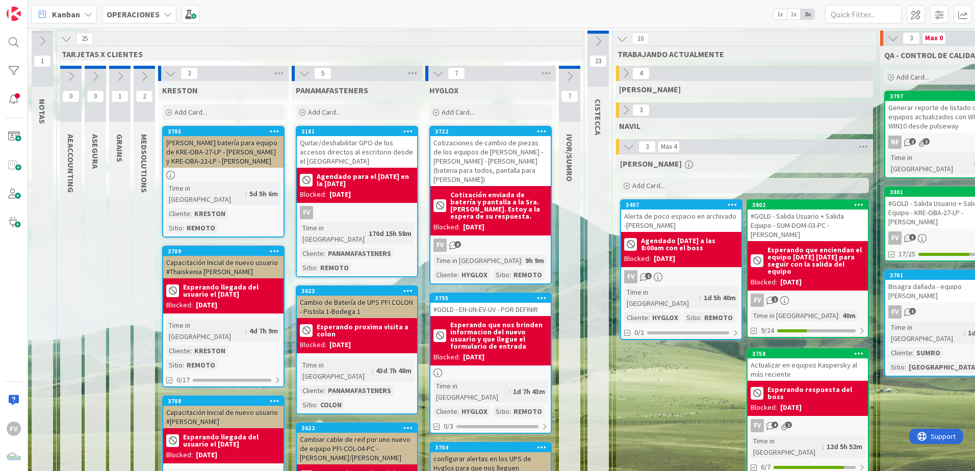
click at [167, 72] on icon at bounding box center [170, 73] width 11 height 11
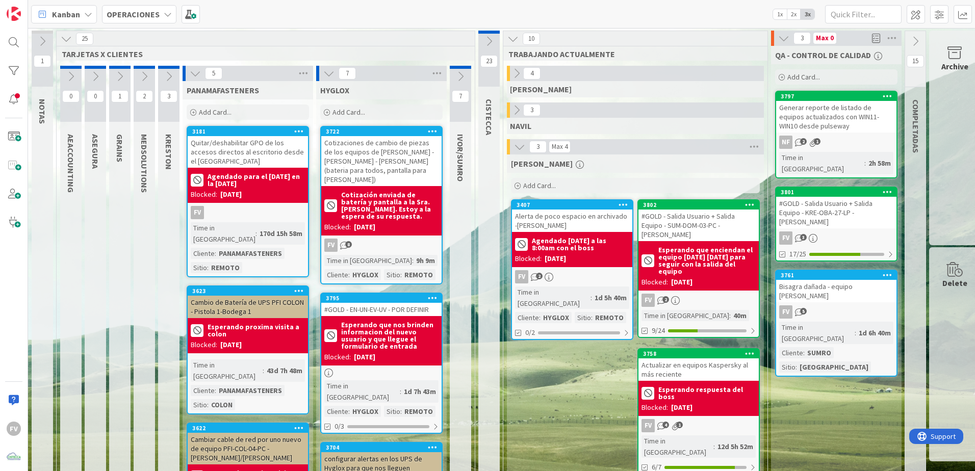
click at [454, 76] on button at bounding box center [460, 76] width 21 height 15
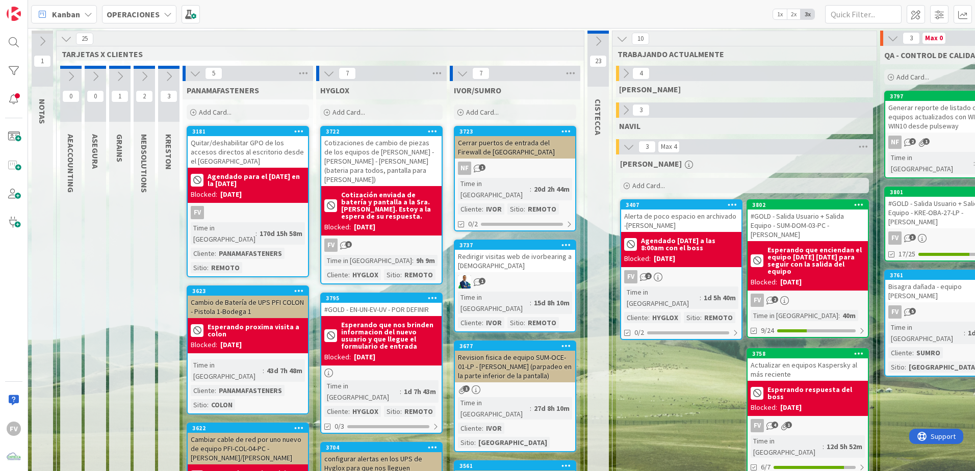
click at [598, 40] on icon at bounding box center [597, 41] width 11 height 11
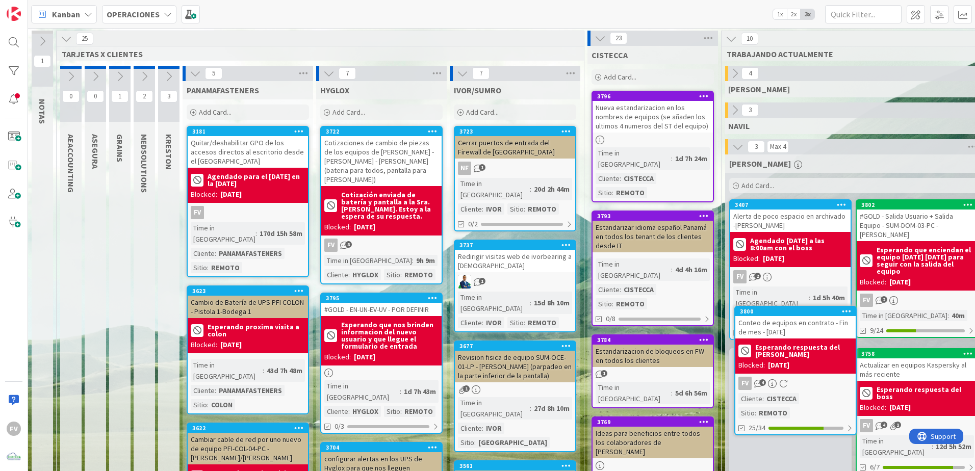
scroll to position [1, 0]
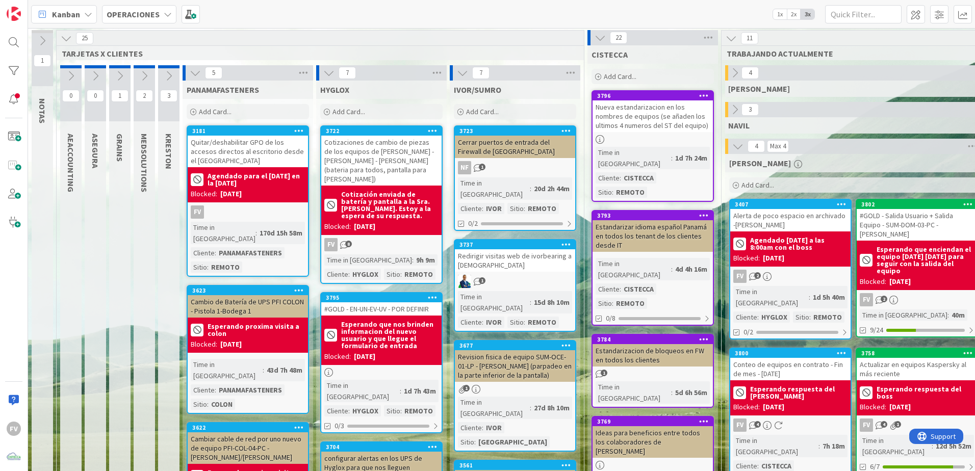
click at [602, 36] on icon at bounding box center [599, 37] width 11 height 11
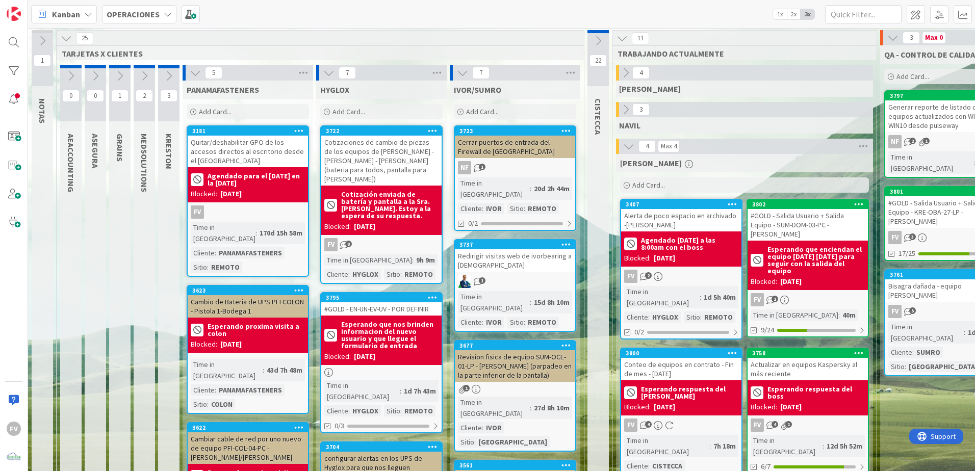
click at [195, 71] on icon at bounding box center [195, 72] width 11 height 11
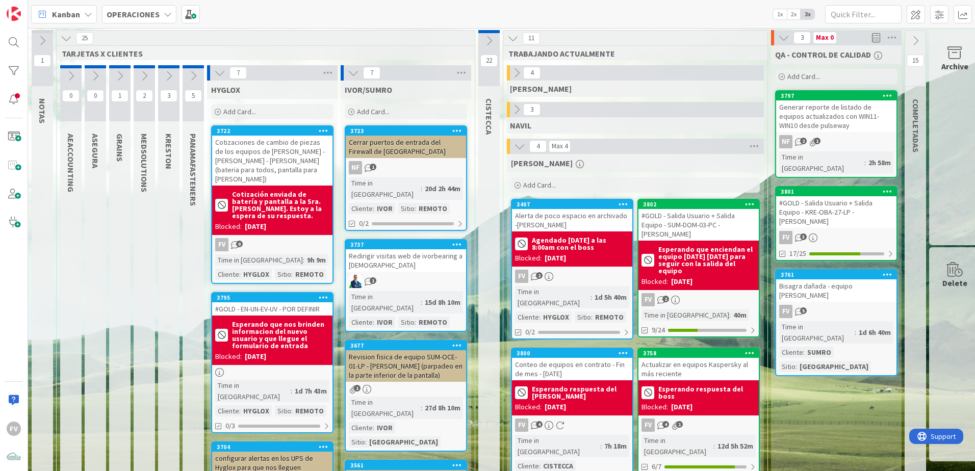
click at [215, 75] on icon at bounding box center [219, 72] width 11 height 11
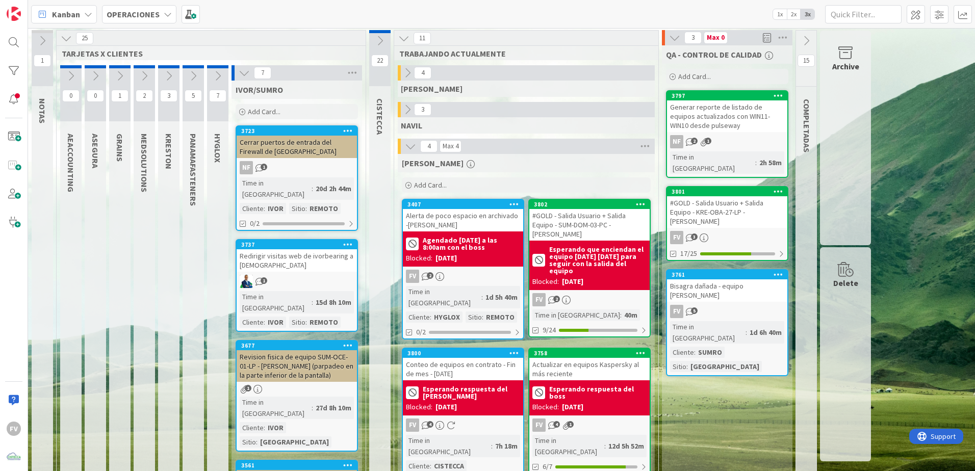
click at [245, 70] on icon at bounding box center [244, 72] width 11 height 11
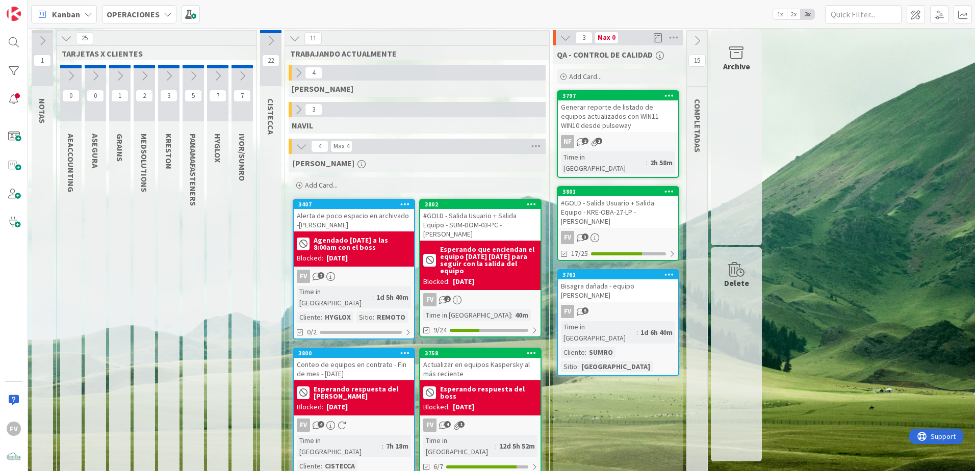
scroll to position [0, 0]
click at [170, 78] on icon at bounding box center [168, 76] width 11 height 11
